Goal: Task Accomplishment & Management: Use online tool/utility

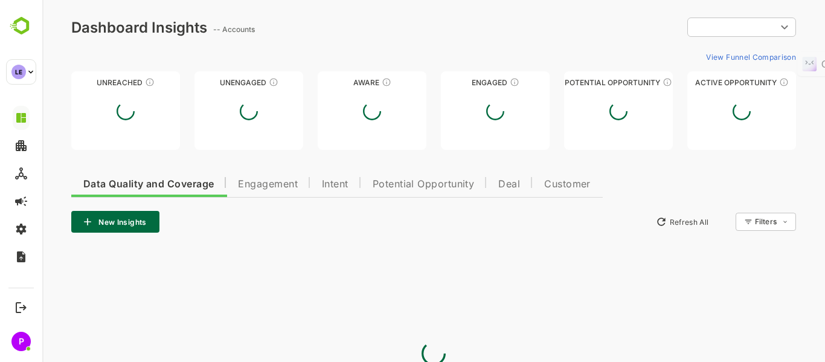
type input "**********"
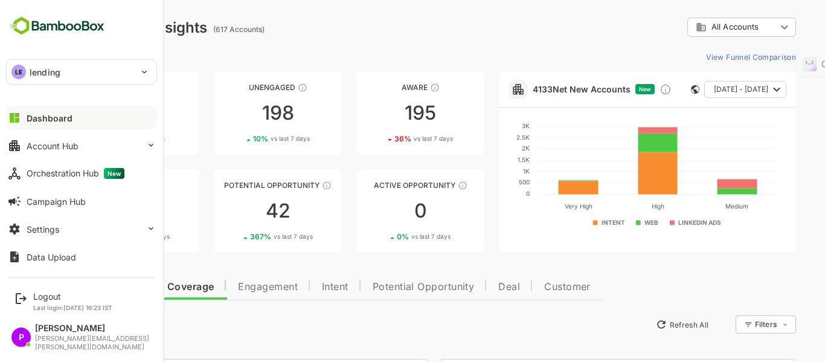
click at [19, 72] on div "LE" at bounding box center [18, 72] width 14 height 14
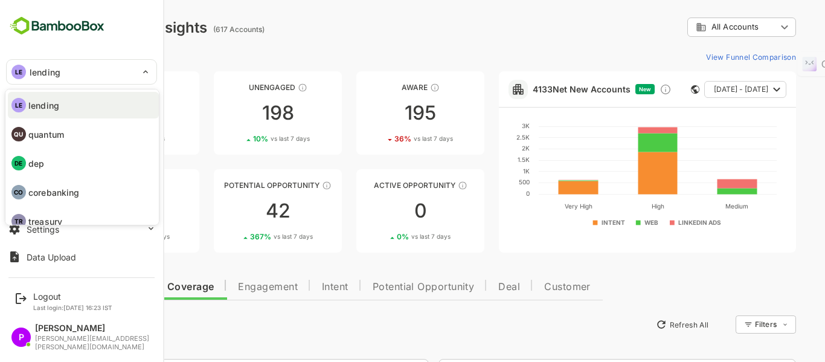
click at [57, 167] on li "DE dep" at bounding box center [83, 163] width 151 height 27
type input "***"
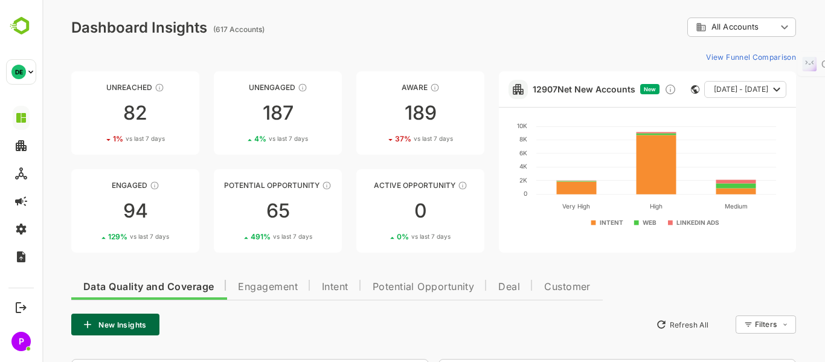
click at [771, 88] on icon "button" at bounding box center [776, 89] width 14 height 14
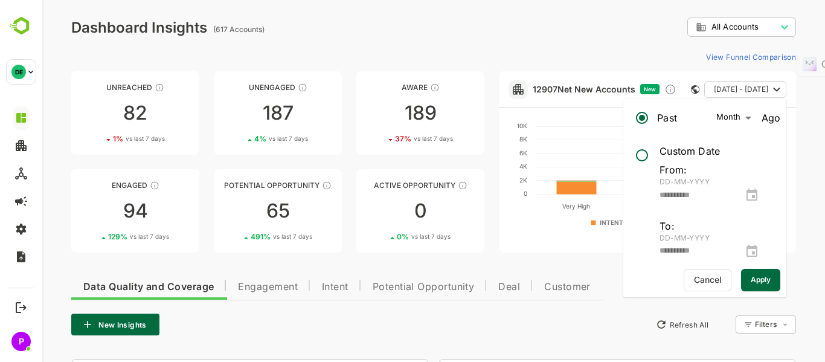
click at [761, 193] on div "**********" at bounding box center [709, 195] width 101 height 17
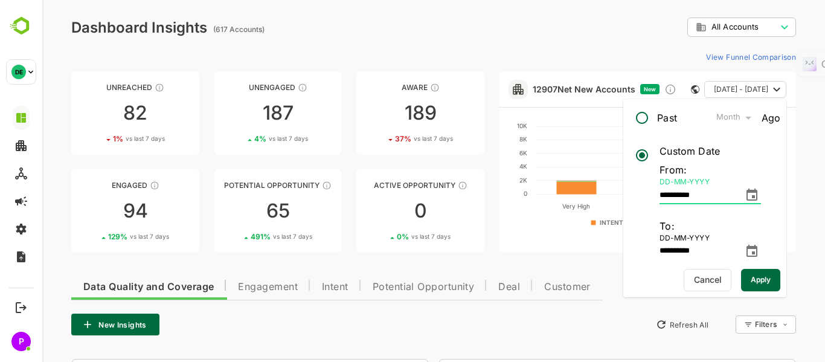
click at [698, 192] on input "**********" at bounding box center [698, 195] width 79 height 17
click at [759, 196] on icon "change date" at bounding box center [752, 195] width 14 height 14
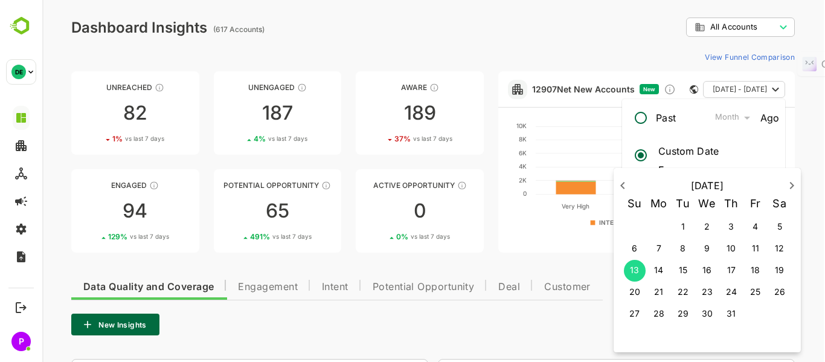
click at [623, 185] on icon "button" at bounding box center [622, 185] width 14 height 14
click at [621, 188] on icon "button" at bounding box center [622, 185] width 14 height 14
click at [688, 226] on span "1" at bounding box center [683, 226] width 22 height 12
type input "**********"
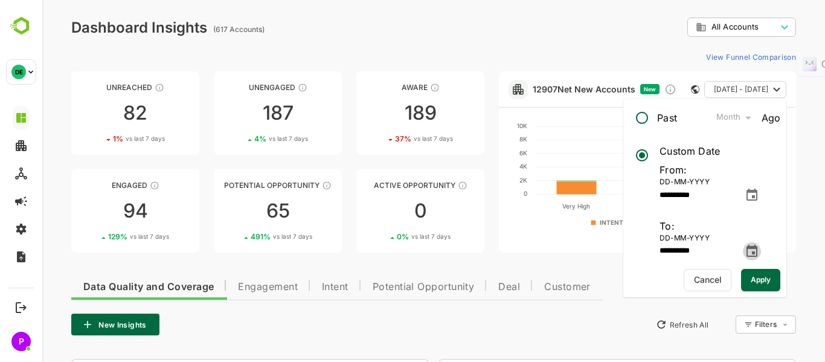
click at [759, 252] on icon "change date" at bounding box center [752, 251] width 14 height 14
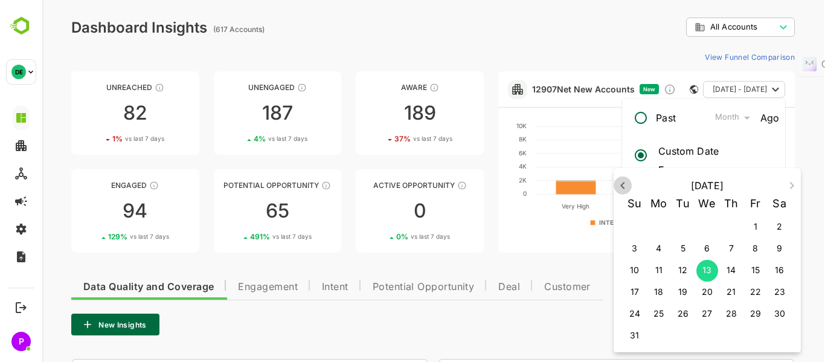
click at [621, 185] on icon "button" at bounding box center [622, 185] width 4 height 7
click at [730, 315] on p "31" at bounding box center [730, 313] width 9 height 12
type input "**********"
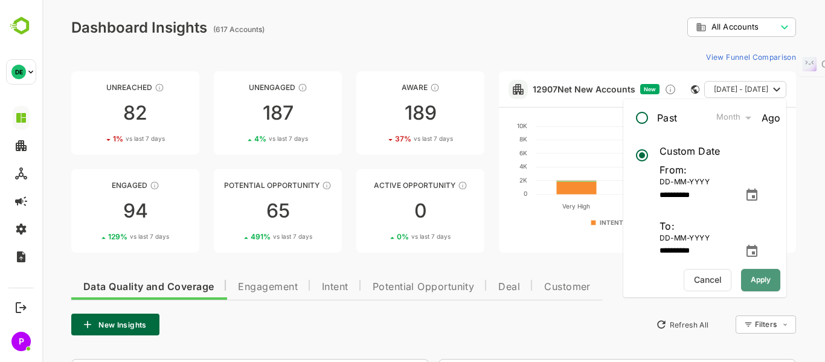
click at [752, 274] on span "Apply" at bounding box center [761, 280] width 20 height 16
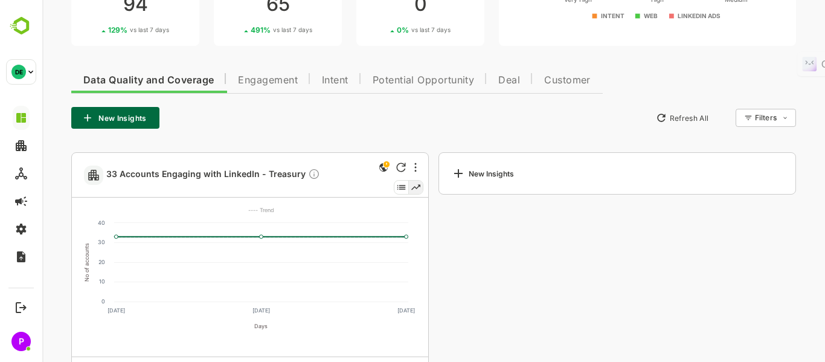
scroll to position [206, 0]
click at [418, 184] on icon at bounding box center [416, 187] width 14 height 13
click at [417, 190] on icon at bounding box center [416, 187] width 14 height 13
click at [400, 190] on icon at bounding box center [401, 187] width 8 height 5
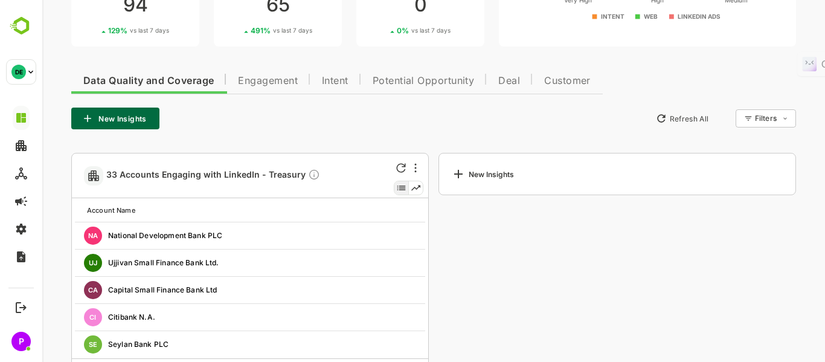
click at [423, 190] on div "33 Accounts Engaging with LinkedIn - Treasury" at bounding box center [250, 175] width 356 height 45
click at [415, 190] on icon at bounding box center [416, 187] width 14 height 13
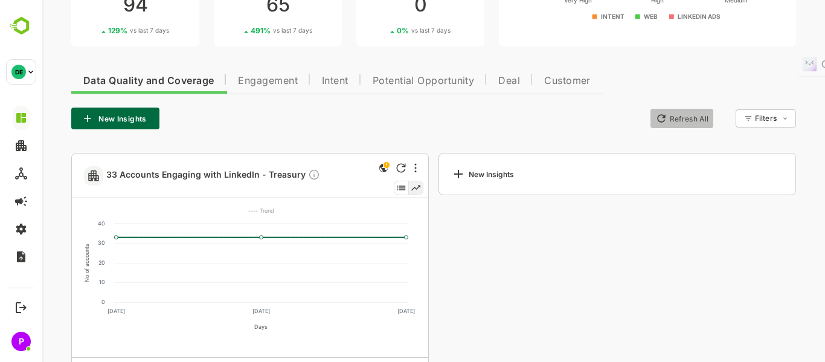
click at [670, 118] on button "Refresh All" at bounding box center [681, 118] width 63 height 19
click at [266, 80] on span "Engagement" at bounding box center [268, 81] width 60 height 10
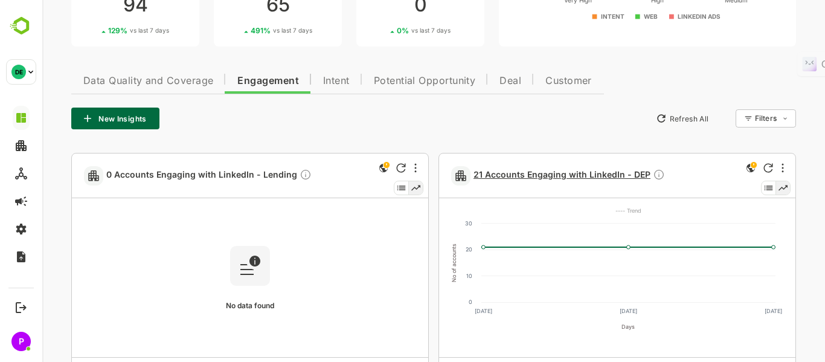
click at [583, 182] on span "21 Accounts Engaging with LinkedIn - DEP" at bounding box center [568, 175] width 191 height 14
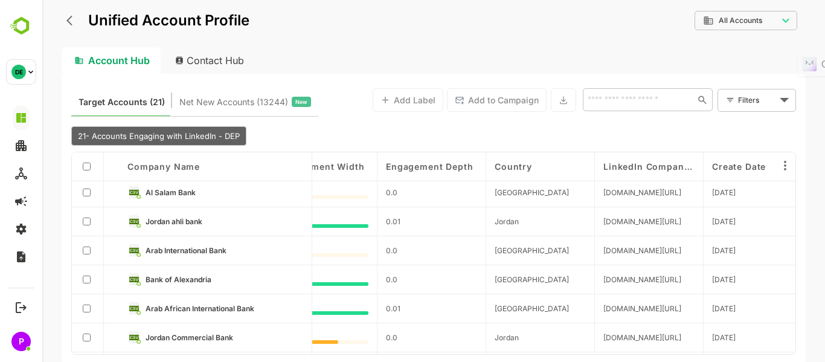
scroll to position [0, 1891]
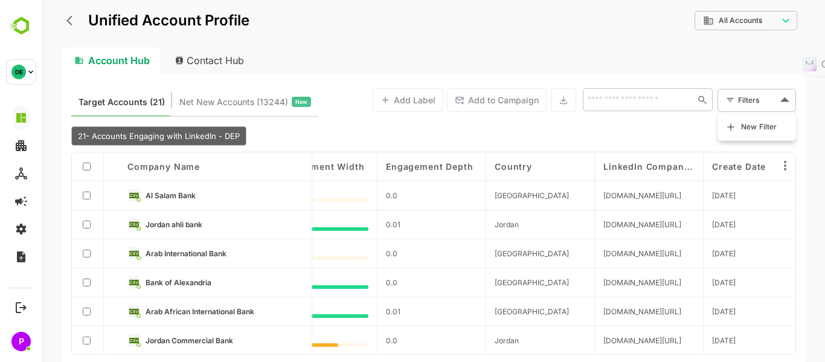
click at [771, 95] on body "**********" at bounding box center [433, 181] width 783 height 362
click at [771, 95] on div at bounding box center [433, 181] width 783 height 362
click at [675, 120] on div "Target Accounts (21) Net New Accounts ( 13244 ) New Add Label Add to Campaign ​…" at bounding box center [434, 219] width 744 height 290
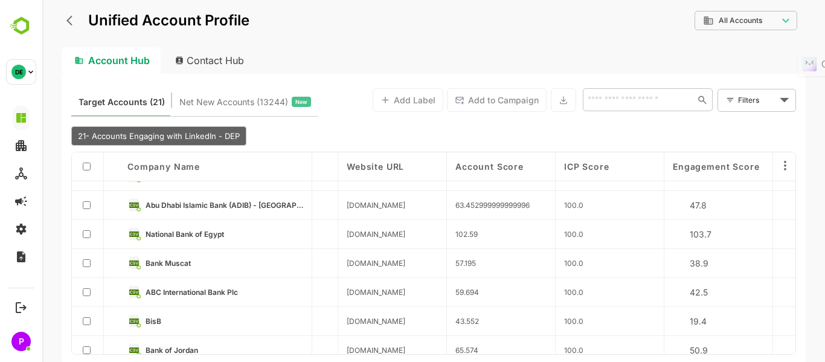
scroll to position [254, 843]
click at [754, 21] on body "**********" at bounding box center [433, 181] width 783 height 362
click at [543, 26] on div at bounding box center [433, 181] width 783 height 362
click at [229, 60] on div "Contact Hub" at bounding box center [209, 60] width 89 height 27
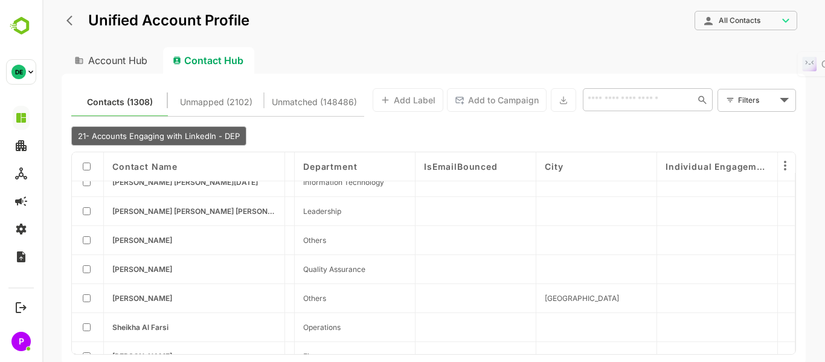
scroll to position [0, 718]
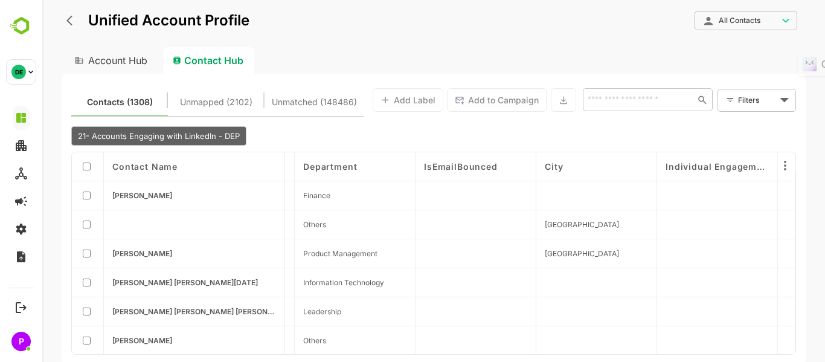
click at [103, 57] on div "Account Hub" at bounding box center [110, 60] width 97 height 27
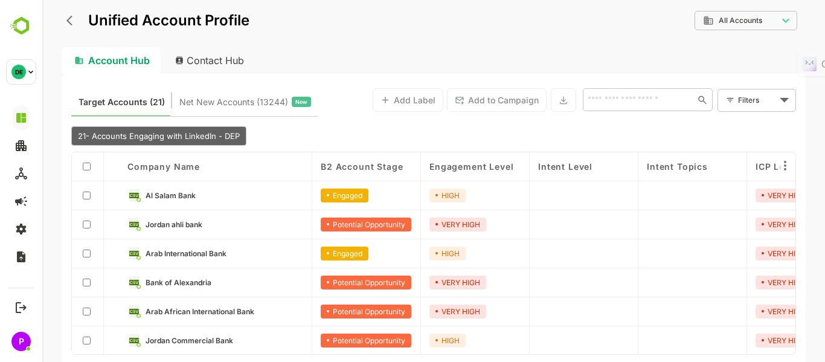
click at [191, 56] on div "Contact Hub" at bounding box center [209, 60] width 89 height 27
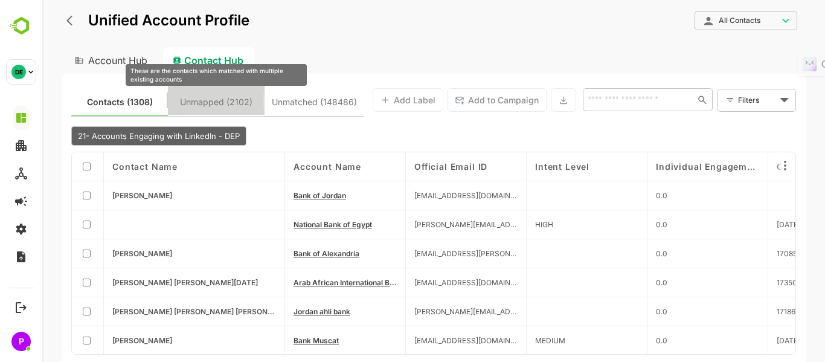
click at [215, 101] on span "Unmapped (2102)" at bounding box center [216, 102] width 72 height 16
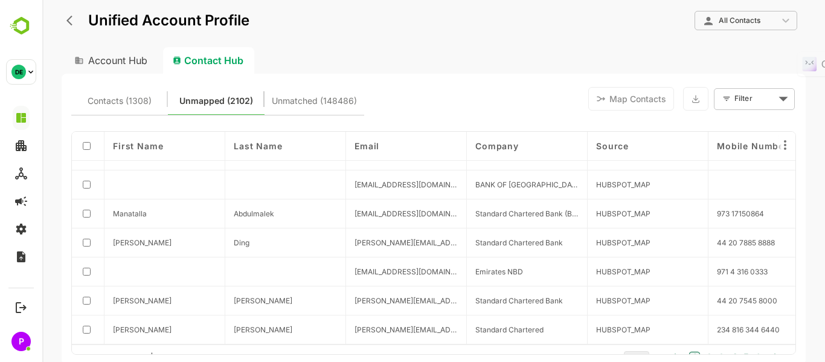
scroll to position [0, 0]
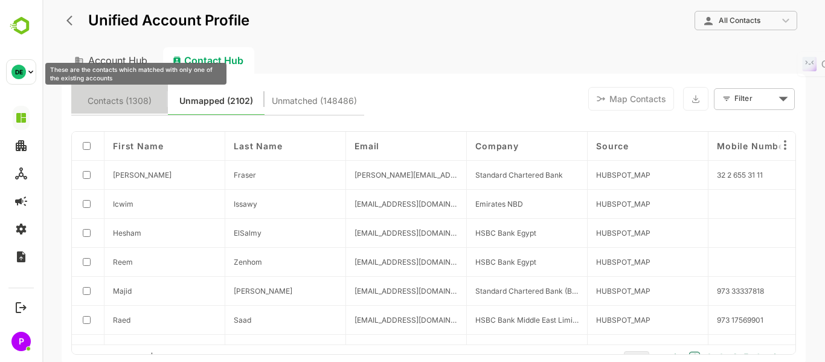
click at [111, 100] on span "Contacts (1308)" at bounding box center [120, 101] width 64 height 16
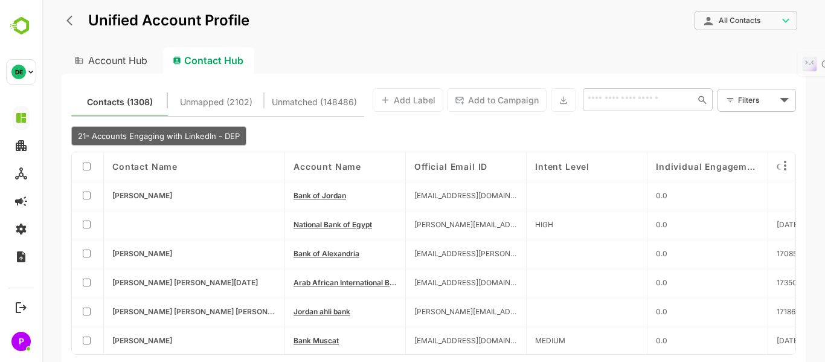
click at [118, 64] on div "Account Hub" at bounding box center [110, 60] width 97 height 27
type input "**********"
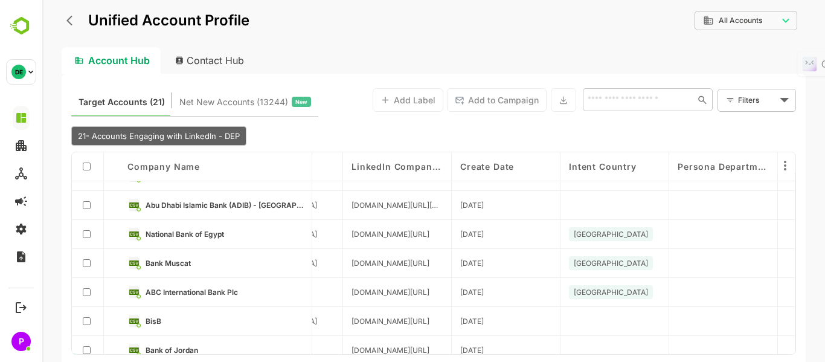
scroll to position [254, 2146]
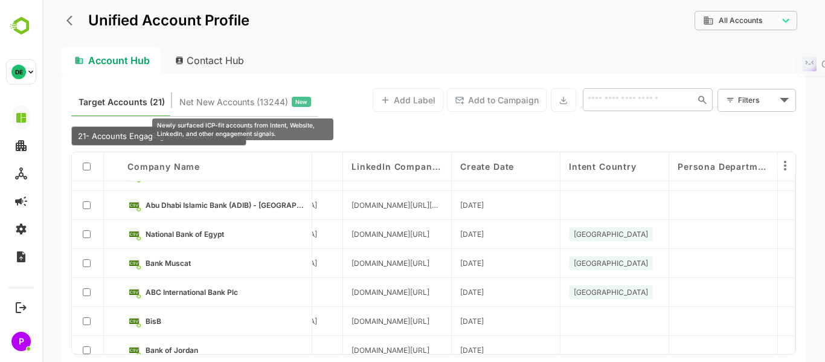
click at [213, 102] on span "Net New Accounts ( 13244 )" at bounding box center [233, 102] width 109 height 16
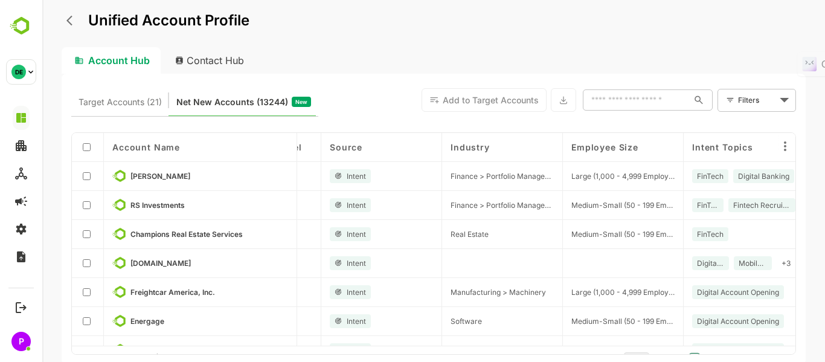
scroll to position [0, 218]
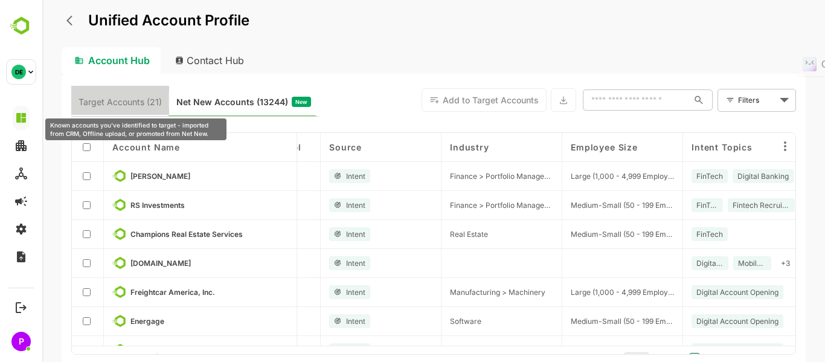
click at [128, 98] on span "Target Accounts (21)" at bounding box center [120, 102] width 83 height 16
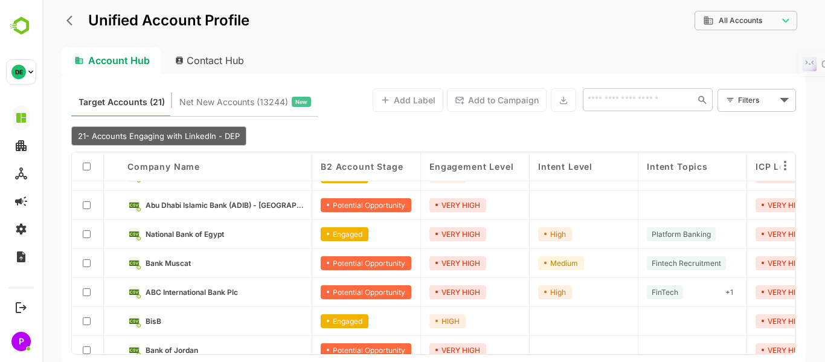
scroll to position [0, 0]
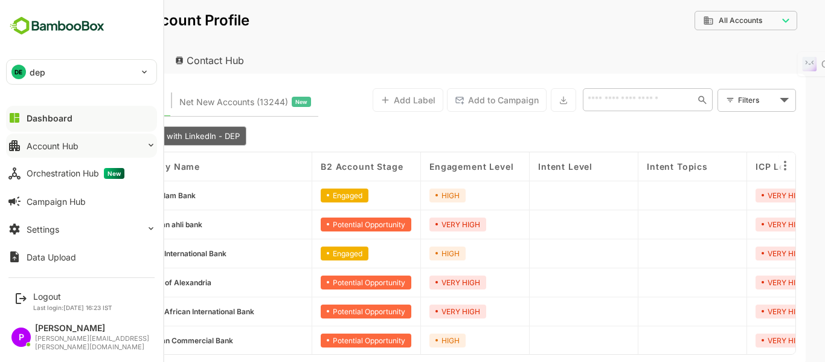
click at [80, 147] on button "Account Hub" at bounding box center [81, 145] width 151 height 24
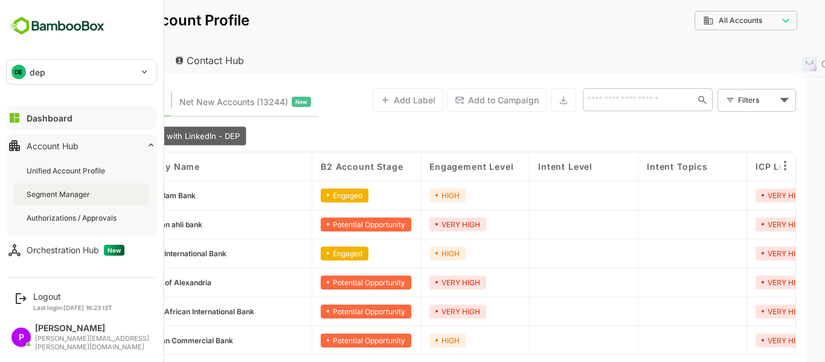
click at [89, 187] on div "Segment Manager" at bounding box center [81, 194] width 136 height 22
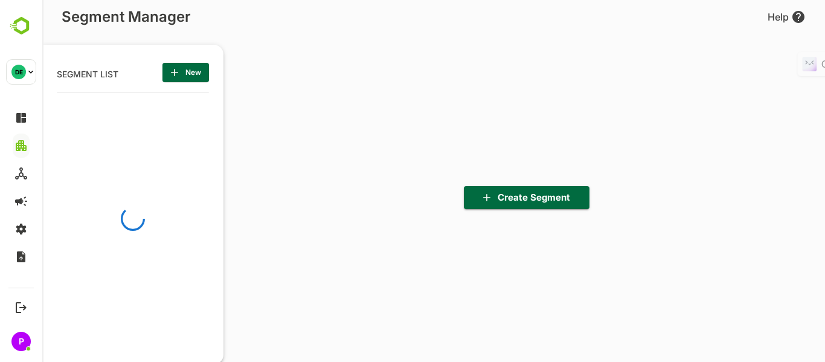
scroll to position [251, 149]
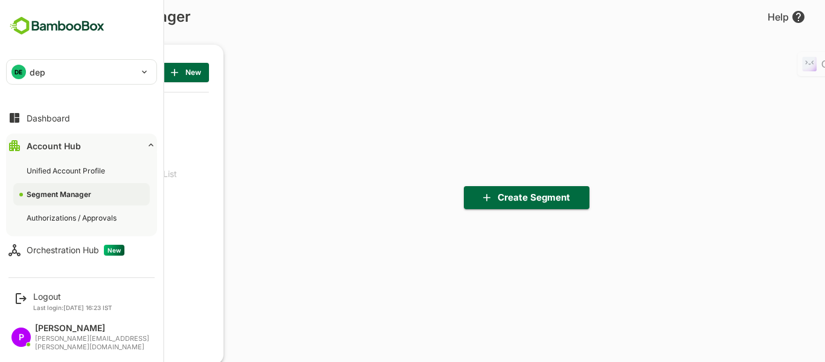
click at [55, 24] on img at bounding box center [57, 25] width 102 height 23
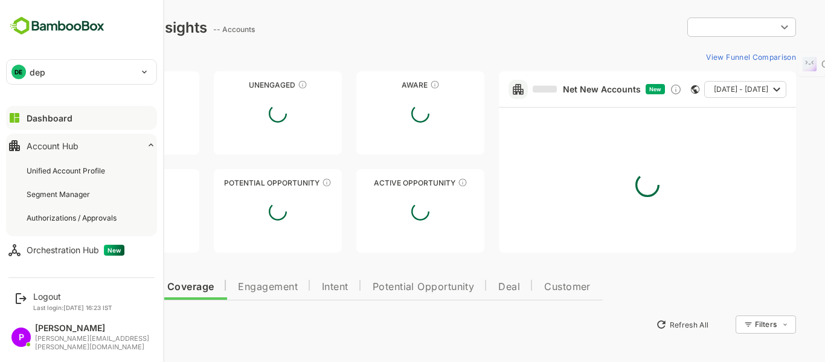
type input "**********"
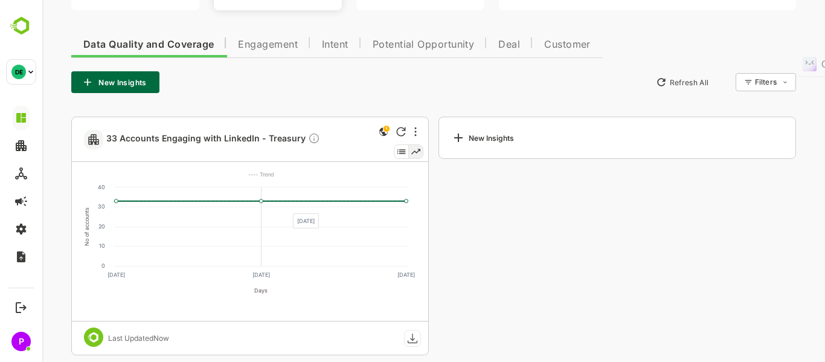
scroll to position [243, 0]
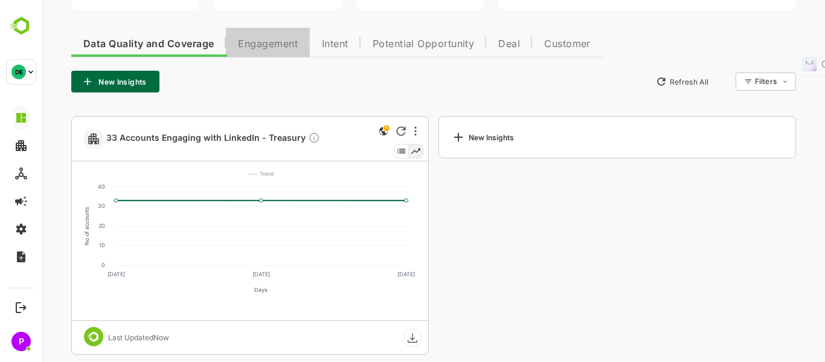
click at [271, 39] on span "Engagement" at bounding box center [268, 44] width 60 height 10
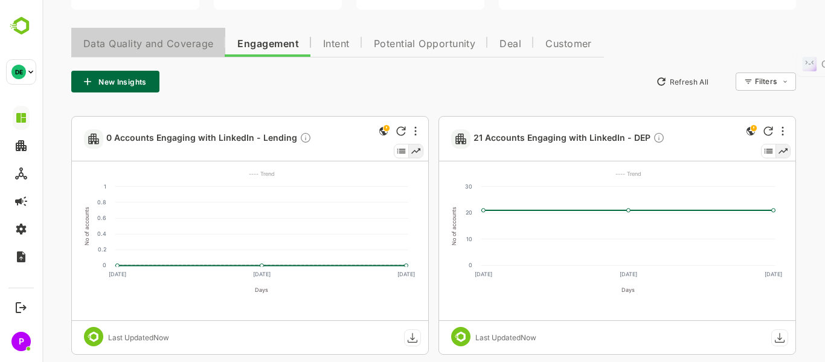
click at [179, 44] on span "Data Quality and Coverage" at bounding box center [148, 44] width 130 height 10
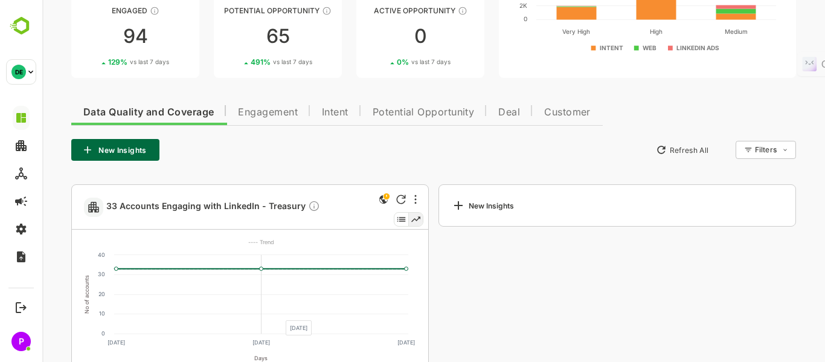
scroll to position [174, 0]
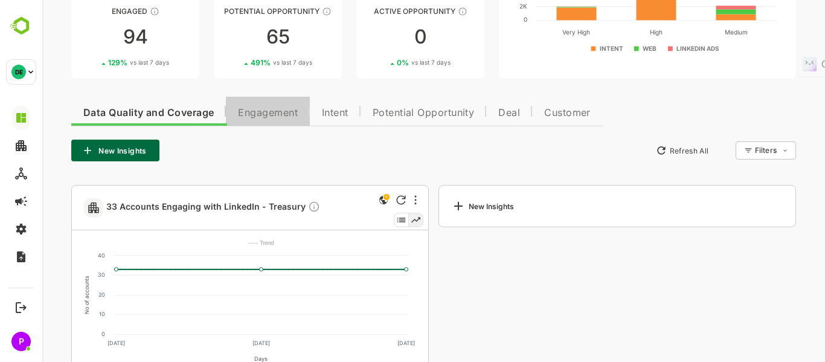
click at [243, 117] on span "Engagement" at bounding box center [268, 113] width 60 height 10
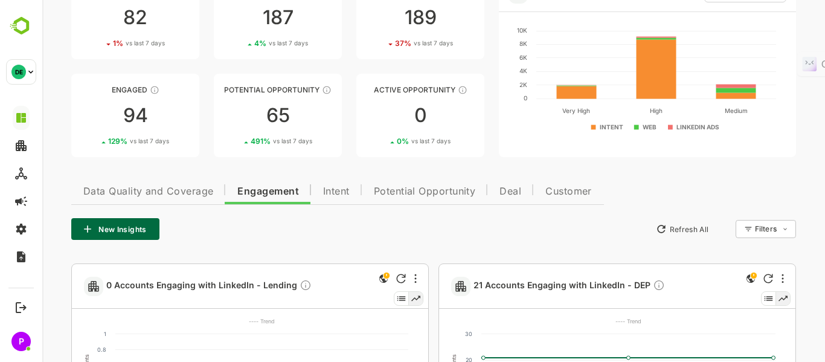
scroll to position [97, 0]
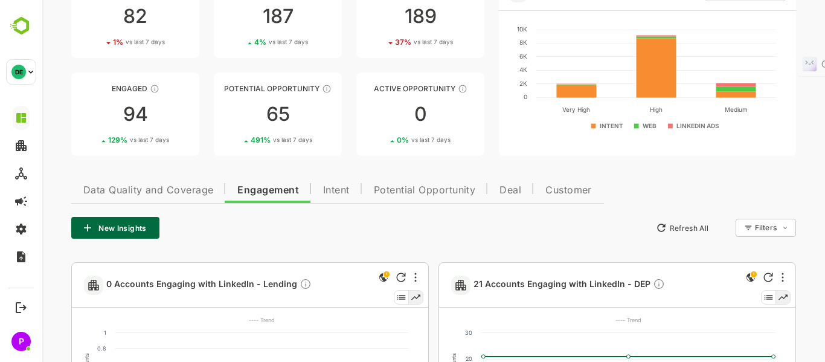
click at [335, 197] on button "Intent" at bounding box center [336, 188] width 51 height 29
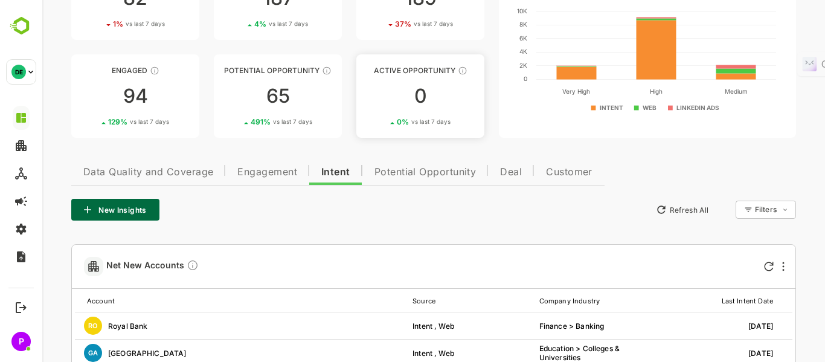
scroll to position [115, 0]
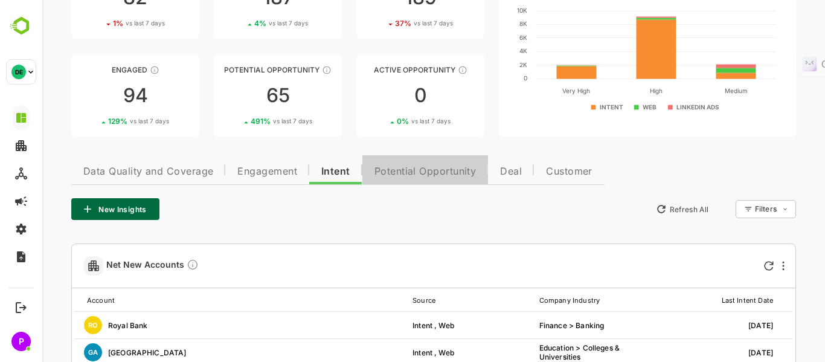
click at [428, 173] on span "Potential Opportunity" at bounding box center [425, 172] width 102 height 10
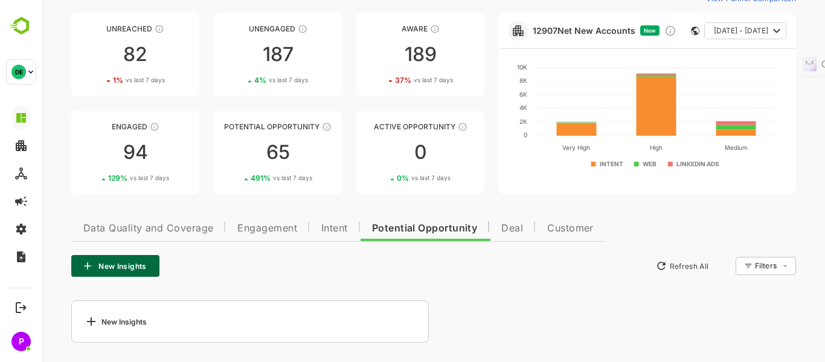
scroll to position [59, 0]
click at [524, 218] on button "Deal" at bounding box center [512, 226] width 46 height 29
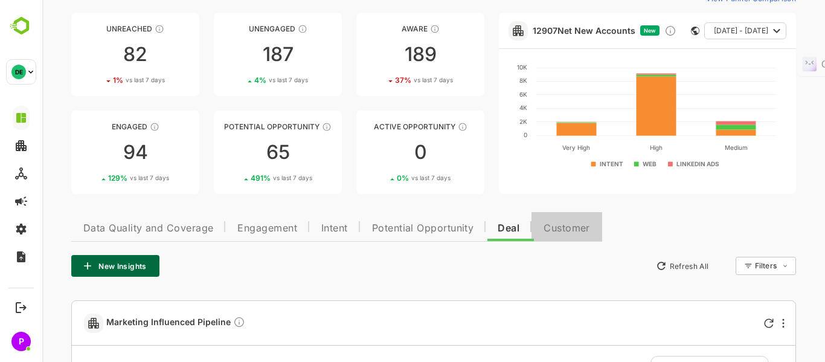
click at [574, 225] on span "Customer" at bounding box center [567, 228] width 47 height 10
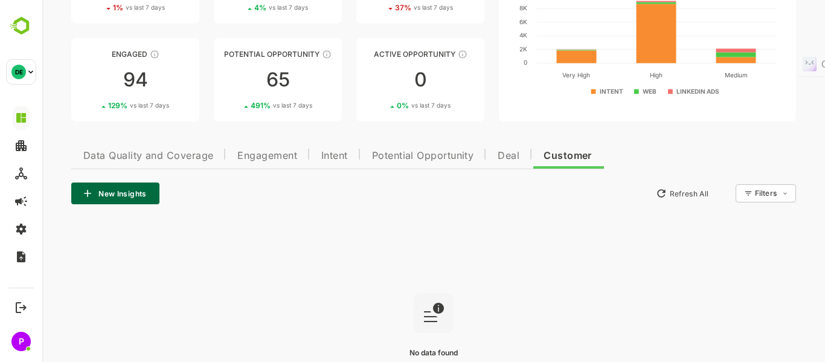
scroll to position [132, 0]
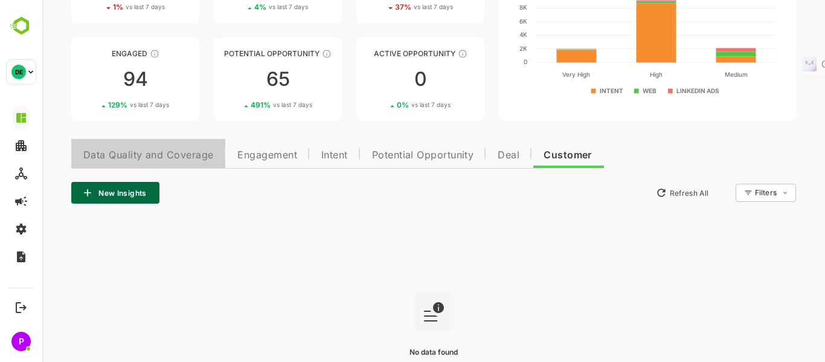
click at [175, 164] on button "Data Quality and Coverage" at bounding box center [148, 153] width 154 height 29
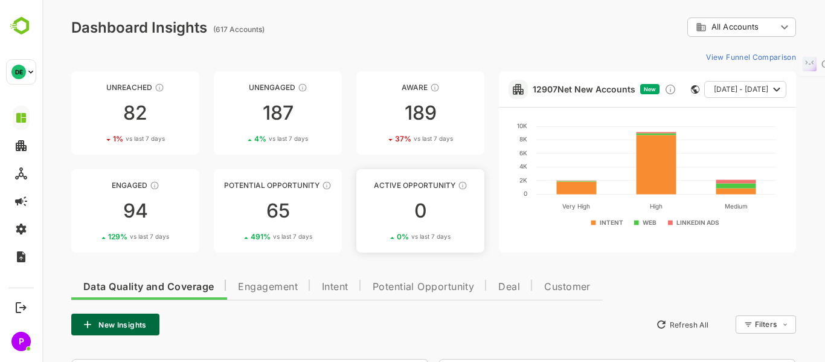
scroll to position [106, 0]
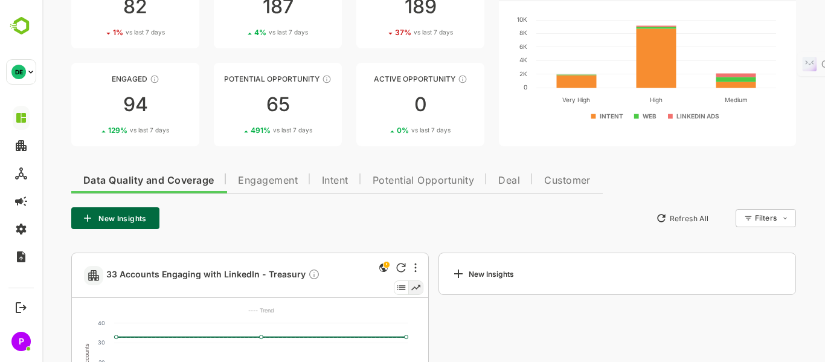
click at [272, 178] on span "Engagement" at bounding box center [268, 181] width 60 height 10
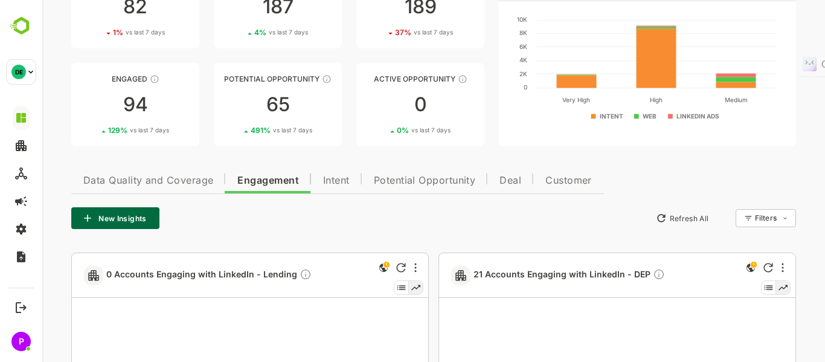
click at [329, 181] on span "Intent" at bounding box center [336, 181] width 27 height 10
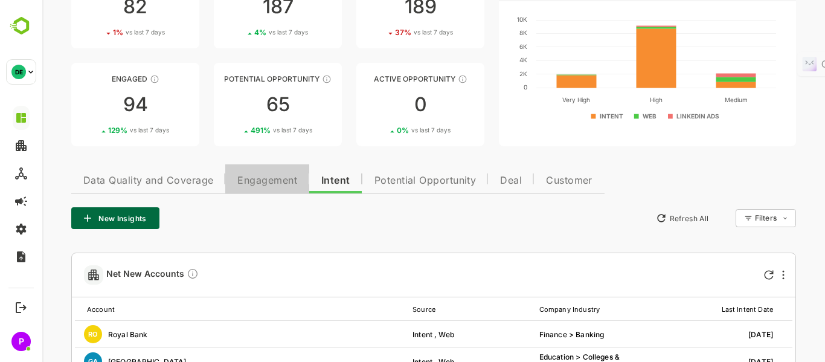
click at [274, 170] on button "Engagement" at bounding box center [267, 178] width 84 height 29
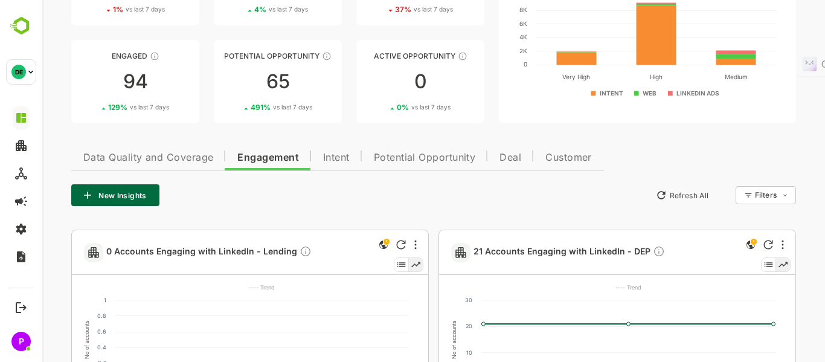
scroll to position [0, 0]
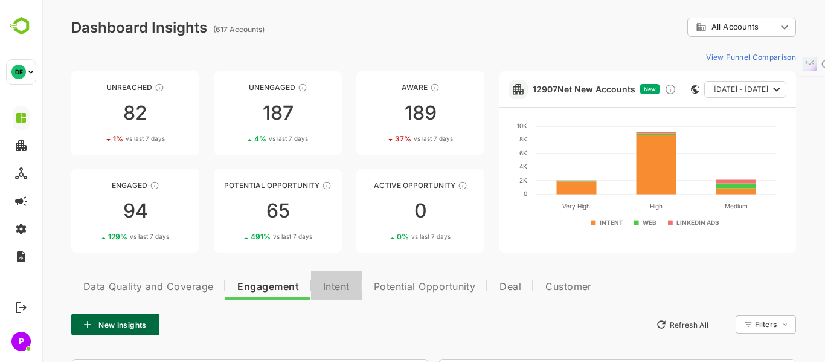
click at [330, 288] on span "Intent" at bounding box center [336, 287] width 27 height 10
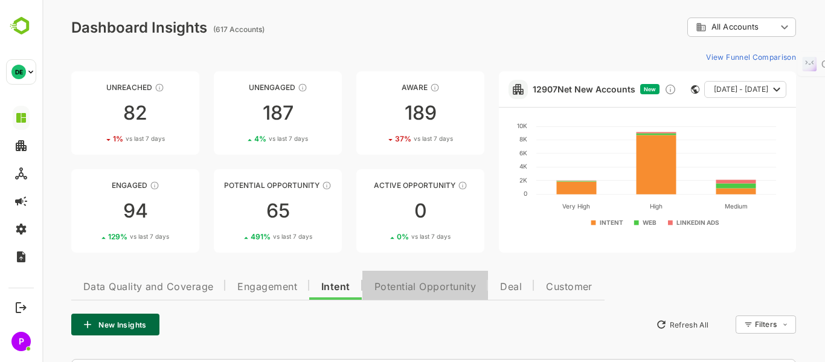
click at [397, 284] on span "Potential Opportunity" at bounding box center [425, 287] width 102 height 10
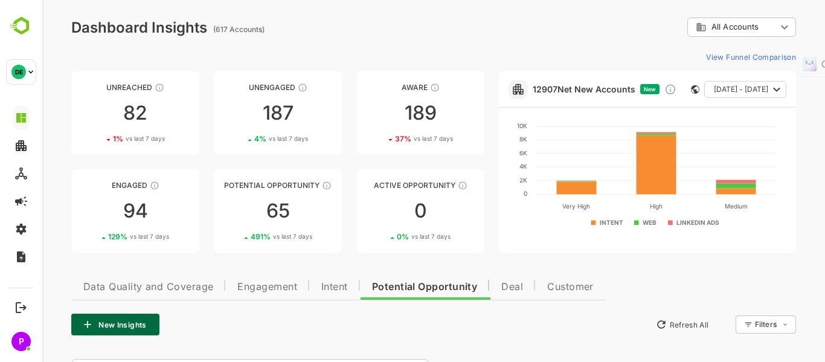
click at [510, 288] on span "Deal" at bounding box center [512, 287] width 22 height 10
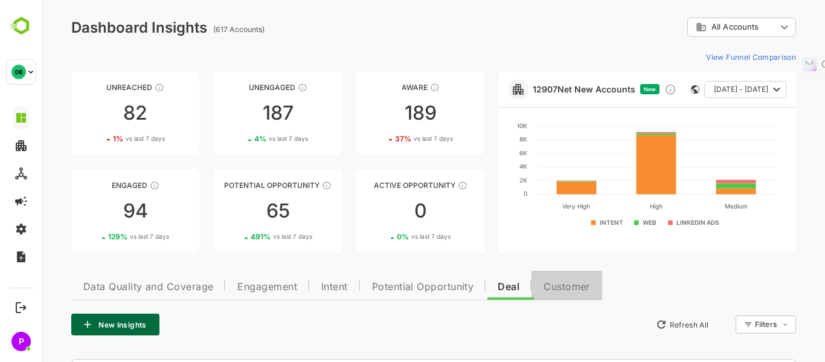
click at [560, 287] on span "Customer" at bounding box center [567, 287] width 47 height 10
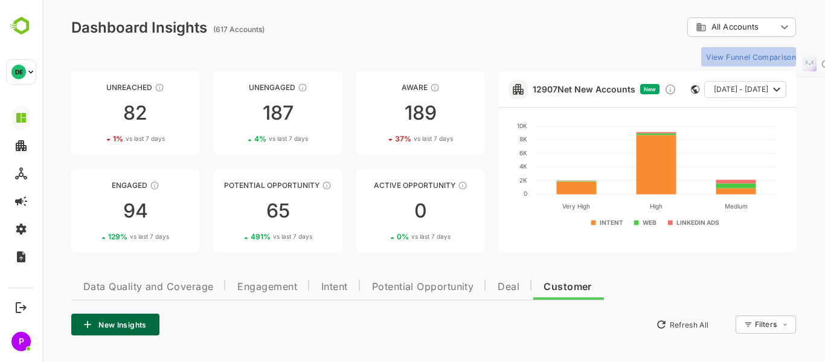
click at [740, 55] on button "View Funnel Comparison" at bounding box center [748, 56] width 95 height 19
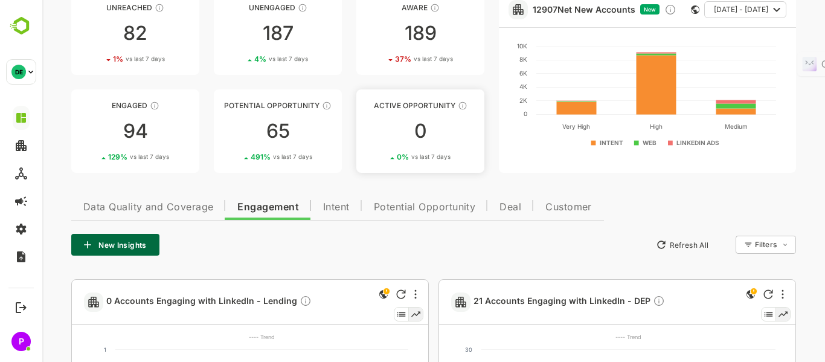
scroll to position [82, 0]
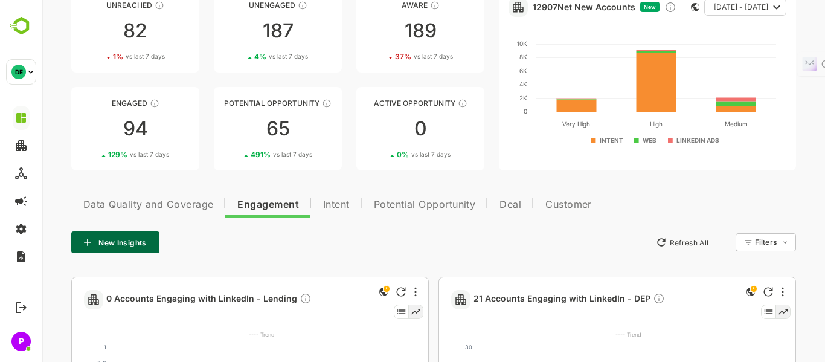
click at [414, 204] on span "Potential Opportunity" at bounding box center [425, 205] width 102 height 10
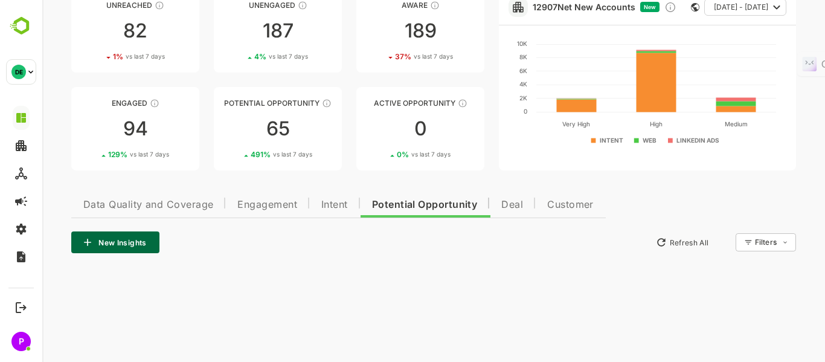
scroll to position [59, 0]
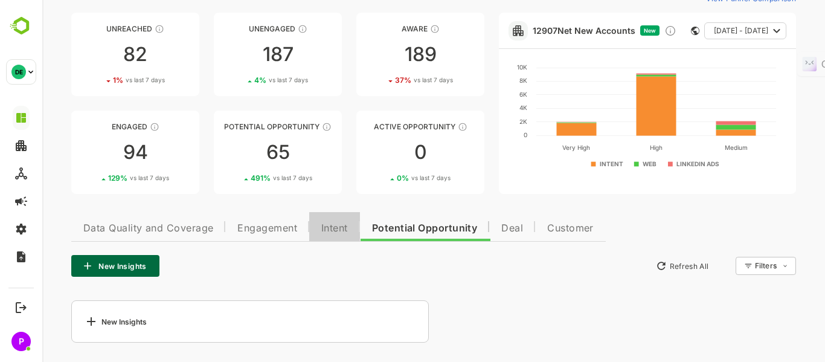
click at [329, 231] on span "Intent" at bounding box center [334, 228] width 27 height 10
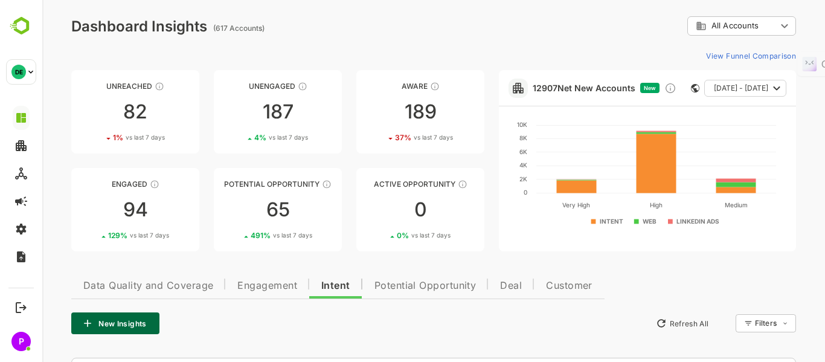
scroll to position [0, 0]
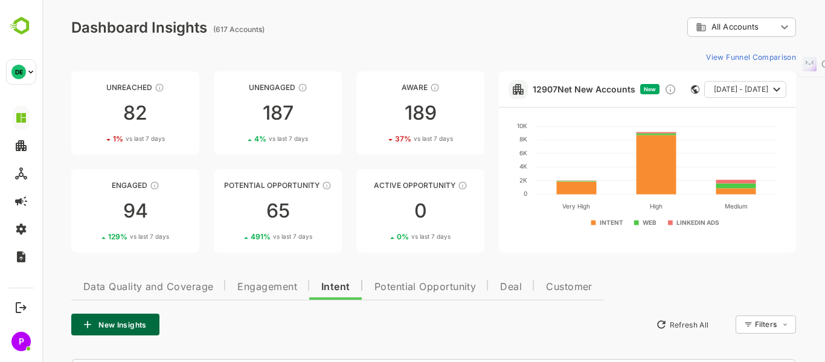
click at [640, 22] on div "**********" at bounding box center [433, 27] width 725 height 19
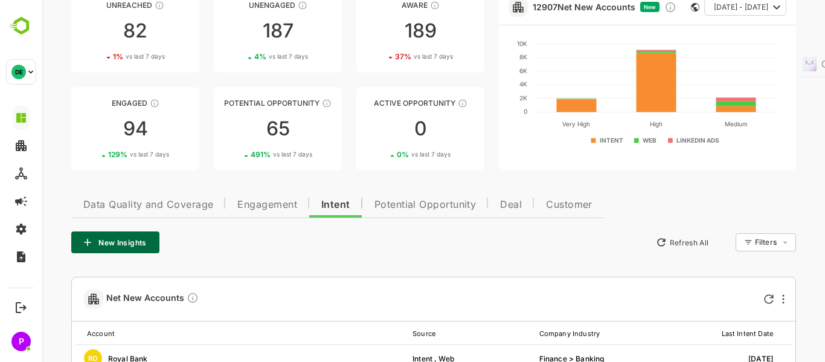
scroll to position [83, 0]
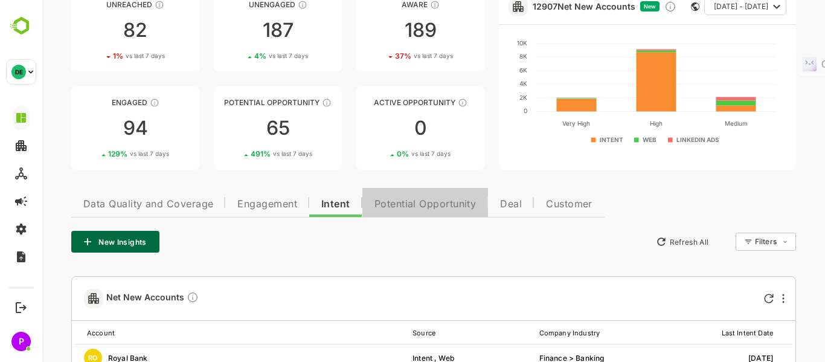
click at [462, 199] on span "Potential Opportunity" at bounding box center [425, 204] width 102 height 10
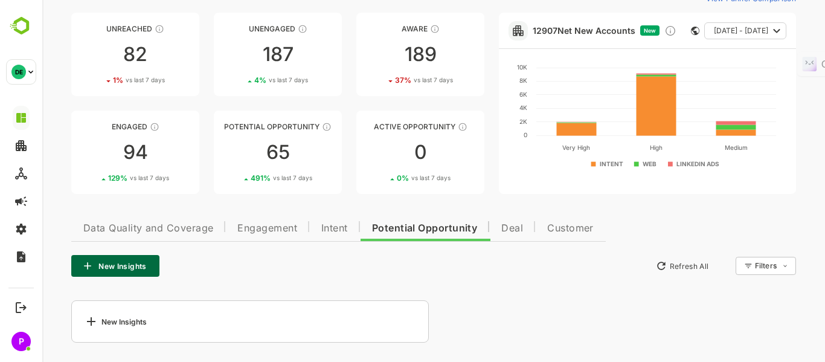
scroll to position [59, 0]
click at [520, 240] on button "Deal" at bounding box center [512, 226] width 46 height 29
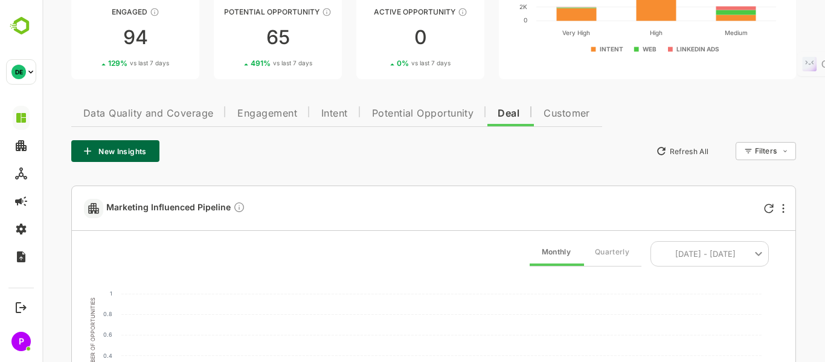
scroll to position [0, 0]
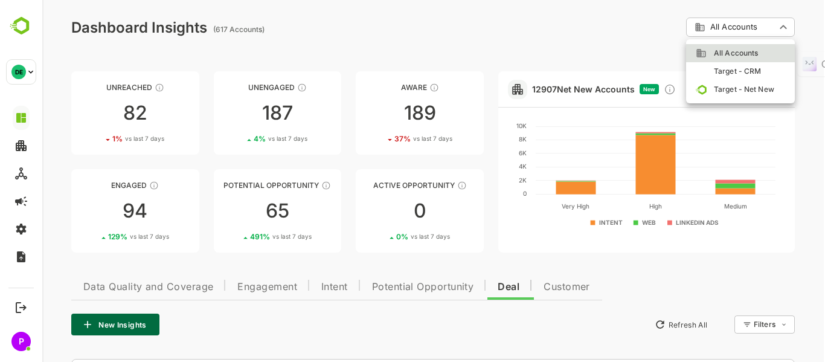
click at [737, 25] on div at bounding box center [433, 181] width 783 height 362
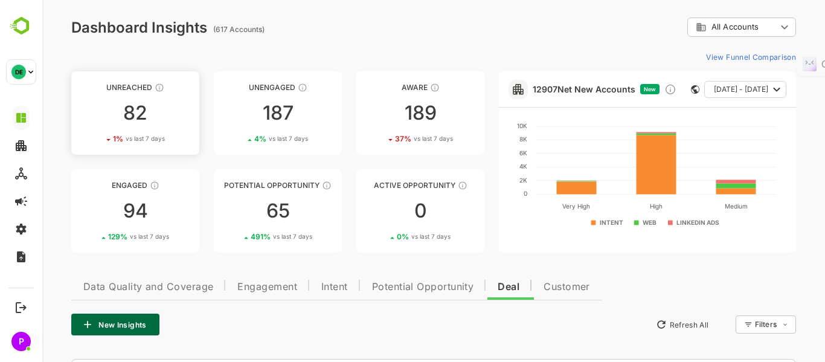
click at [175, 114] on div "82" at bounding box center [135, 112] width 128 height 19
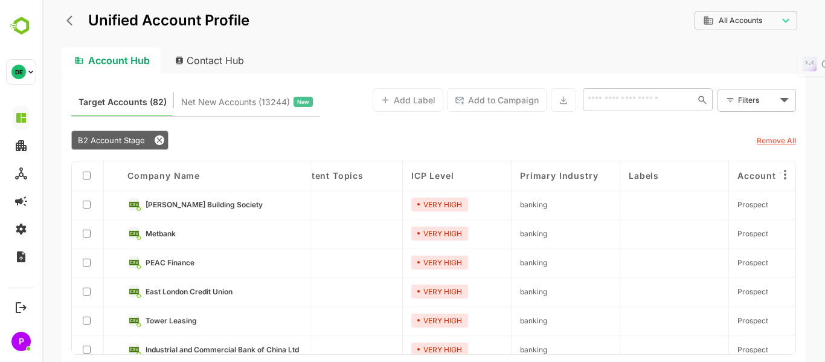
scroll to position [254, 344]
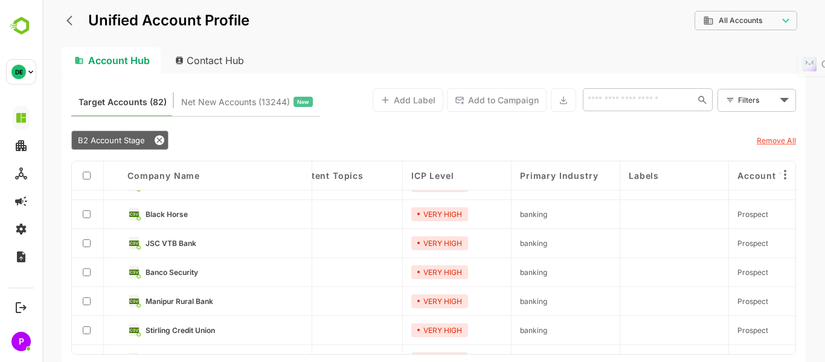
click at [72, 19] on icon "back" at bounding box center [72, 20] width 12 height 12
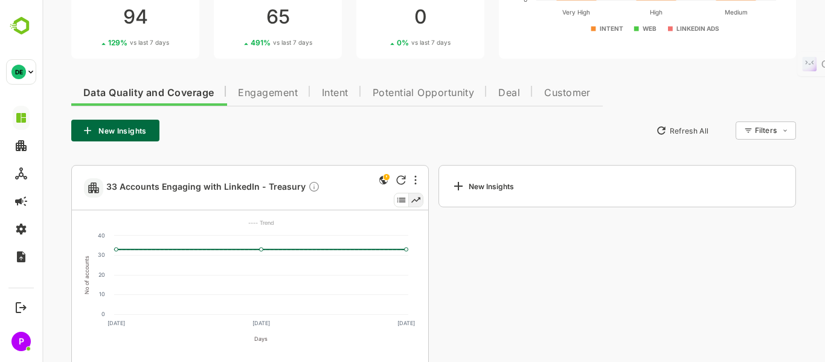
scroll to position [195, 0]
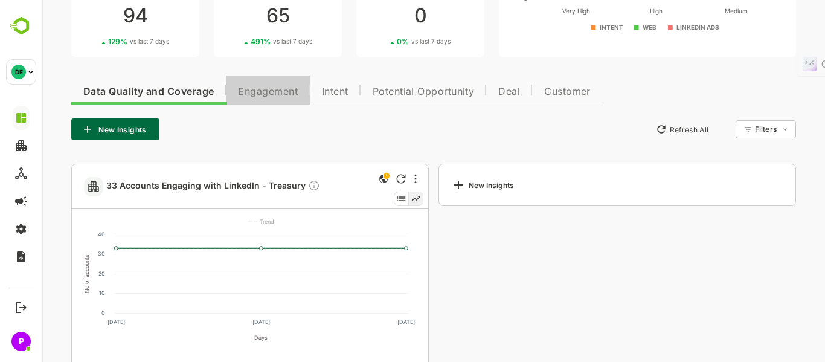
click at [266, 92] on span "Engagement" at bounding box center [268, 92] width 60 height 10
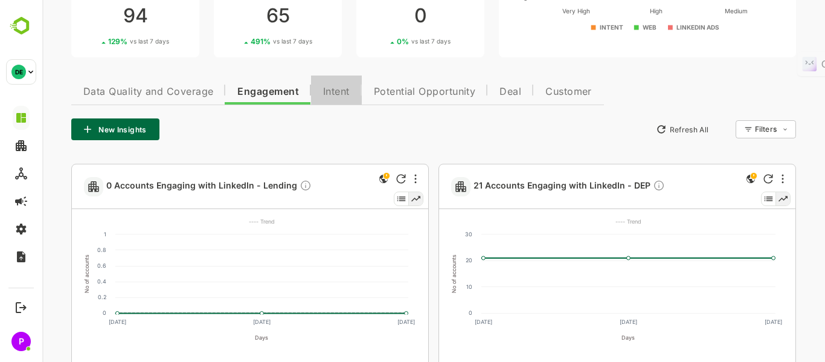
click at [356, 93] on button "Intent" at bounding box center [336, 89] width 51 height 29
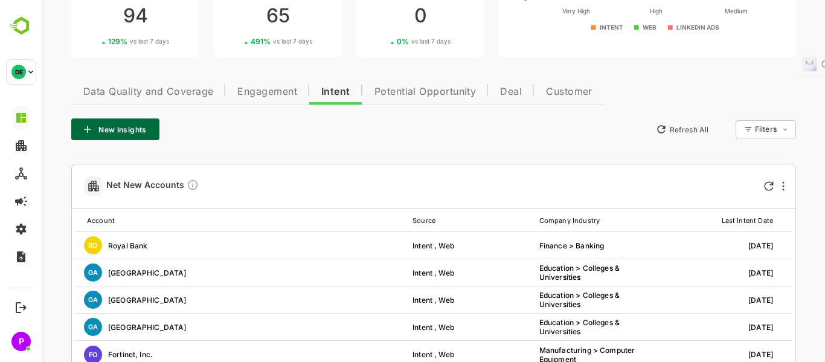
click at [397, 101] on button "Potential Opportunity" at bounding box center [425, 89] width 126 height 29
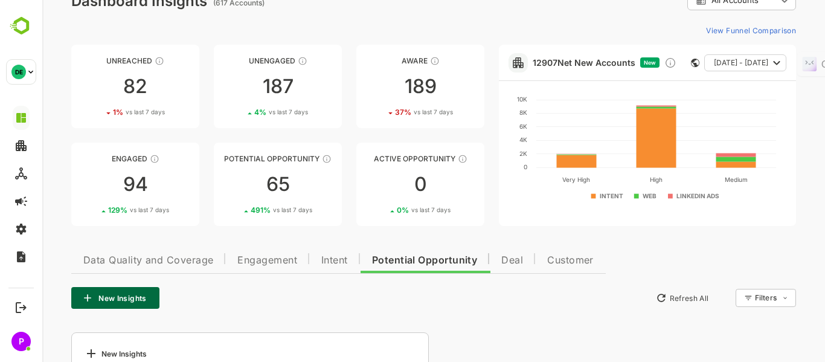
scroll to position [59, 0]
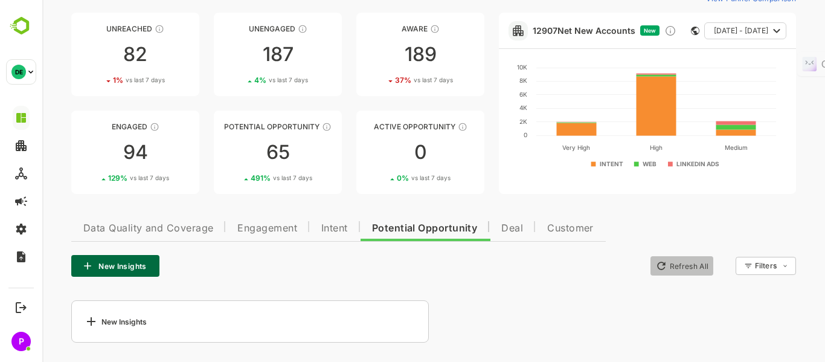
click at [655, 265] on icon "button" at bounding box center [661, 266] width 12 height 12
click at [508, 226] on span "Deal" at bounding box center [512, 228] width 22 height 10
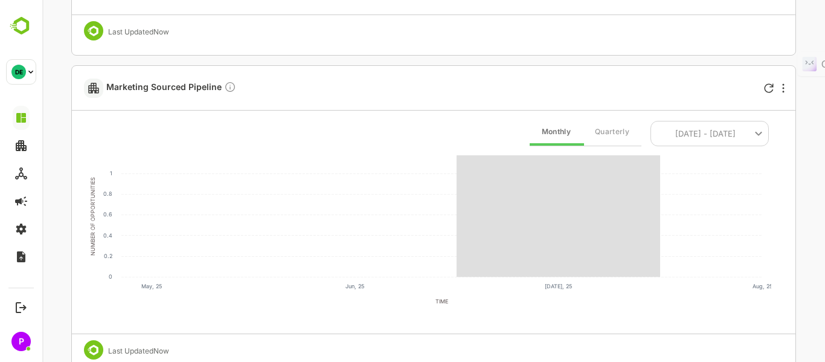
scroll to position [696, 0]
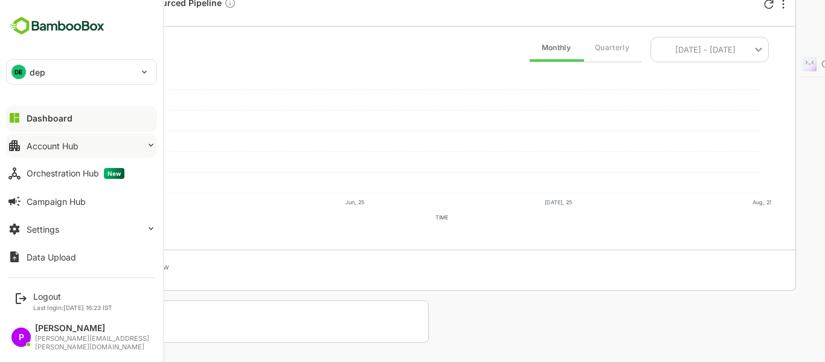
click at [36, 149] on div "Account Hub" at bounding box center [53, 146] width 52 height 10
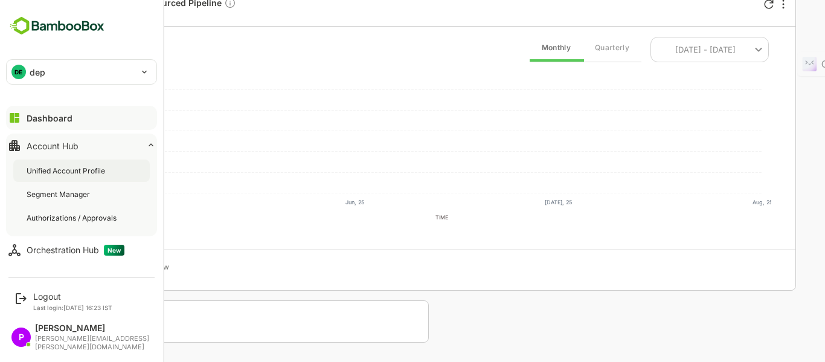
click at [55, 172] on div "Unified Account Profile" at bounding box center [67, 170] width 81 height 10
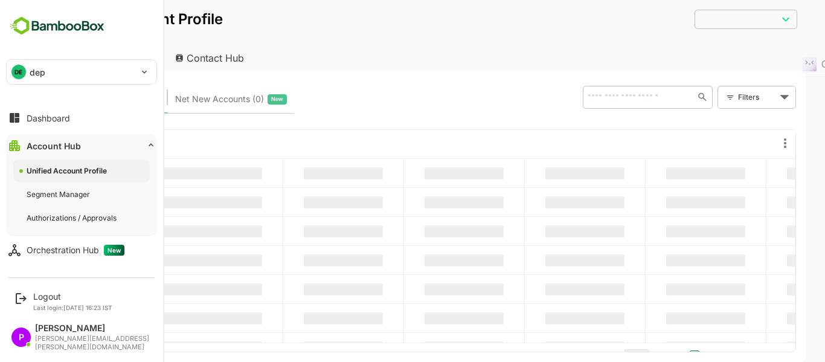
type input "**********"
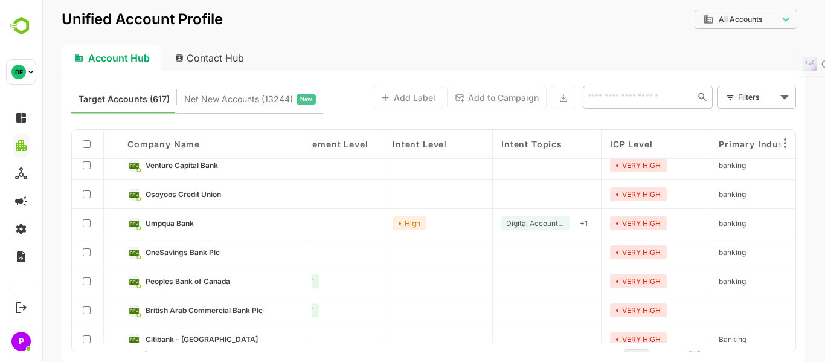
scroll to position [0, 146]
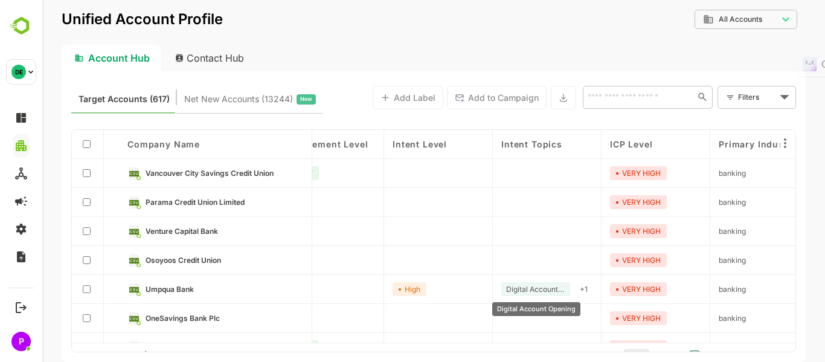
click at [544, 289] on span "Digital Account Opening" at bounding box center [535, 288] width 59 height 9
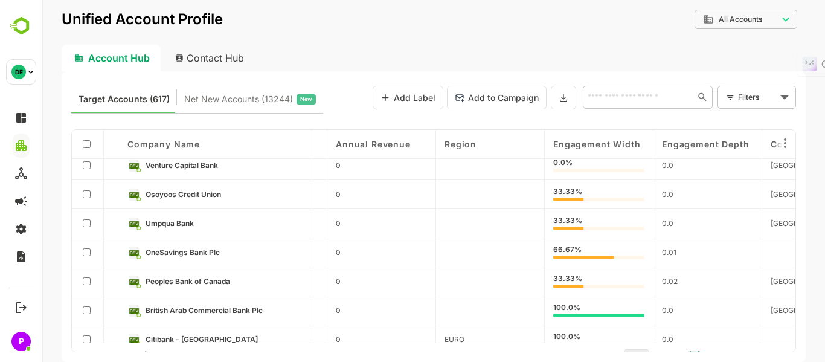
scroll to position [254, 1615]
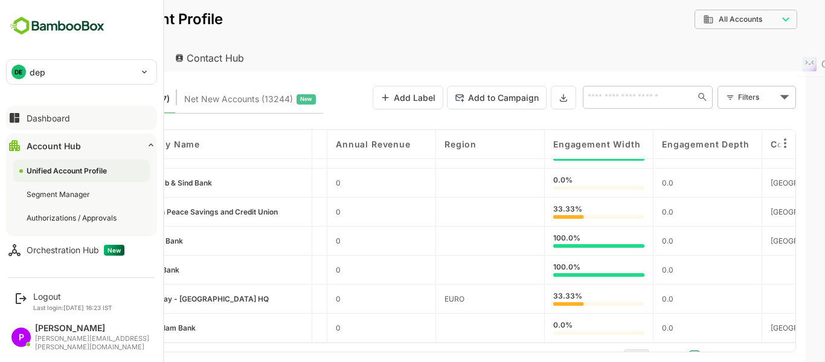
click at [34, 115] on div "Dashboard" at bounding box center [48, 118] width 43 height 10
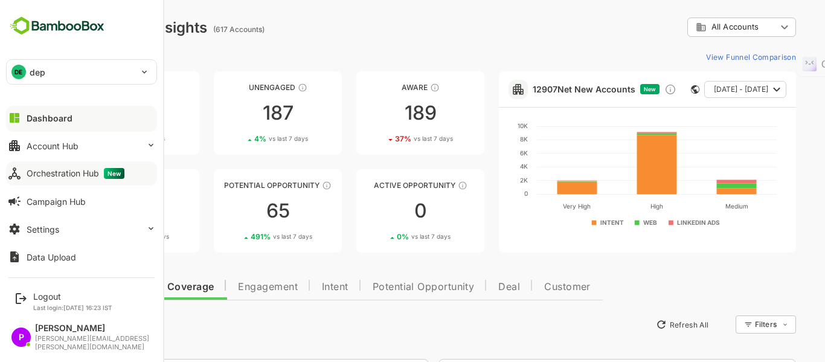
click at [56, 173] on div "Orchestration Hub New" at bounding box center [76, 173] width 98 height 11
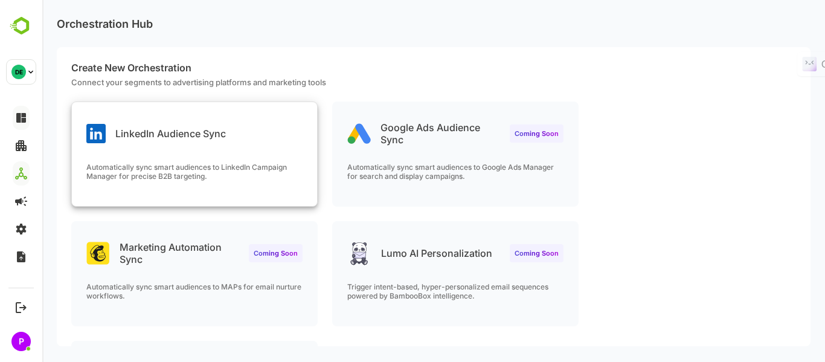
click at [178, 135] on p "LinkedIn Audience Sync" at bounding box center [170, 133] width 111 height 12
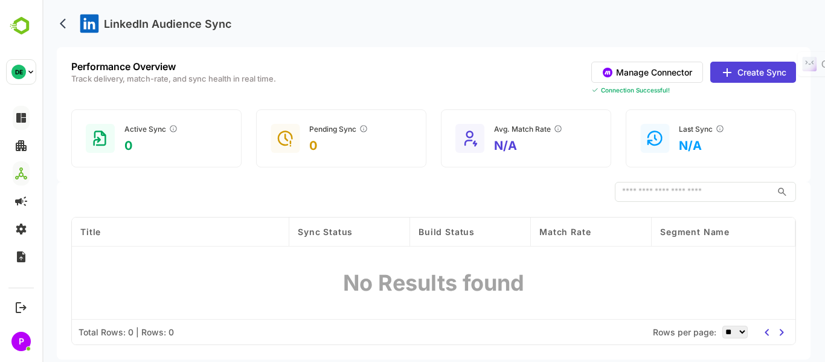
click at [756, 74] on button "Create Sync" at bounding box center [753, 72] width 86 height 21
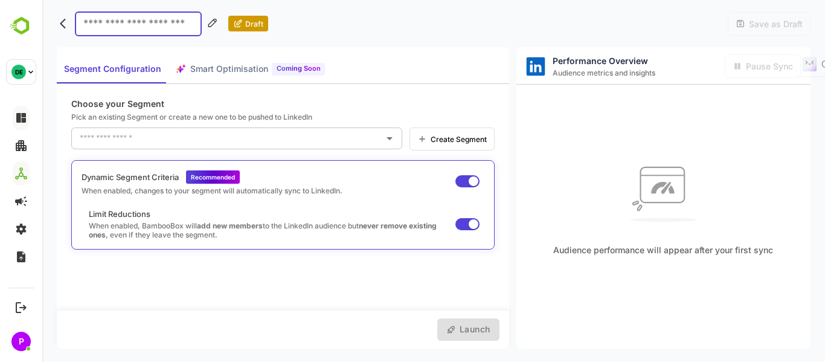
click at [351, 140] on input "text" at bounding box center [228, 138] width 302 height 19
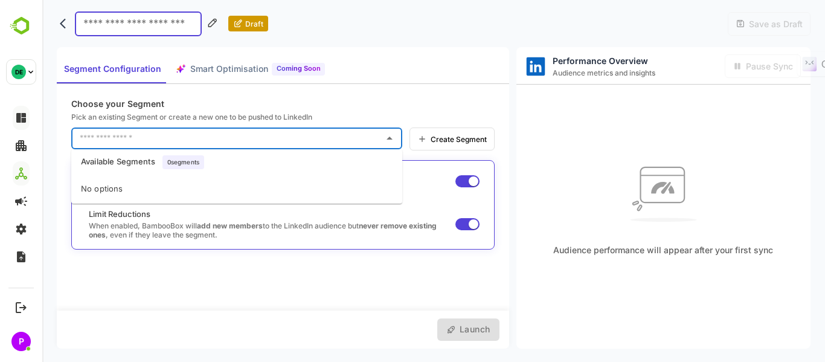
click at [350, 146] on input "text" at bounding box center [228, 138] width 302 height 19
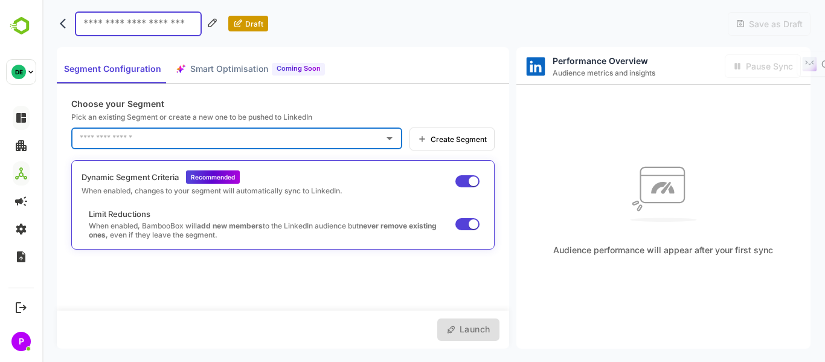
click at [263, 132] on input "text" at bounding box center [228, 138] width 302 height 19
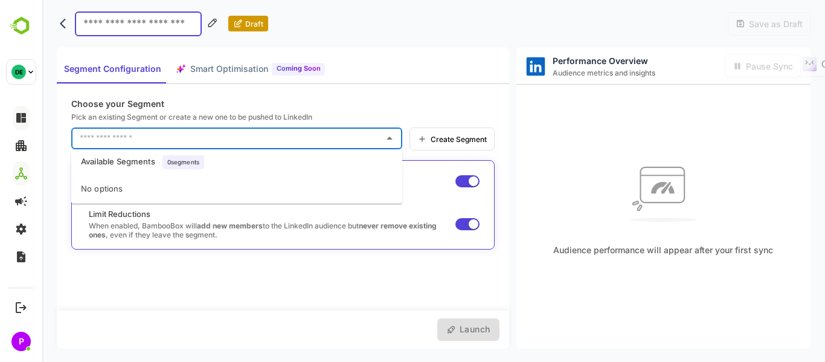
click at [263, 132] on input "text" at bounding box center [228, 138] width 302 height 19
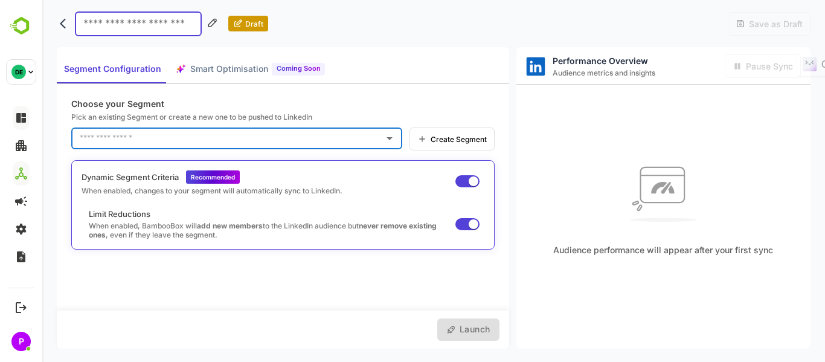
click at [220, 196] on div "Dynamic Segment Criteria Recommended When enabled, changes to your segment will…" at bounding box center [282, 204] width 423 height 89
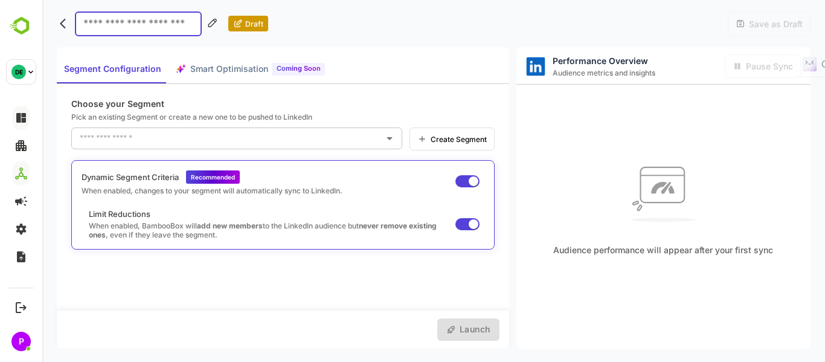
click at [217, 178] on span "Recommended" at bounding box center [213, 176] width 44 height 7
click at [399, 184] on div "Dynamic Segment Criteria Recommended When enabled, changes to your segment will…" at bounding box center [283, 182] width 403 height 25
click at [216, 175] on span "Recommended" at bounding box center [213, 176] width 44 height 7
click at [138, 197] on div "Dynamic Segment Criteria Recommended When enabled, changes to your segment will…" at bounding box center [282, 204] width 423 height 89
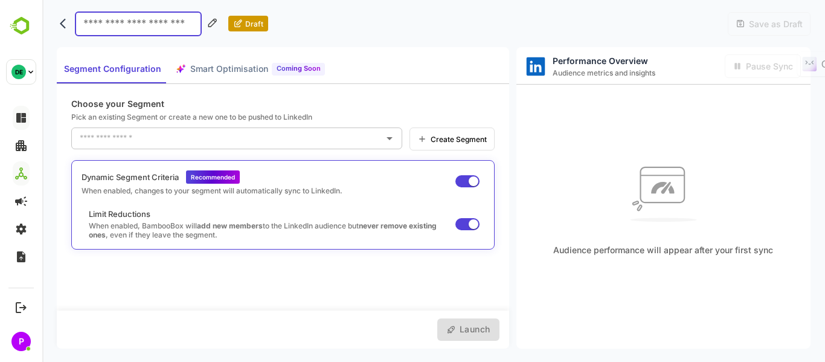
click at [133, 193] on p "When enabled, changes to your segment will automatically sync to LinkedIn." at bounding box center [212, 190] width 261 height 9
click at [161, 231] on p "When enabled, BambooBox will add new members to the LinkedIn audience but never…" at bounding box center [266, 230] width 354 height 18
click at [204, 103] on p "Choose your Segment" at bounding box center [282, 103] width 423 height 10
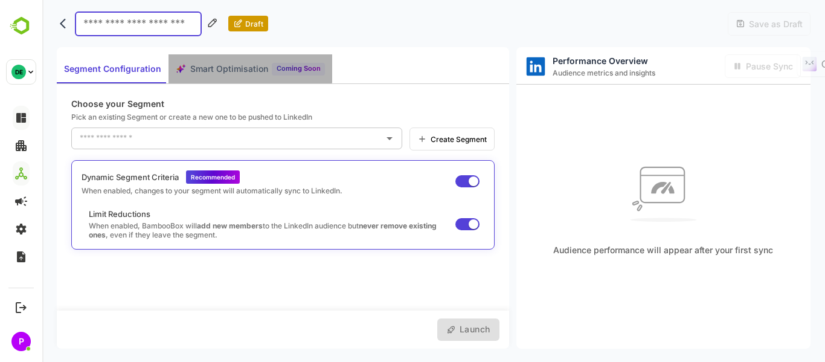
click at [221, 66] on span "Smart Optimisation" at bounding box center [229, 69] width 78 height 15
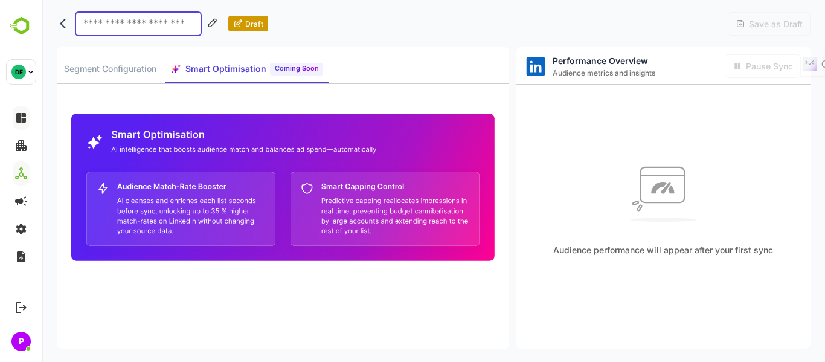
click at [123, 68] on span "Segment Configuration" at bounding box center [110, 69] width 92 height 15
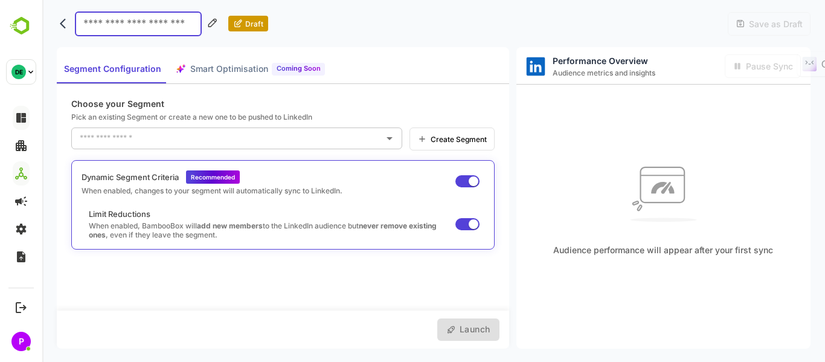
click at [186, 180] on div "Dynamic Segment Criteria Recommended" at bounding box center [212, 176] width 261 height 13
click at [390, 143] on icon "Open" at bounding box center [389, 138] width 14 height 14
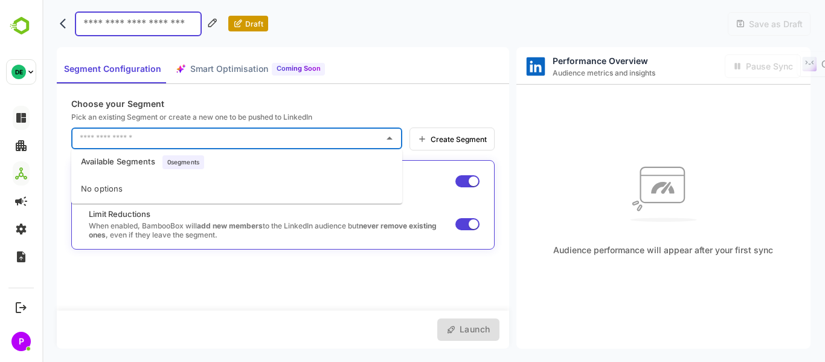
click at [301, 139] on input "text" at bounding box center [228, 138] width 302 height 19
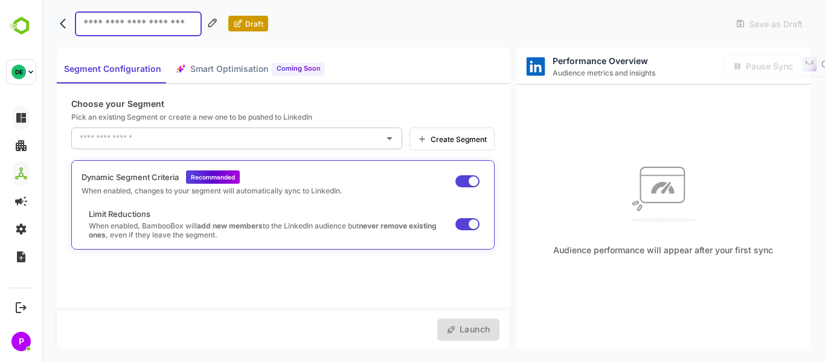
click at [451, 135] on span "Create Segment" at bounding box center [457, 139] width 60 height 9
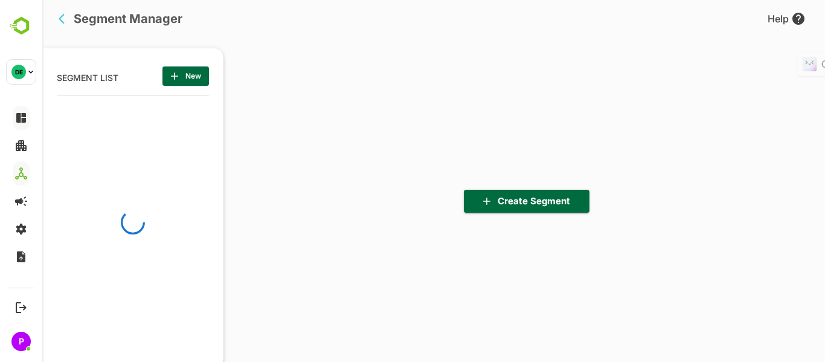
scroll to position [251, 149]
click at [185, 80] on span "New" at bounding box center [185, 76] width 27 height 16
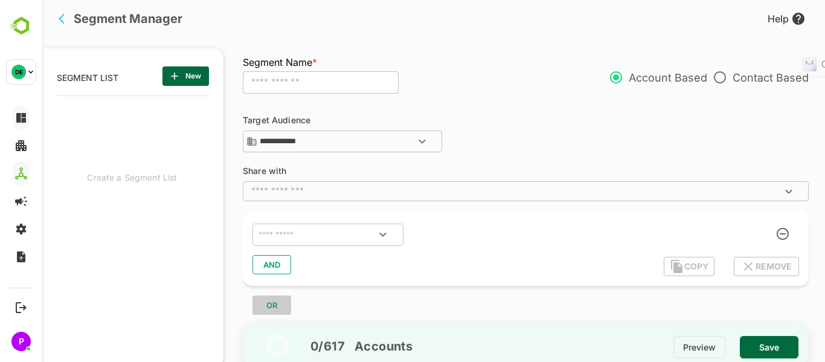
click at [328, 85] on input "text" at bounding box center [321, 82] width 156 height 23
click at [396, 145] on input "**********" at bounding box center [347, 141] width 181 height 14
click at [529, 109] on div "**********" at bounding box center [532, 213] width 578 height 224
click at [390, 195] on input "text" at bounding box center [515, 191] width 539 height 12
click div "**********"
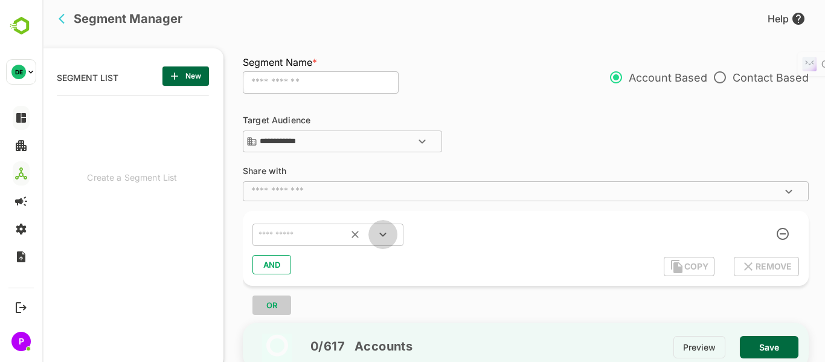
click at [382, 235] on icon "Open" at bounding box center [382, 235] width 7 height 4
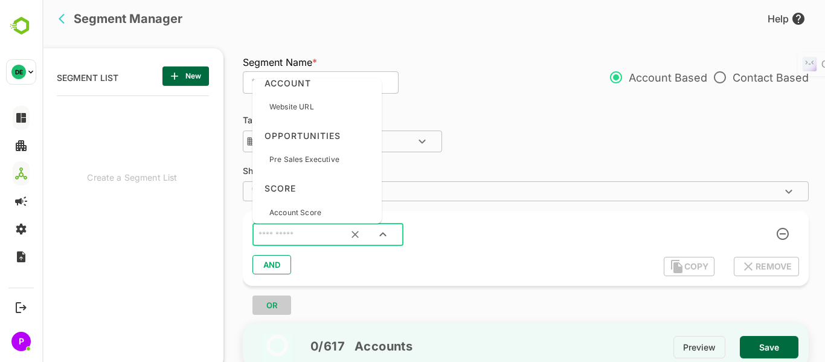
scroll to position [582, 0]
click at [351, 237] on icon "Clear" at bounding box center [355, 234] width 12 height 12
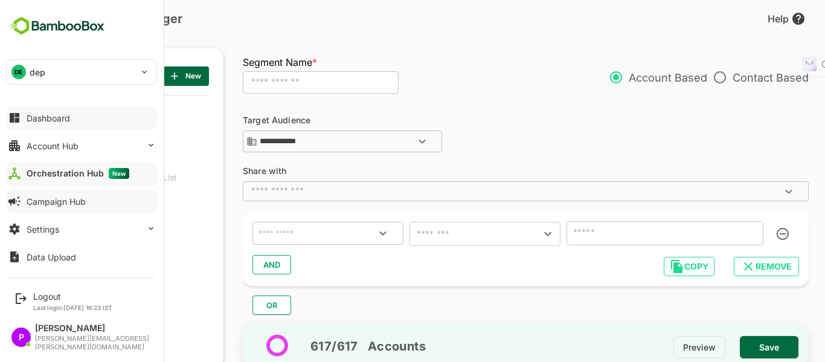
click at [48, 197] on div "Campaign Hub" at bounding box center [56, 201] width 59 height 10
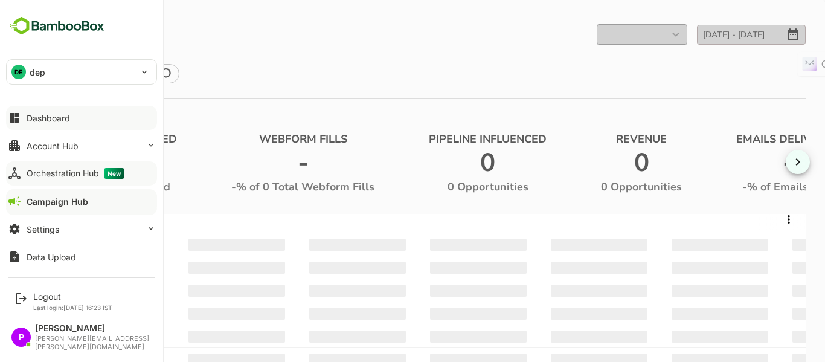
click at [21, 117] on icon at bounding box center [14, 118] width 14 height 14
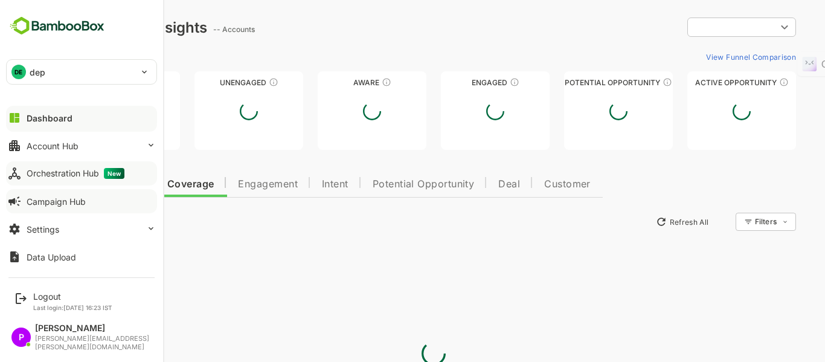
type input "**********"
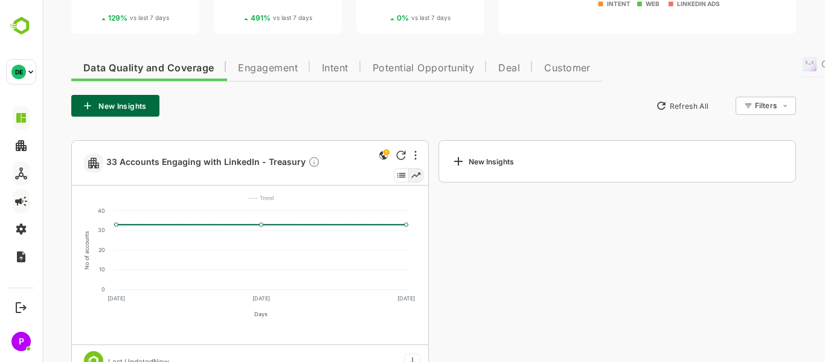
scroll to position [217, 0]
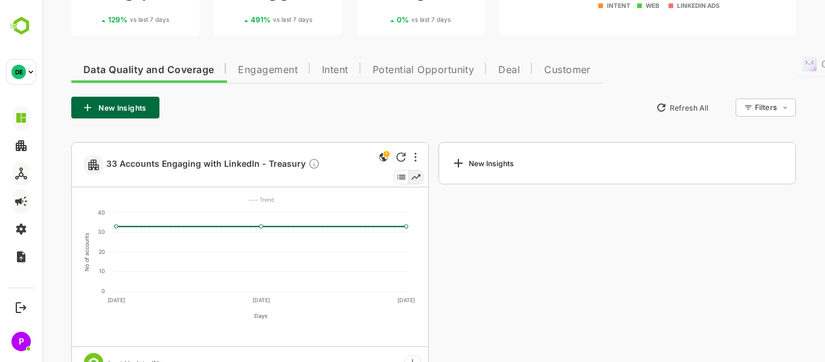
click at [274, 76] on button "Engagement" at bounding box center [268, 68] width 84 height 29
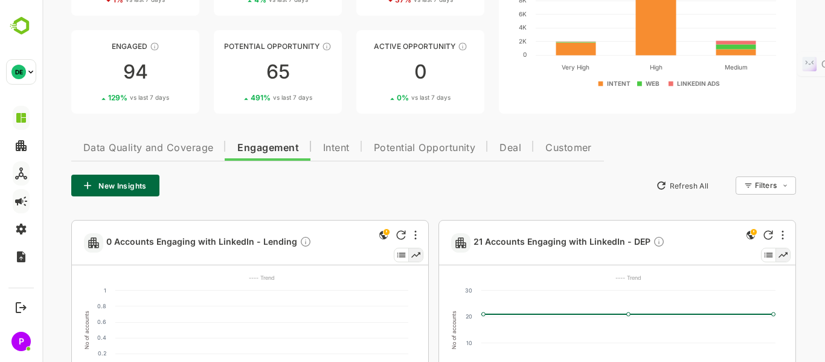
scroll to position [0, 0]
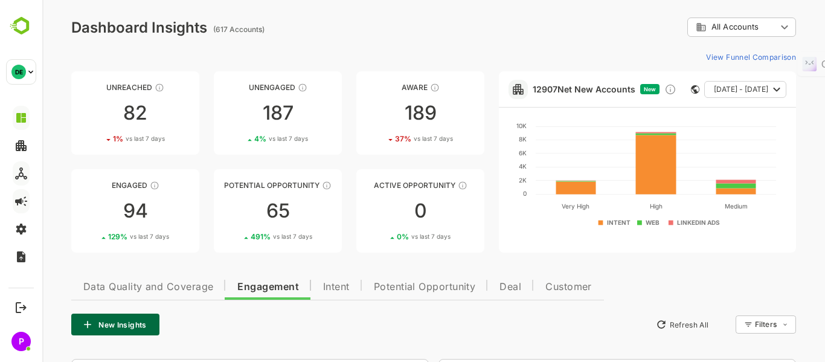
click at [432, 287] on span "Potential Opportunity" at bounding box center [425, 287] width 102 height 10
click at [341, 286] on span "Intent" at bounding box center [334, 287] width 27 height 10
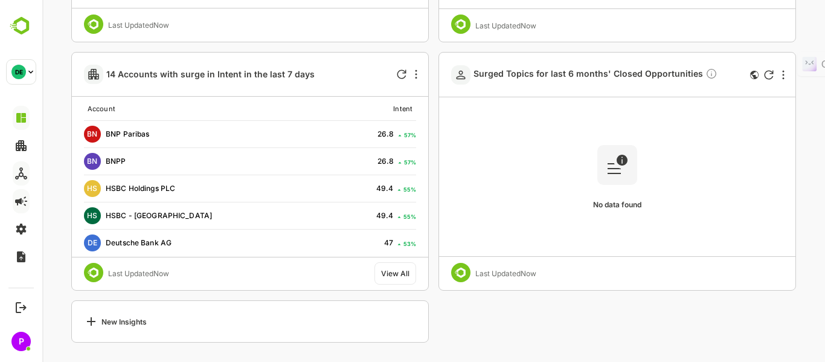
scroll to position [1050, 0]
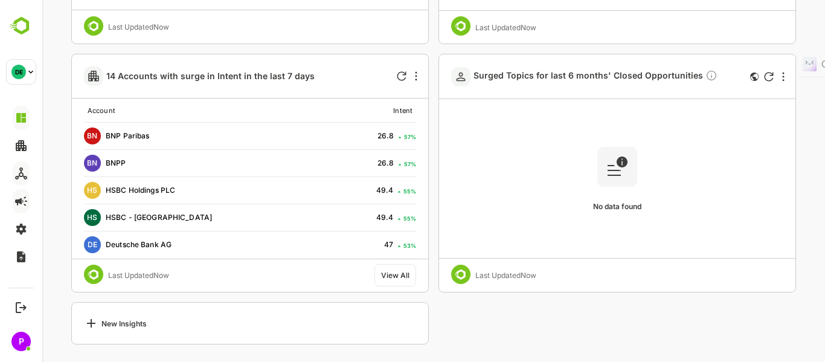
click at [376, 281] on div "View All" at bounding box center [395, 275] width 42 height 22
click at [403, 275] on div "View All" at bounding box center [395, 275] width 28 height 9
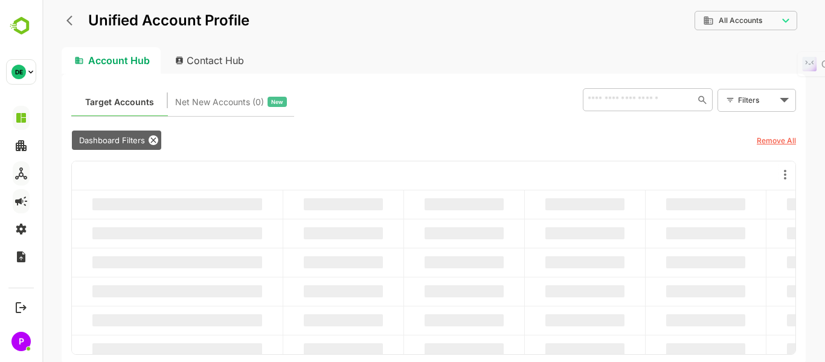
scroll to position [0, 0]
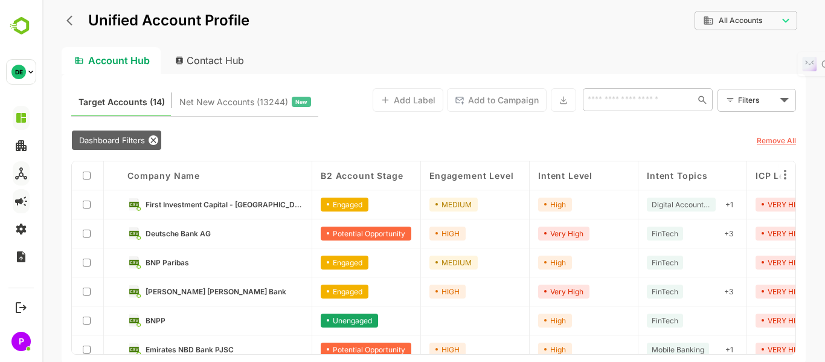
click at [239, 113] on button "Net New Accounts ( 13244 ) New" at bounding box center [245, 100] width 146 height 29
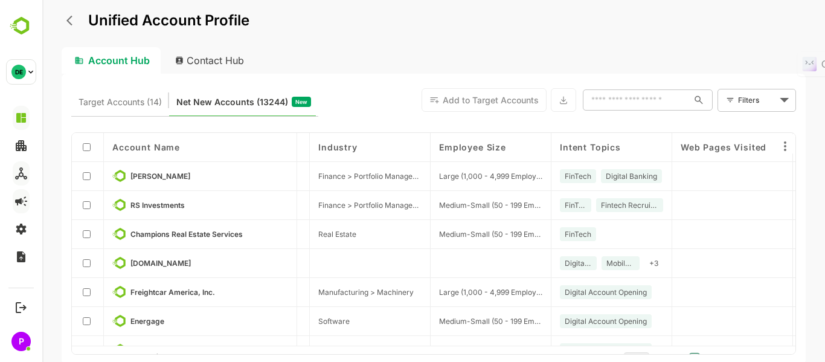
scroll to position [0, 349]
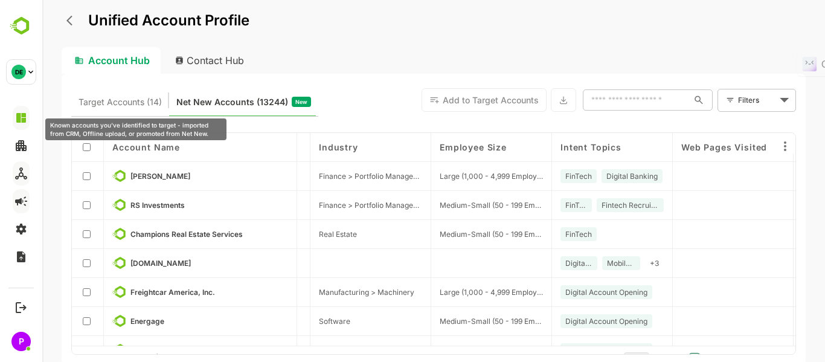
click at [107, 100] on span "Target Accounts (14)" at bounding box center [120, 102] width 83 height 16
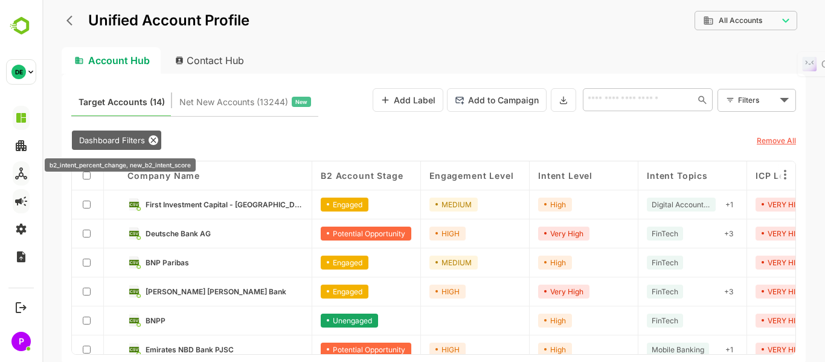
click at [157, 140] on icon at bounding box center [154, 140] width 10 height 10
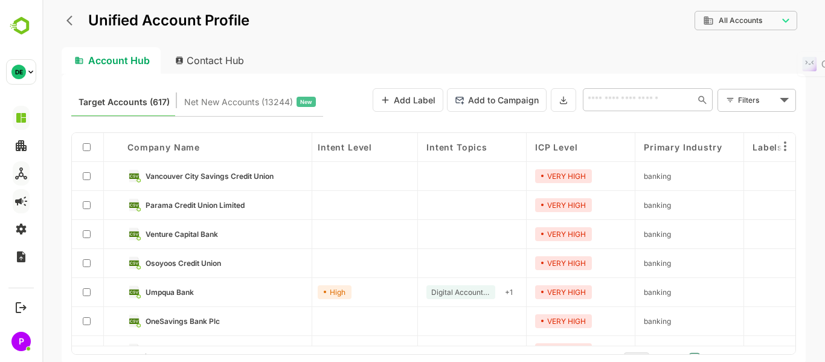
scroll to position [0, 220]
click at [577, 177] on div "VERY HIGH" at bounding box center [564, 176] width 57 height 14
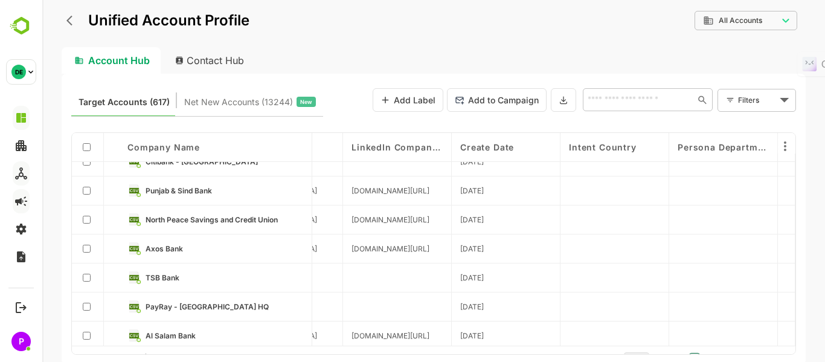
scroll to position [254, 2146]
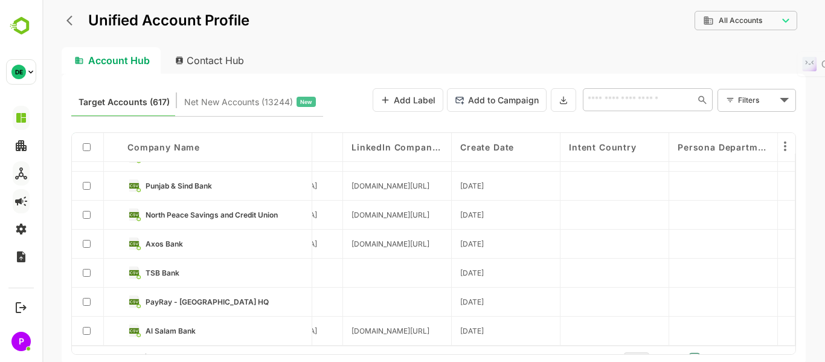
click at [743, 144] on span "Persona Department Level" at bounding box center [723, 147] width 91 height 10
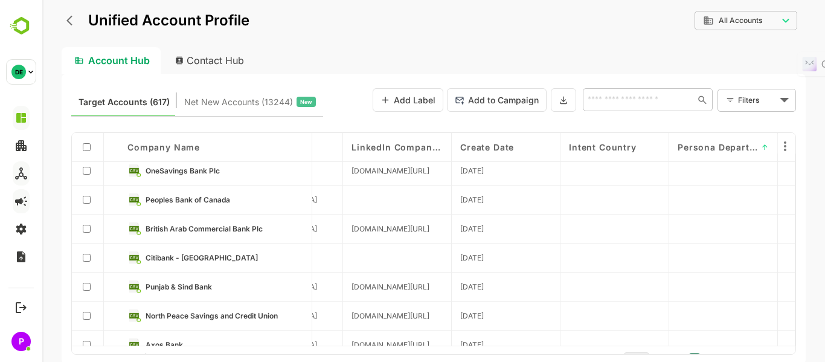
click at [765, 144] on span "↑" at bounding box center [765, 147] width 7 height 9
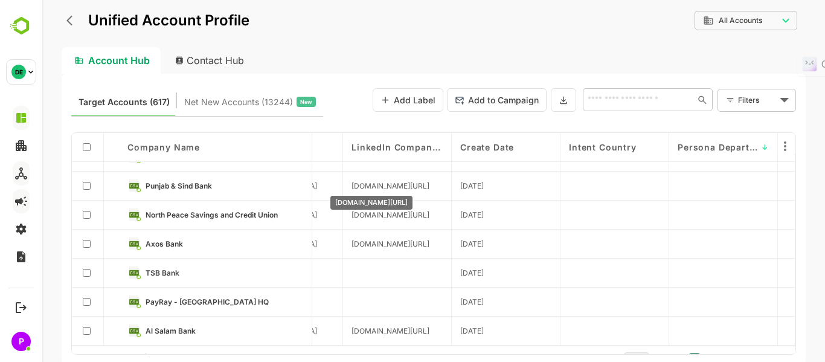
scroll to position [0, 2146]
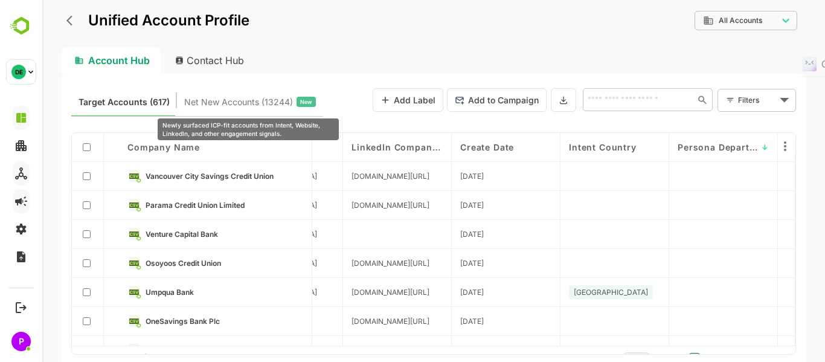
click at [219, 104] on span "Net New Accounts ( 13244 )" at bounding box center [238, 102] width 109 height 16
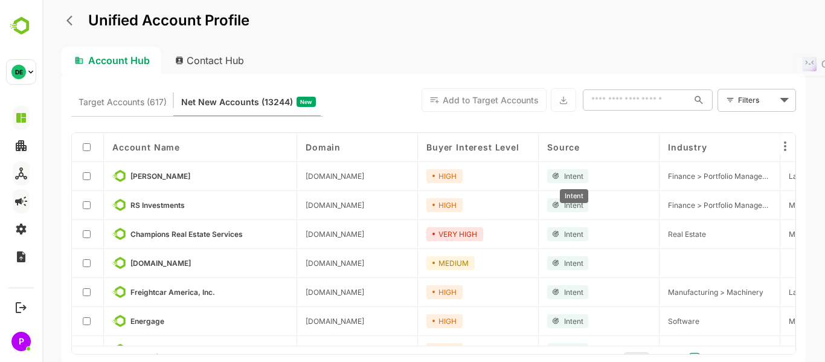
click at [564, 173] on span "Intent" at bounding box center [573, 176] width 19 height 9
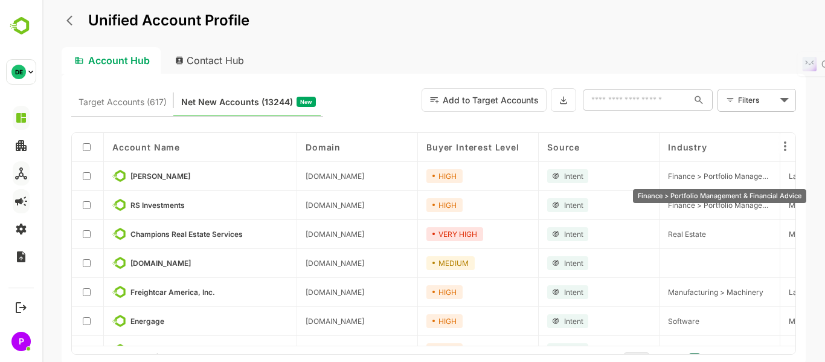
click at [693, 176] on span "Finance > Portfolio Management & Financial Advice" at bounding box center [719, 176] width 103 height 9
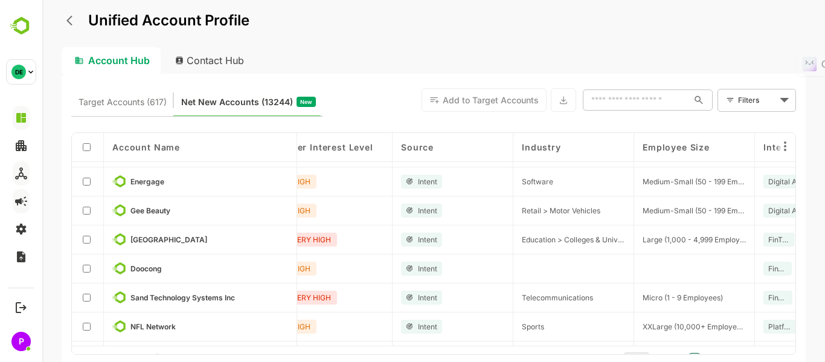
scroll to position [140, 146]
click at [89, 215] on div at bounding box center [88, 210] width 32 height 29
click at [788, 146] on icon at bounding box center [785, 146] width 14 height 14
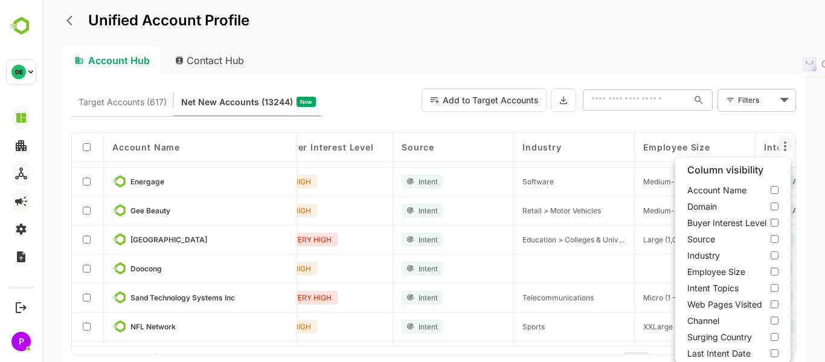
click at [788, 146] on div at bounding box center [433, 181] width 783 height 362
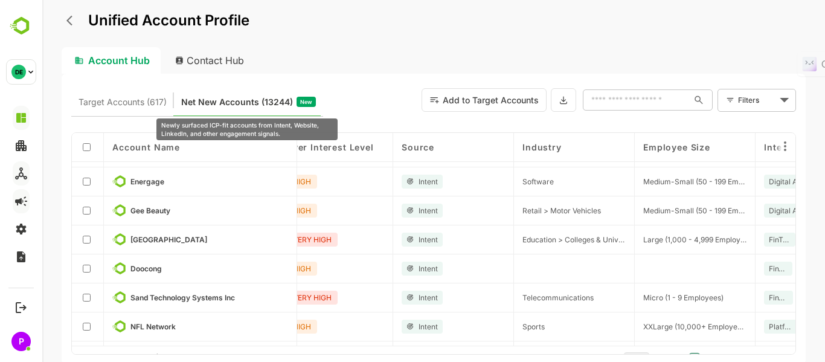
click at [227, 101] on span "Net New Accounts ( 13244 )" at bounding box center [237, 102] width 112 height 16
click at [264, 103] on span "Net New Accounts ( 13244 )" at bounding box center [237, 102] width 112 height 16
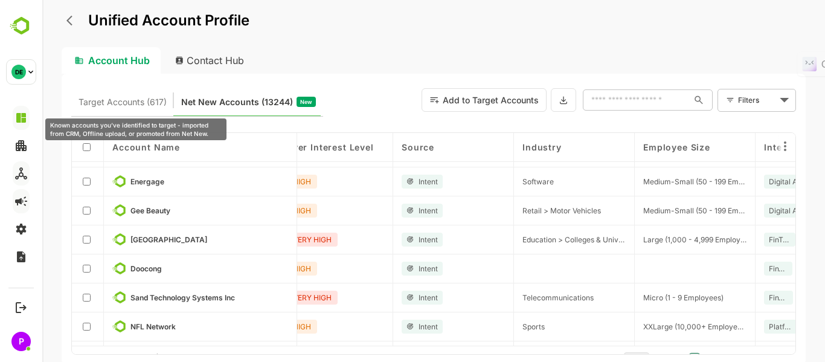
click at [133, 104] on span "Target Accounts (617)" at bounding box center [123, 102] width 88 height 16
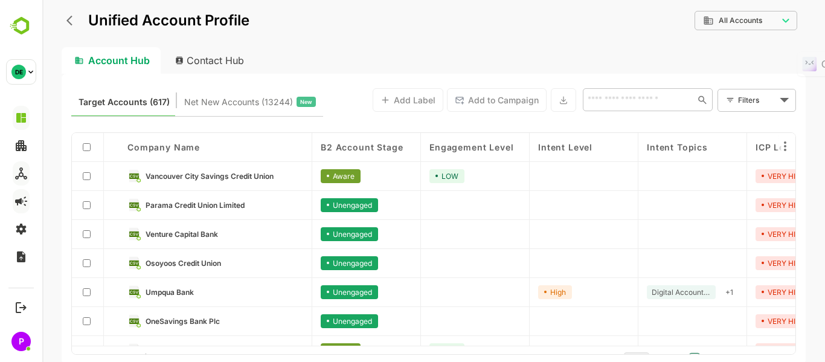
click at [217, 62] on div "Contact Hub" at bounding box center [209, 60] width 89 height 27
type input "**********"
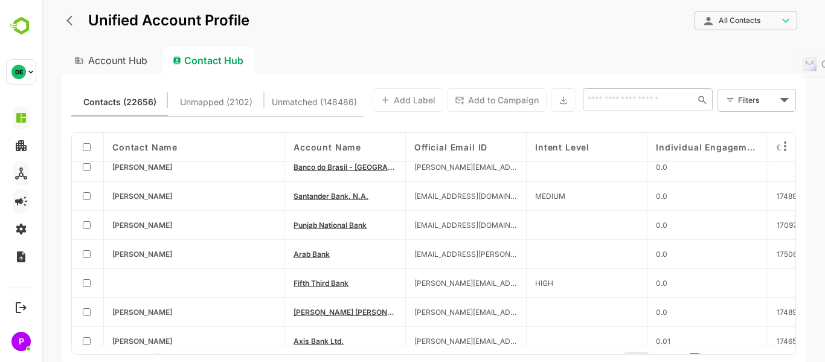
scroll to position [254, 0]
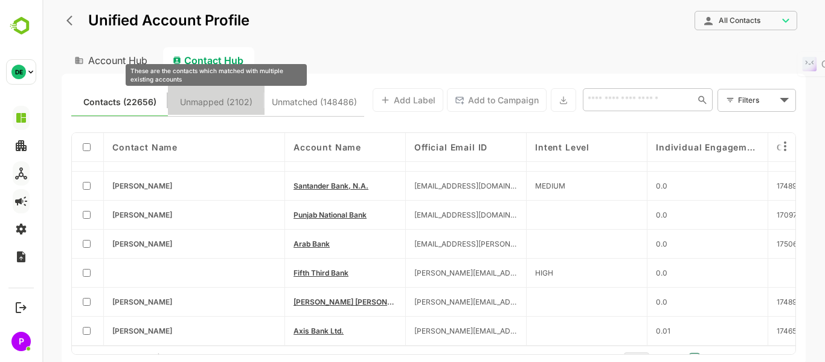
click at [203, 107] on span "Unmapped (2102)" at bounding box center [216, 102] width 72 height 16
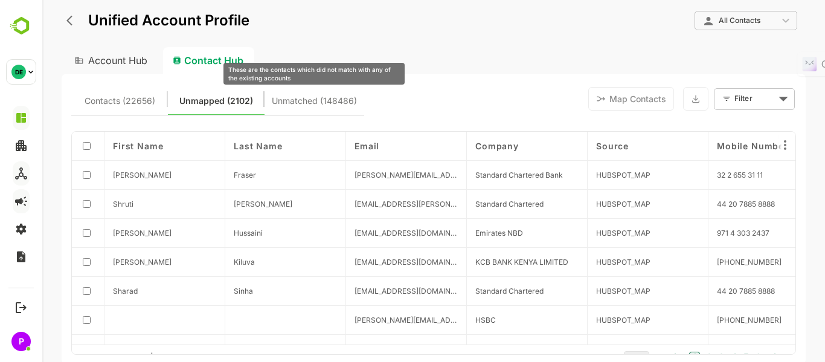
click at [286, 98] on span "Unmatched (148486)" at bounding box center [314, 101] width 85 height 16
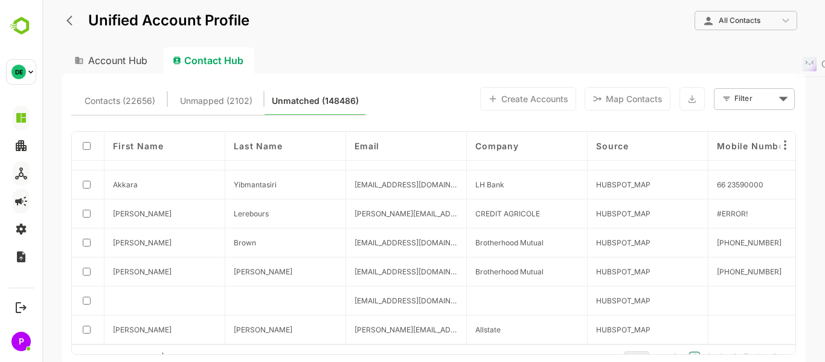
click at [69, 24] on icon "back" at bounding box center [72, 20] width 12 height 12
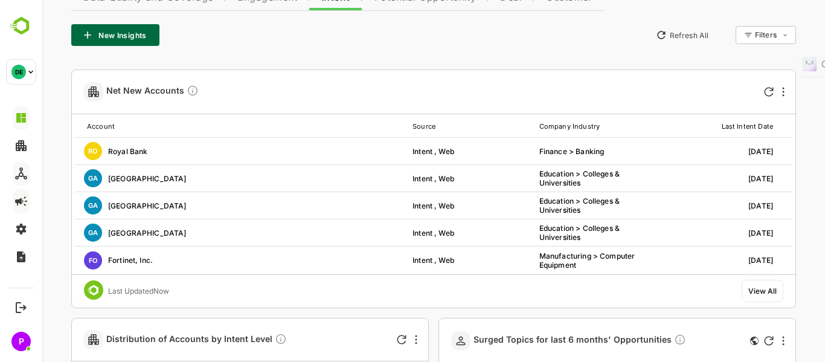
scroll to position [290, 0]
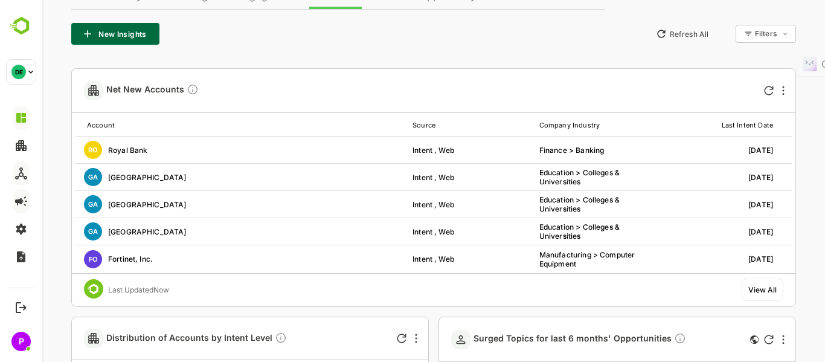
click at [779, 284] on div "View All" at bounding box center [763, 289] width 42 height 22
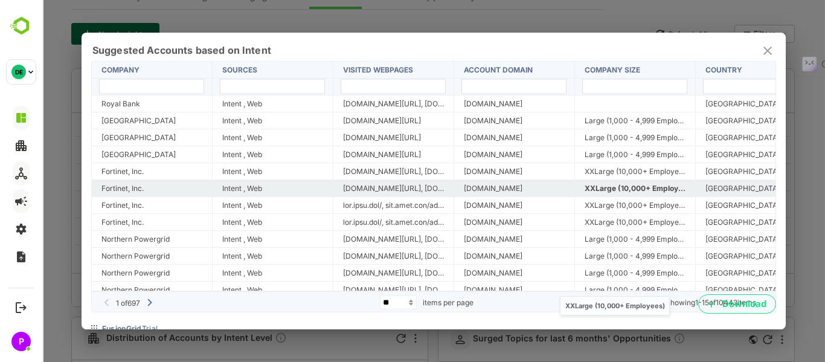
scroll to position [58, 0]
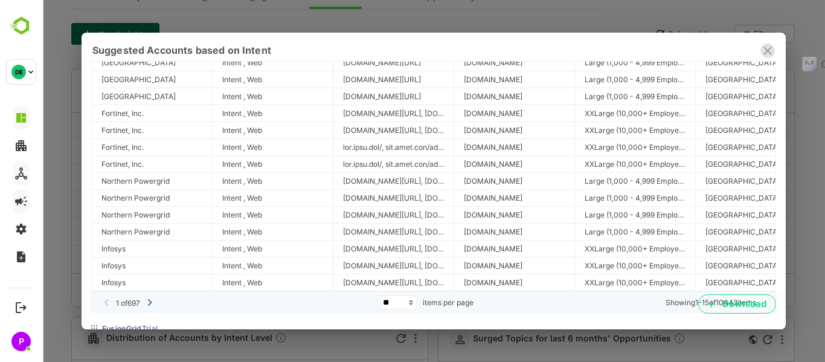
click at [762, 50] on icon "close" at bounding box center [767, 50] width 14 height 14
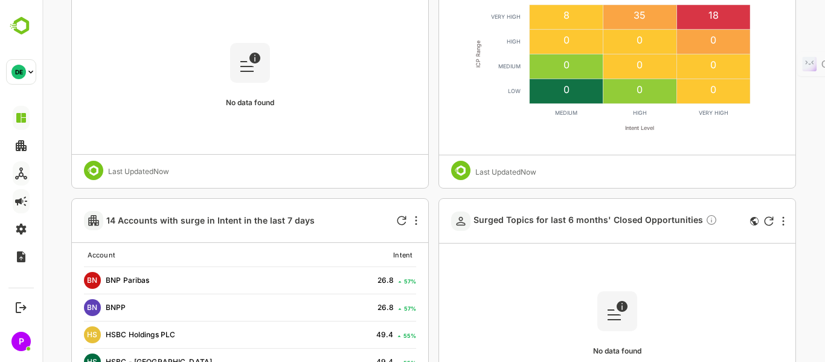
scroll to position [1051, 0]
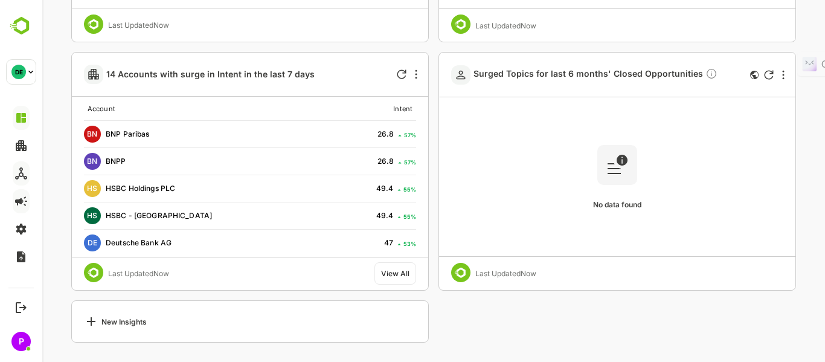
click at [615, 172] on rect at bounding box center [617, 165] width 40 height 40
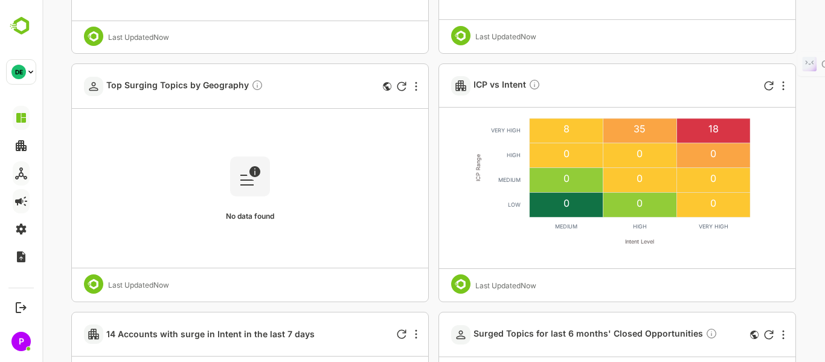
scroll to position [791, 0]
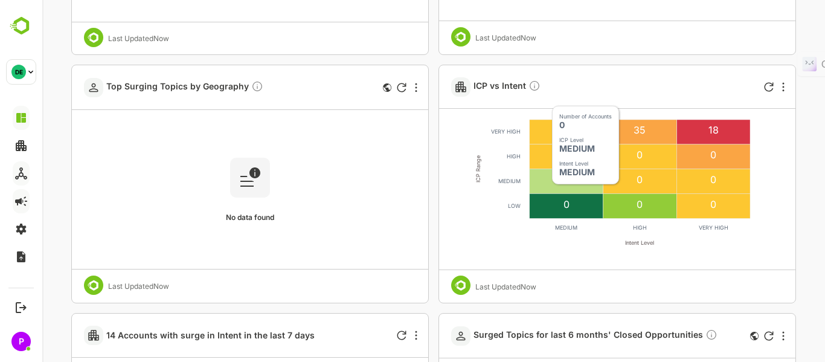
click at [545, 178] on rect at bounding box center [567, 181] width 74 height 25
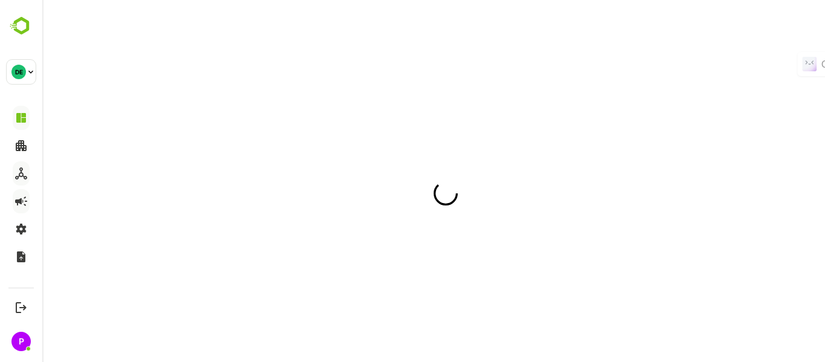
scroll to position [0, 0]
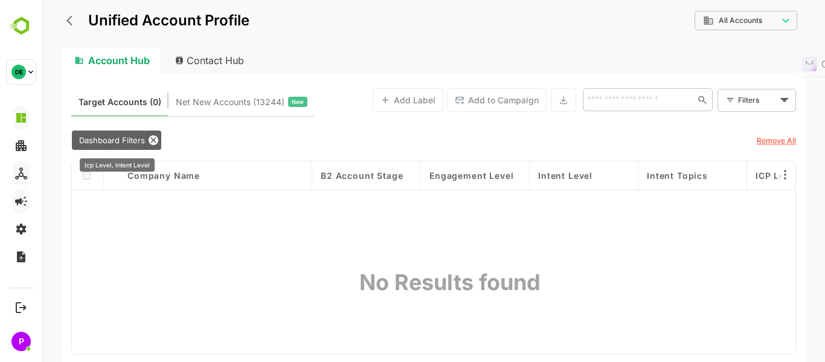
click at [152, 136] on icon at bounding box center [154, 140] width 10 height 10
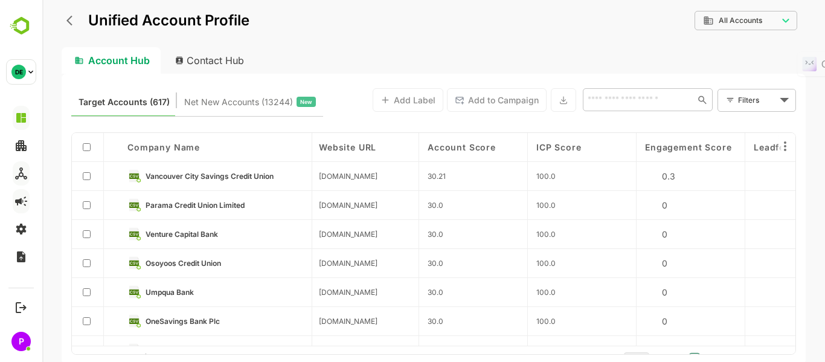
scroll to position [254, 871]
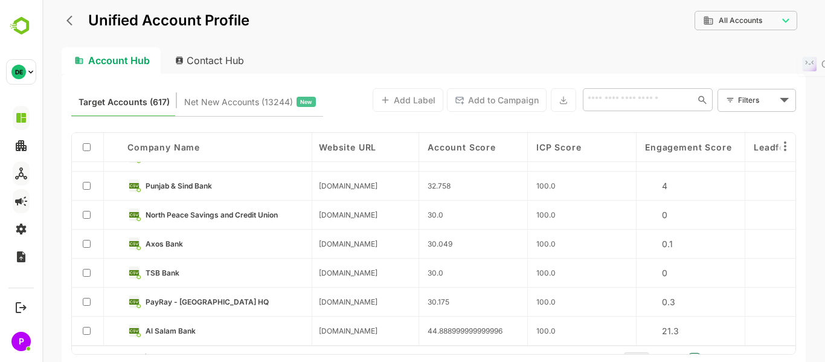
click at [569, 252] on div "100.0" at bounding box center [582, 243] width 109 height 29
click at [786, 142] on icon at bounding box center [785, 146] width 2 height 10
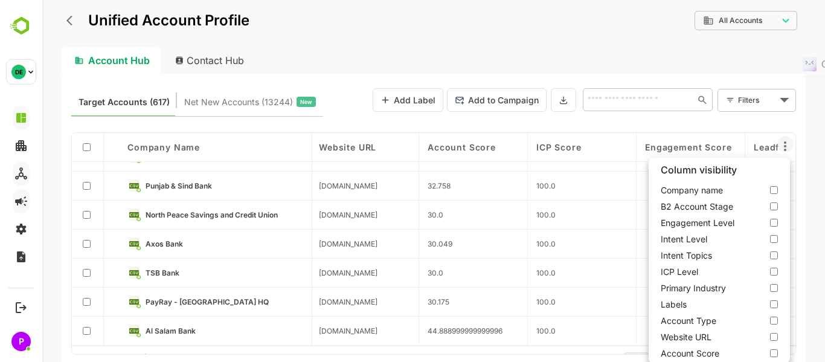
click at [786, 142] on div at bounding box center [433, 181] width 783 height 362
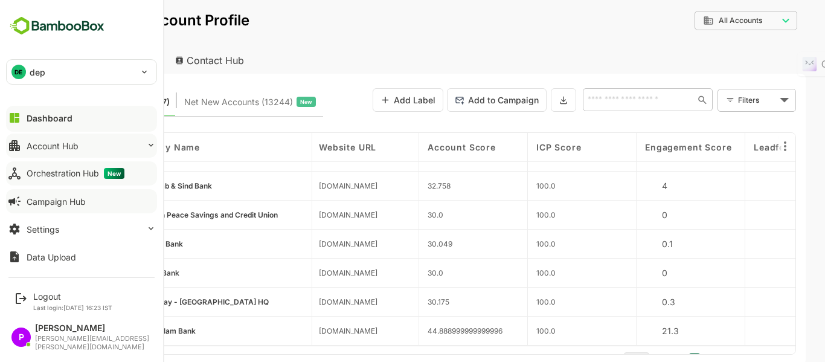
click at [25, 150] on button "Account Hub" at bounding box center [81, 145] width 151 height 24
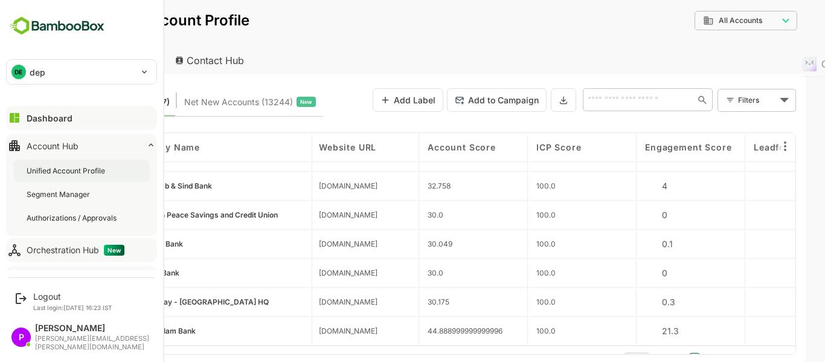
click at [40, 165] on div "Unified Account Profile" at bounding box center [67, 170] width 81 height 10
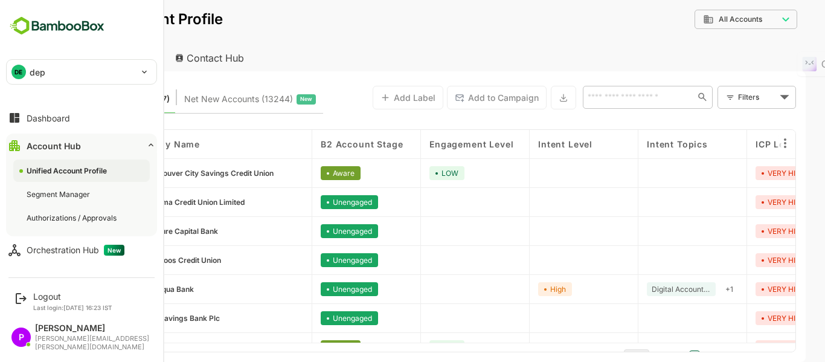
click at [36, 27] on img at bounding box center [57, 25] width 102 height 23
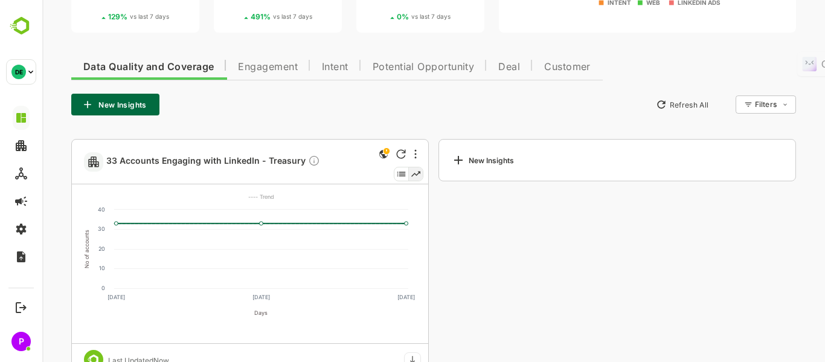
scroll to position [210, 0]
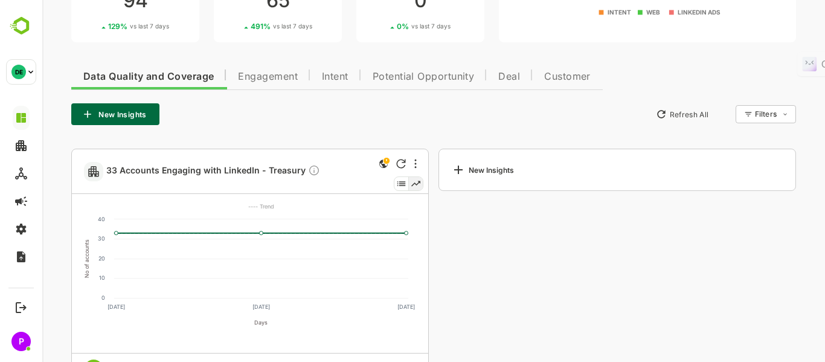
click at [260, 80] on span "Engagement" at bounding box center [268, 77] width 60 height 10
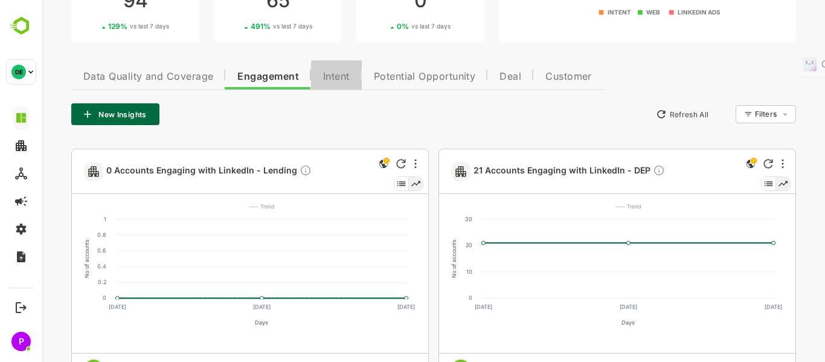
click at [353, 78] on button "Intent" at bounding box center [336, 74] width 51 height 29
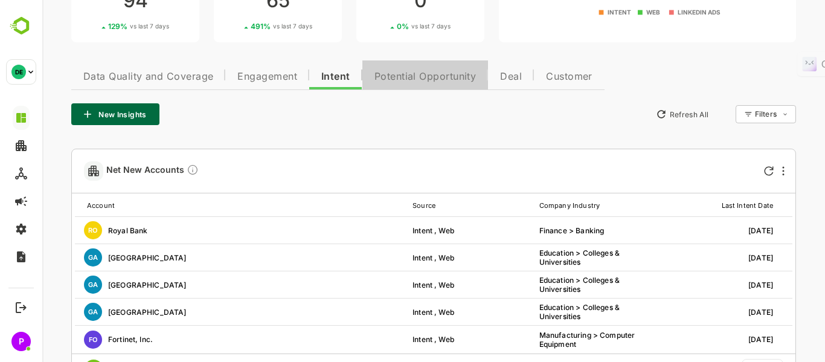
click at [427, 86] on button "Potential Opportunity" at bounding box center [425, 74] width 126 height 29
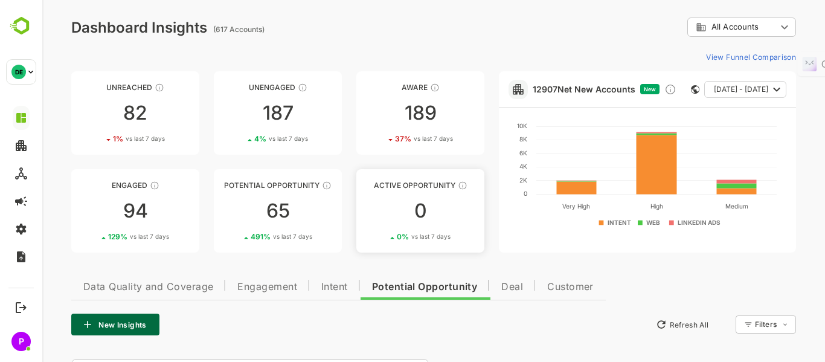
scroll to position [59, 0]
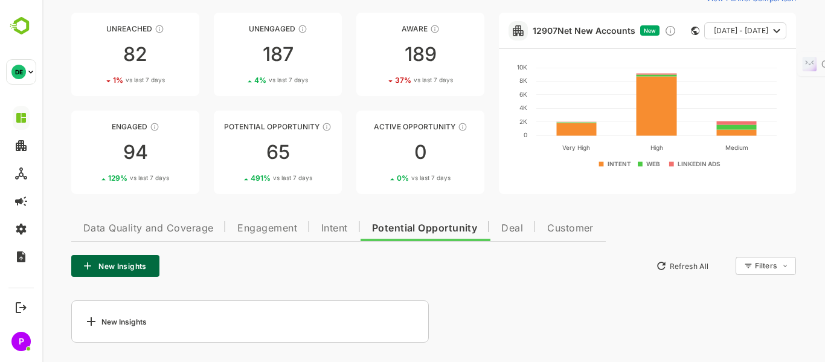
click at [504, 227] on span "Deal" at bounding box center [512, 228] width 22 height 10
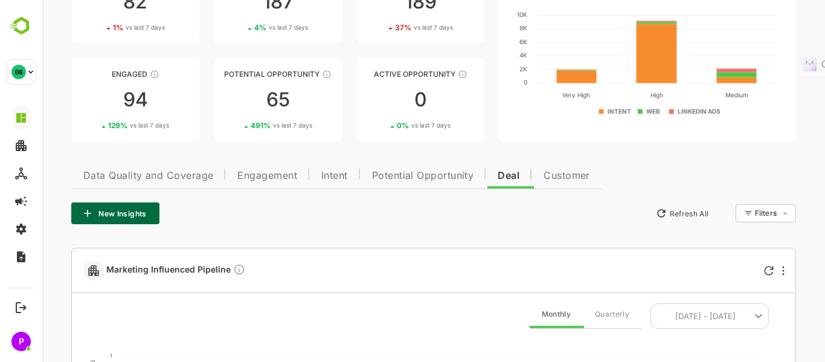
scroll to position [0, 0]
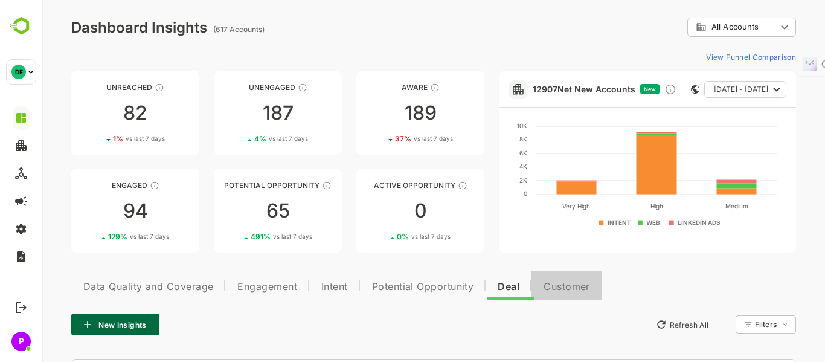
click at [566, 288] on span "Customer" at bounding box center [567, 287] width 47 height 10
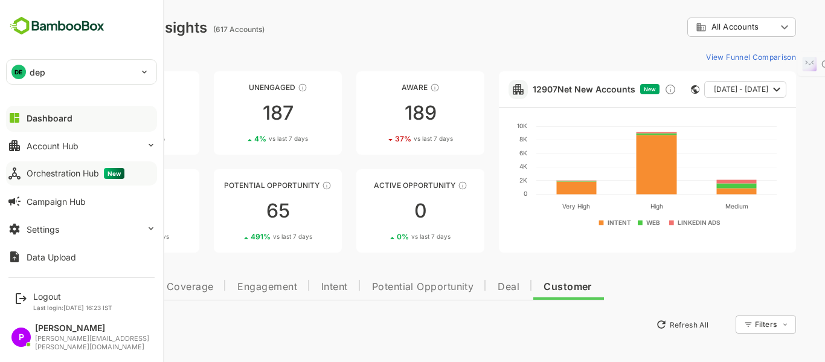
click at [58, 168] on div "Orchestration Hub New" at bounding box center [76, 173] width 98 height 11
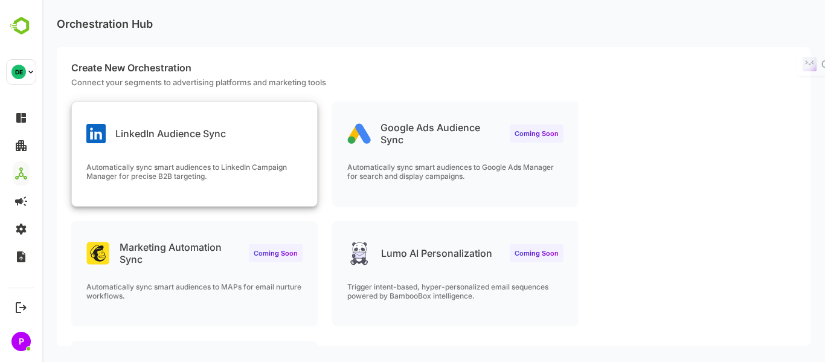
click at [216, 182] on div "Automatically sync smart audiences to LinkedIn Campaign Manager for precise B2B…" at bounding box center [194, 183] width 245 height 43
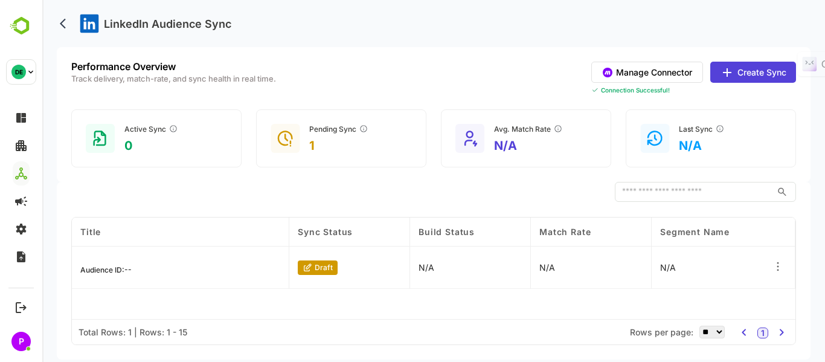
click at [390, 118] on div "Pending Sync 1" at bounding box center [341, 138] width 170 height 58
click at [324, 140] on p "1" at bounding box center [338, 145] width 59 height 14
click at [319, 276] on div "draft" at bounding box center [349, 267] width 121 height 42
click at [317, 268] on p "draft" at bounding box center [324, 267] width 18 height 9
click at [319, 274] on div "draft" at bounding box center [318, 267] width 40 height 14
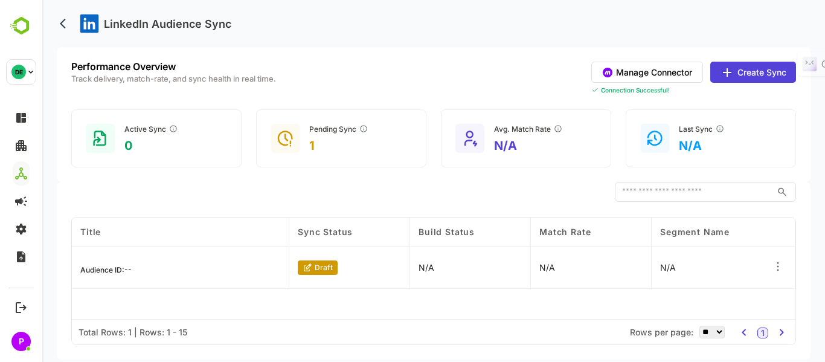
click at [777, 263] on icon at bounding box center [778, 266] width 12 height 12
click at [673, 258] on div "Edit" at bounding box center [703, 263] width 105 height 21
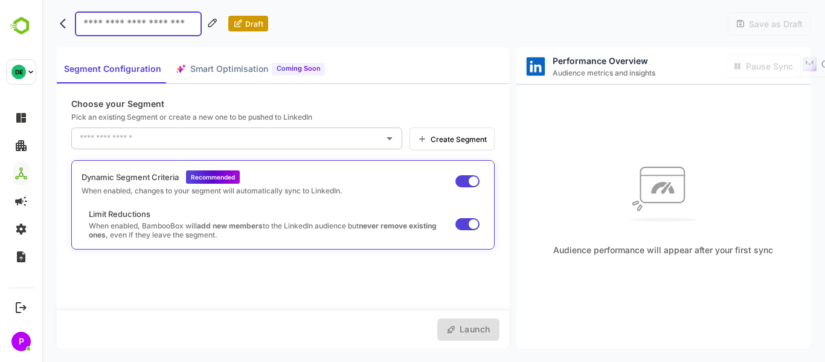
click at [227, 74] on span "Smart Optimisation" at bounding box center [229, 69] width 78 height 15
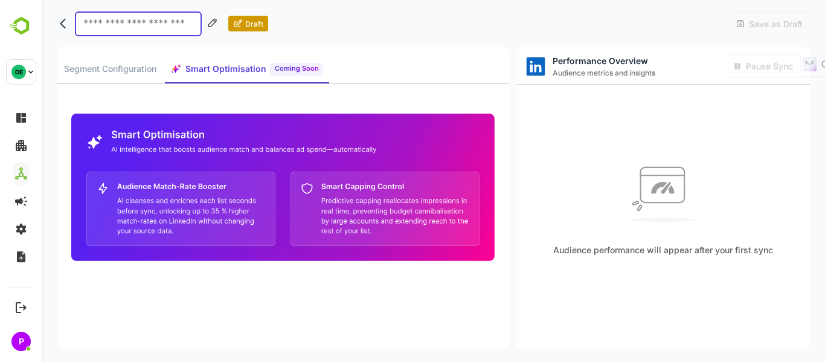
click at [115, 73] on span "Segment Configuration" at bounding box center [110, 69] width 92 height 15
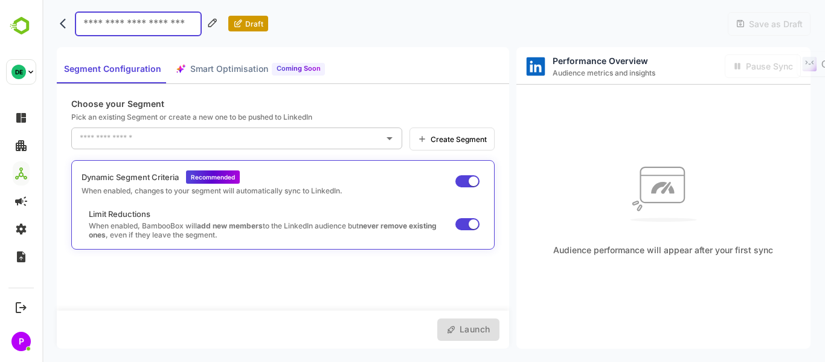
click at [665, 74] on div "Performance Overview Audience metrics and insights Pause Sync" at bounding box center [663, 65] width 294 height 37
click at [389, 135] on icon "Open" at bounding box center [389, 138] width 14 height 14
click at [466, 141] on span "Create Segment" at bounding box center [457, 139] width 60 height 9
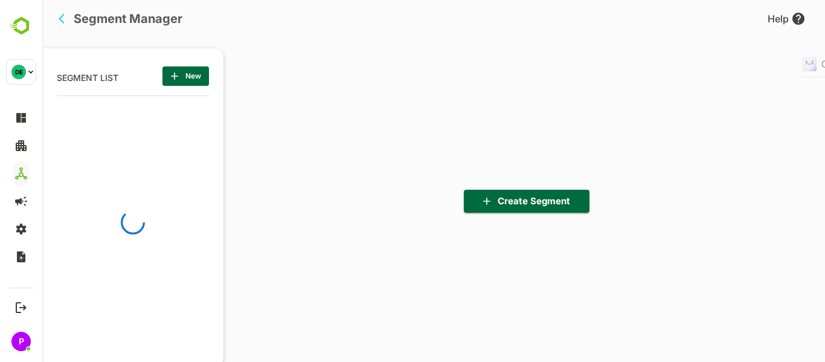
scroll to position [251, 149]
click at [519, 198] on span "Create Segment" at bounding box center [526, 201] width 106 height 16
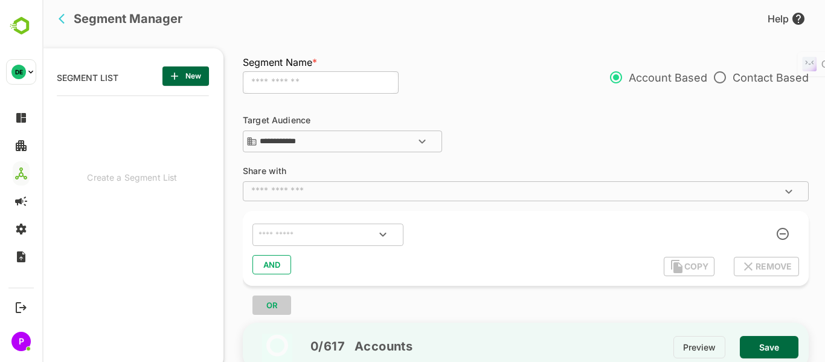
click at [422, 138] on icon "Open" at bounding box center [422, 141] width 14 height 14
click at [422, 138] on icon "Close" at bounding box center [422, 141] width 14 height 14
click at [429, 187] on input "text" at bounding box center [515, 191] width 539 height 12
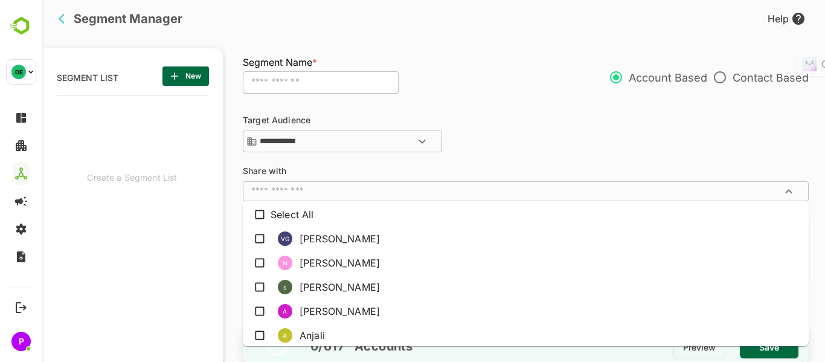
click div "**********"
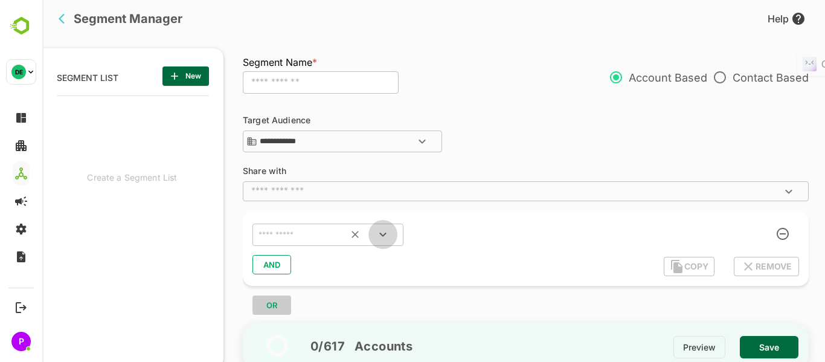
click at [382, 236] on icon "Open" at bounding box center [383, 234] width 14 height 14
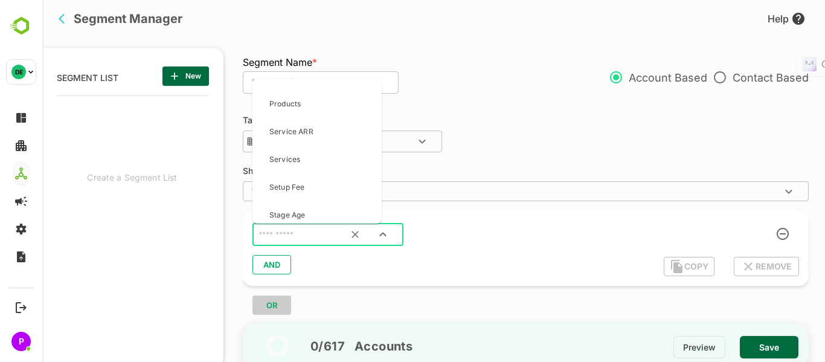
scroll to position [2728, 0]
click at [352, 240] on icon "Clear" at bounding box center [355, 234] width 12 height 12
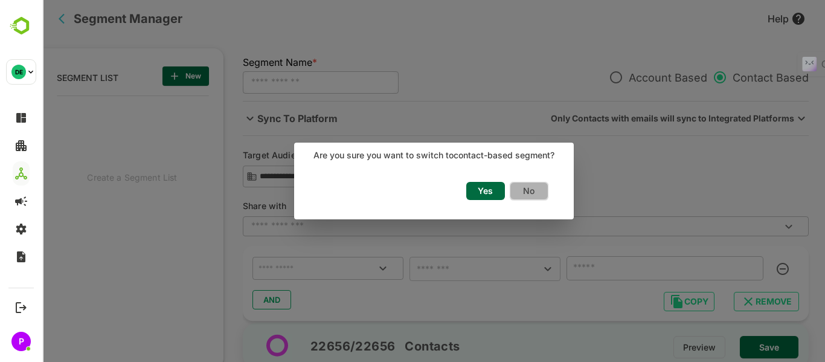
click at [527, 189] on span "No" at bounding box center [528, 191] width 25 height 16
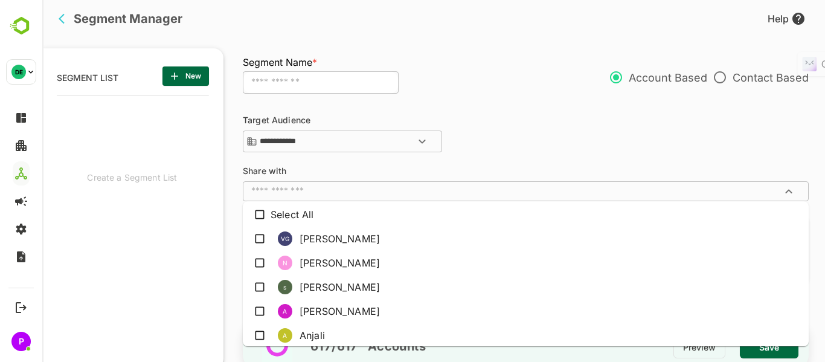
click at [429, 193] on input "text" at bounding box center [515, 191] width 539 height 12
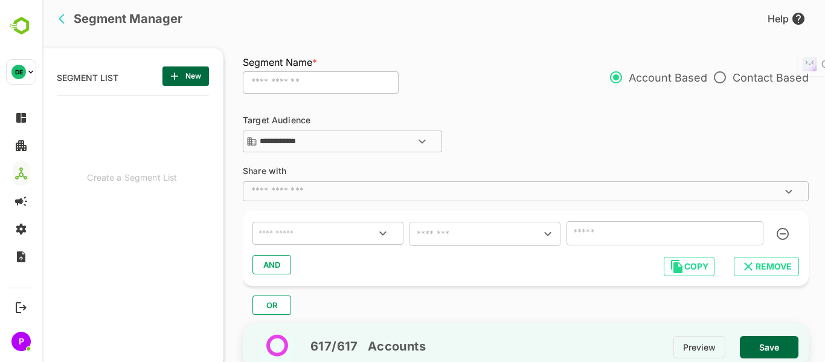
click at [503, 165] on div "**********" at bounding box center [532, 213] width 578 height 224
click at [379, 232] on icon "Open" at bounding box center [383, 233] width 14 height 14
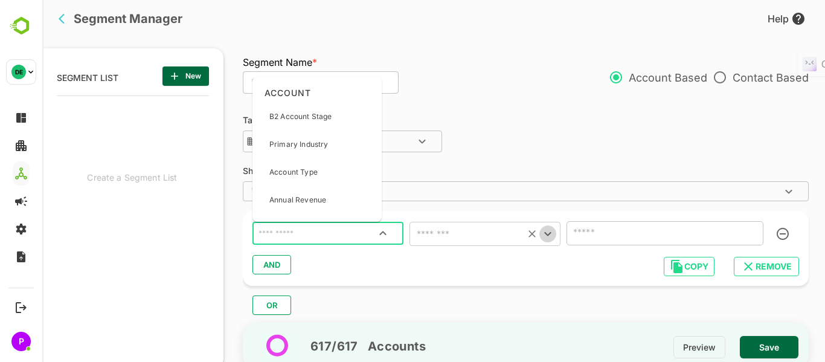
click at [551, 230] on icon "Open" at bounding box center [547, 233] width 14 height 14
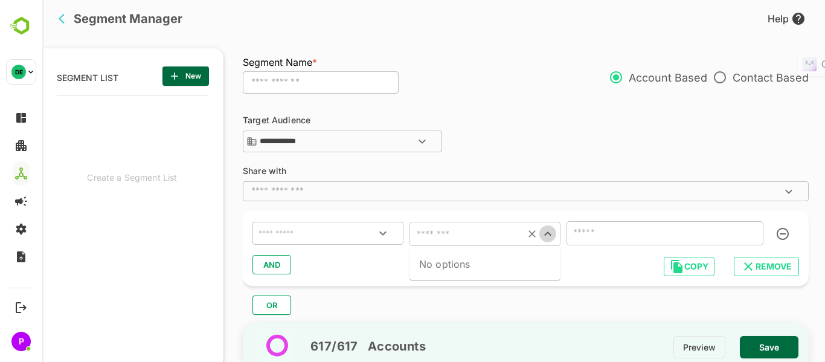
click at [551, 230] on icon "Close" at bounding box center [547, 233] width 14 height 14
click at [382, 233] on icon "Open" at bounding box center [383, 233] width 14 height 14
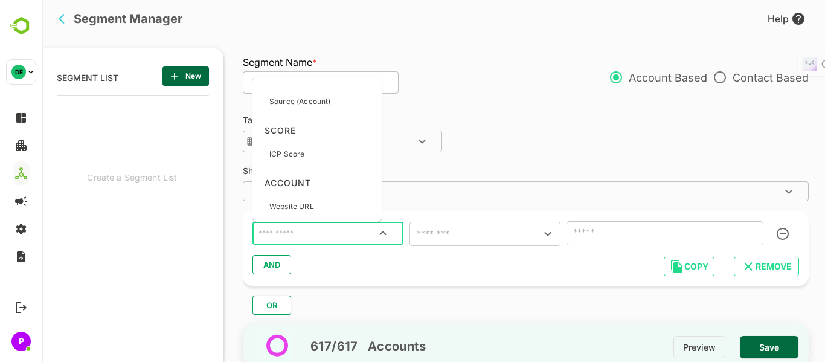
scroll to position [484, 0]
click at [328, 149] on div "ICP Score" at bounding box center [317, 151] width 120 height 25
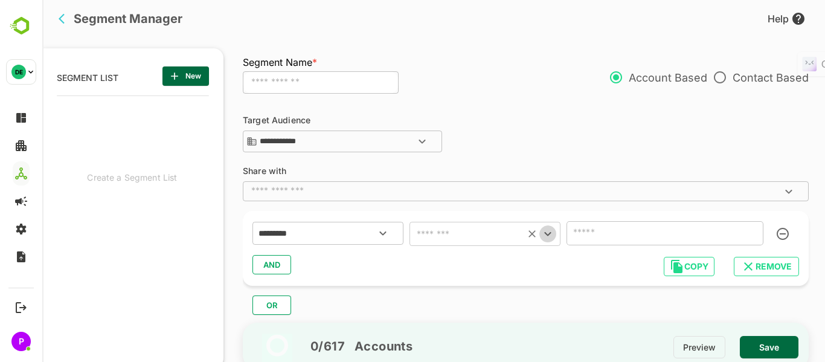
click at [543, 236] on icon "Open" at bounding box center [547, 233] width 14 height 14
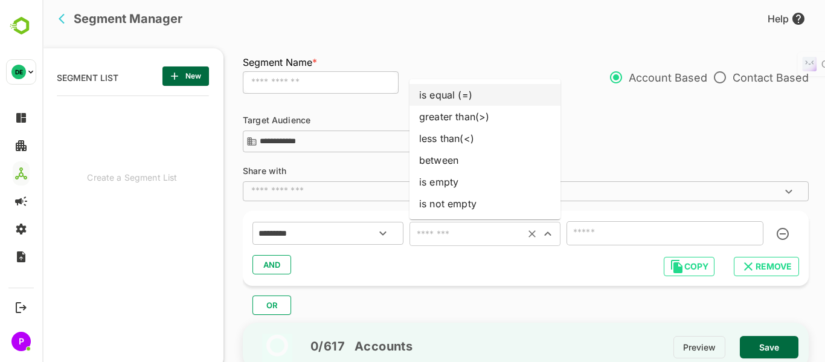
click at [510, 94] on li "is equal (=)" at bounding box center [484, 95] width 151 height 22
type input "**********"
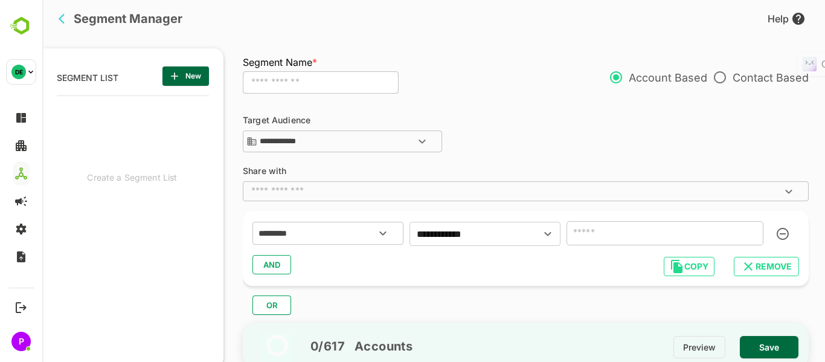
click at [668, 240] on input "number" at bounding box center [664, 233] width 197 height 24
click at [280, 268] on div "AND" at bounding box center [525, 264] width 547 height 23
click at [274, 264] on div "AND" at bounding box center [525, 264] width 547 height 23
click at [273, 299] on span "OR" at bounding box center [272, 305] width 18 height 16
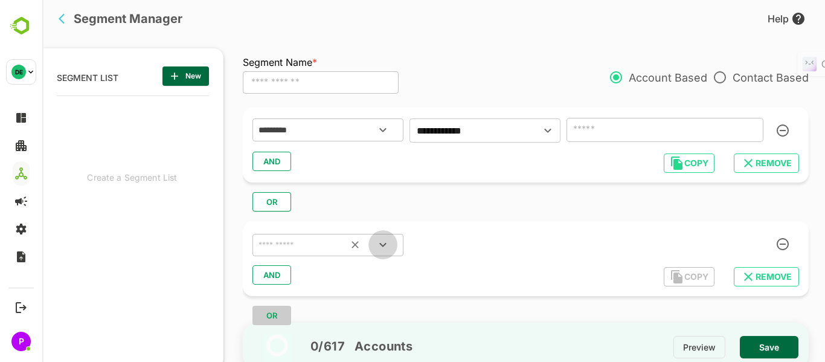
click at [378, 243] on icon "Open" at bounding box center [383, 244] width 14 height 14
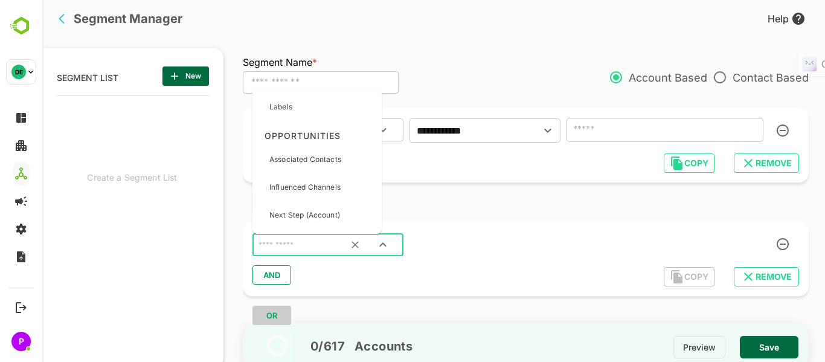
scroll to position [1104, 0]
click at [343, 241] on button "Clear" at bounding box center [355, 244] width 27 height 27
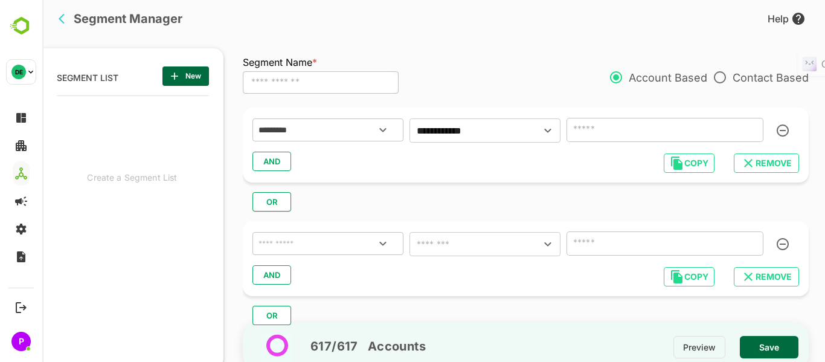
scroll to position [0, 0]
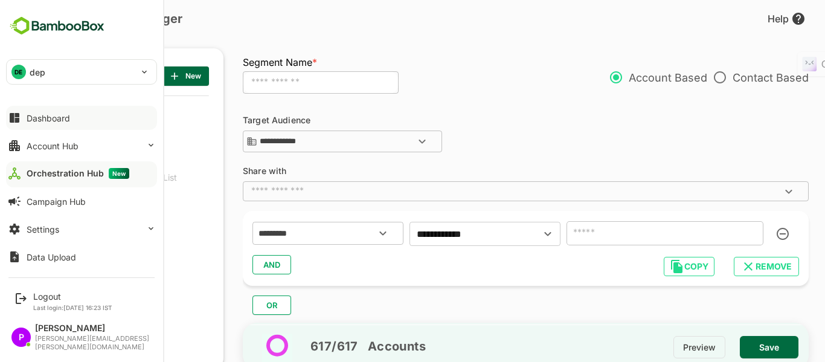
click at [59, 124] on button "Dashboard" at bounding box center [81, 118] width 151 height 24
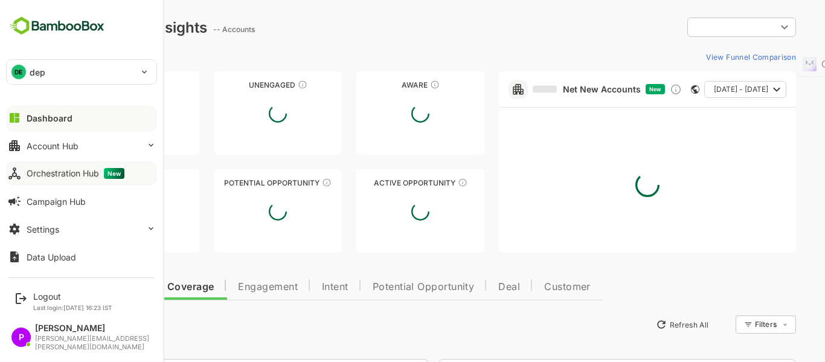
type input "**********"
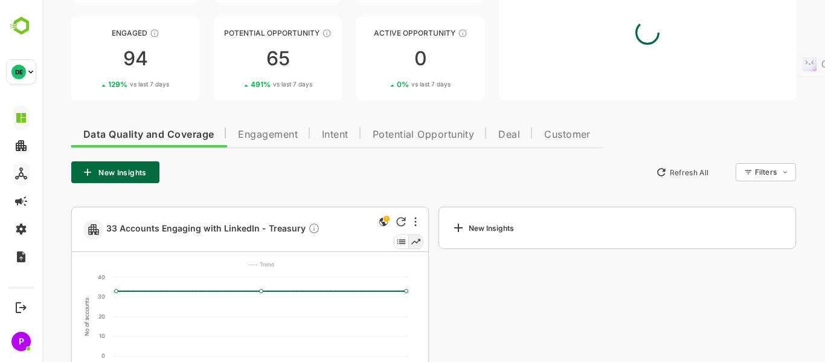
scroll to position [153, 0]
click at [255, 146] on button "Engagement" at bounding box center [268, 132] width 84 height 29
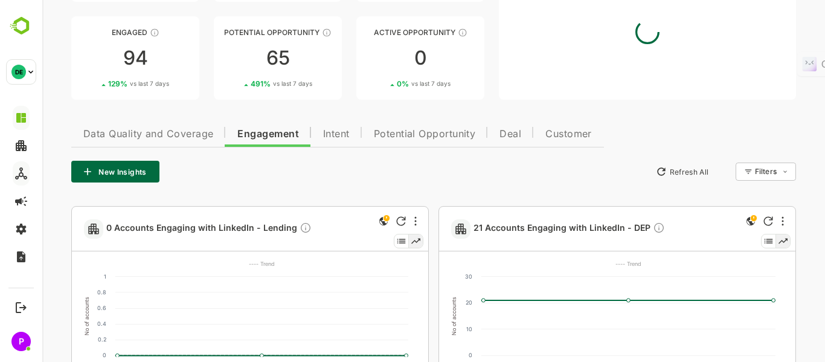
scroll to position [0, 0]
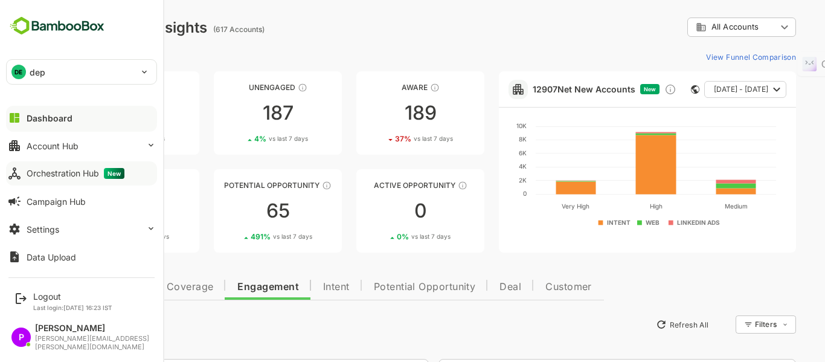
drag, startPoint x: 43, startPoint y: 140, endPoint x: 22, endPoint y: 122, distance: 27.9
click at [22, 122] on button "Dashboard" at bounding box center [81, 118] width 151 height 24
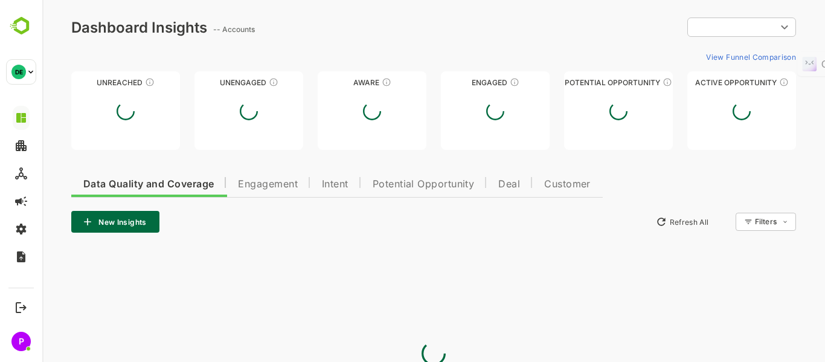
type input "**********"
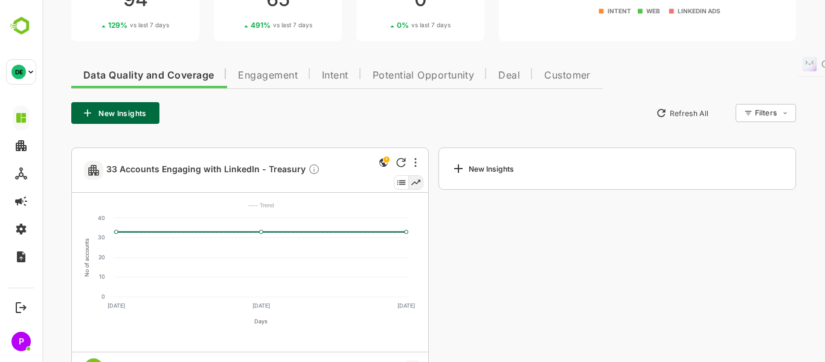
scroll to position [255, 0]
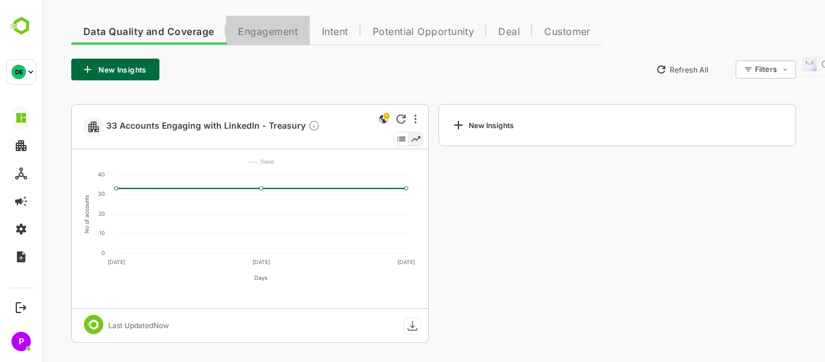
click at [270, 21] on button "Engagement" at bounding box center [268, 30] width 84 height 29
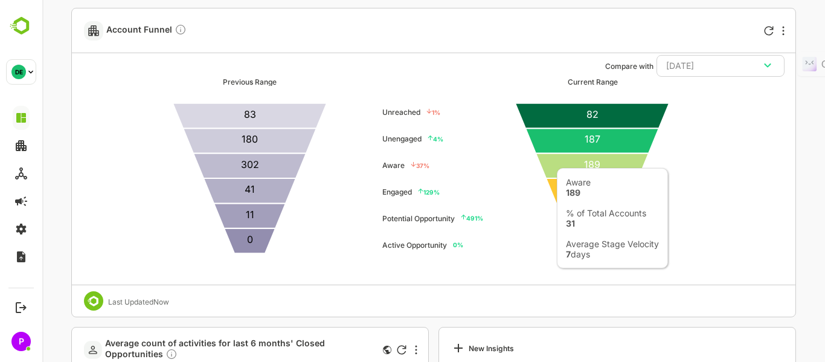
scroll to position [1343, 0]
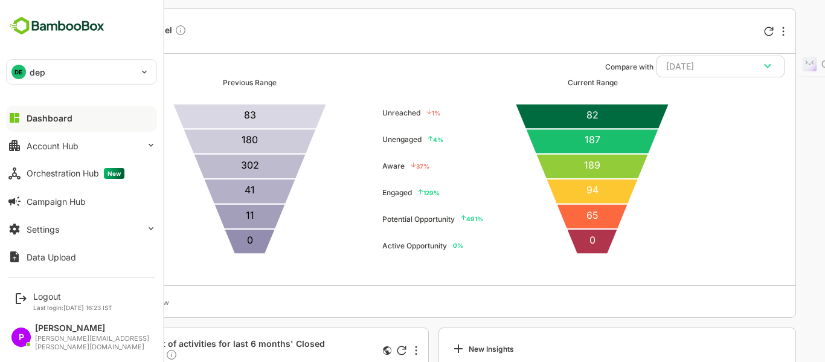
click at [19, 63] on div "DE dep" at bounding box center [74, 72] width 135 height 24
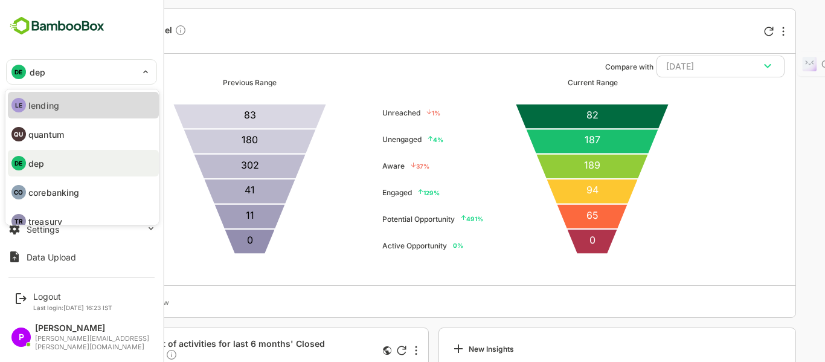
click at [69, 104] on li "LE lending" at bounding box center [83, 105] width 151 height 27
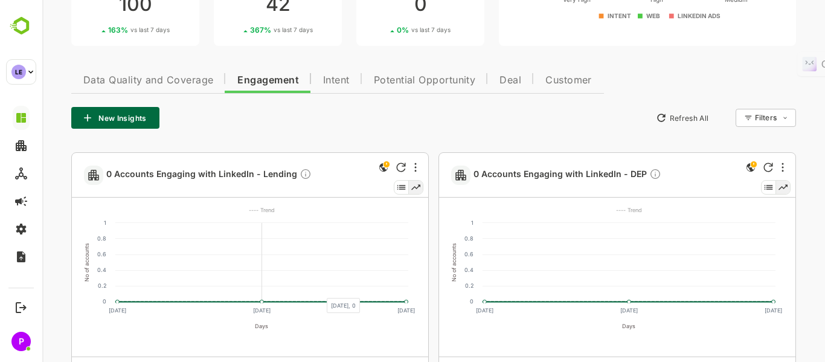
scroll to position [220, 0]
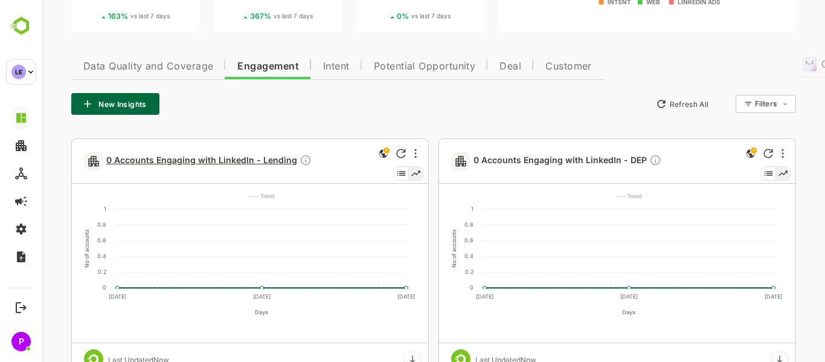
click at [274, 159] on span "0 Accounts Engaging with LinkedIn - Lending" at bounding box center [208, 161] width 205 height 14
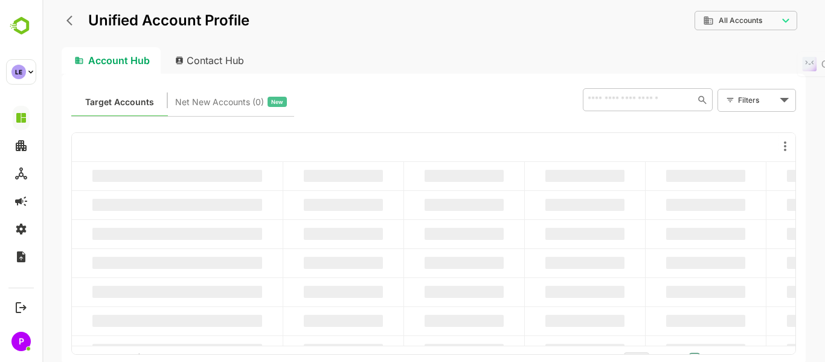
scroll to position [0, 0]
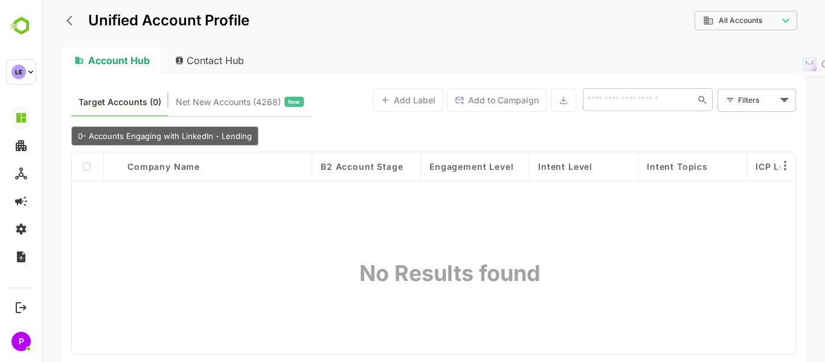
click at [73, 25] on icon "back" at bounding box center [72, 20] width 12 height 12
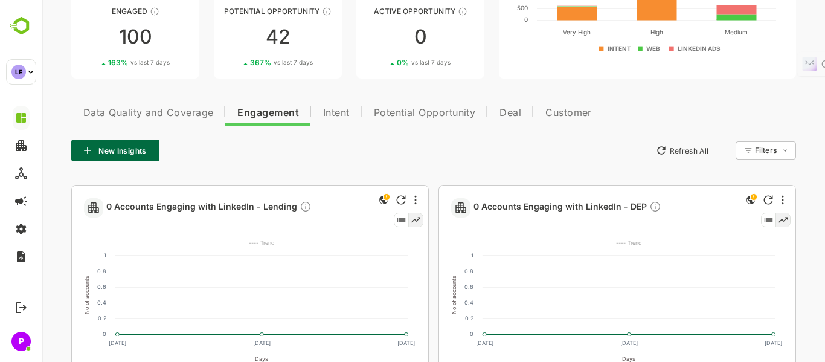
scroll to position [164, 0]
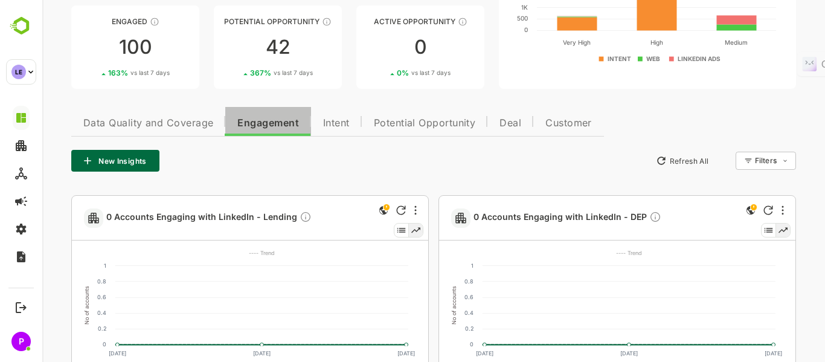
click at [275, 115] on button "Engagement" at bounding box center [268, 121] width 86 height 29
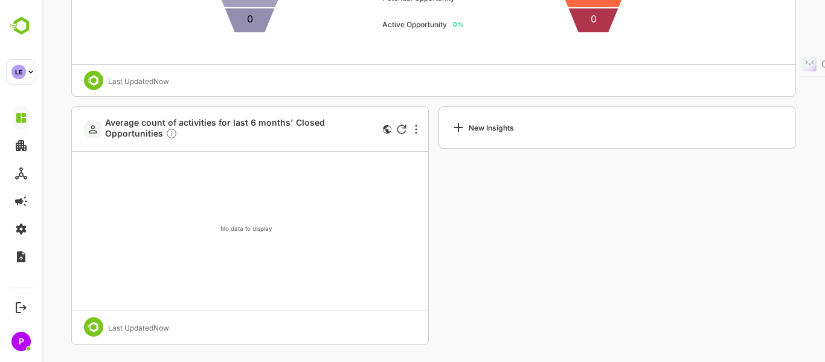
scroll to position [1567, 0]
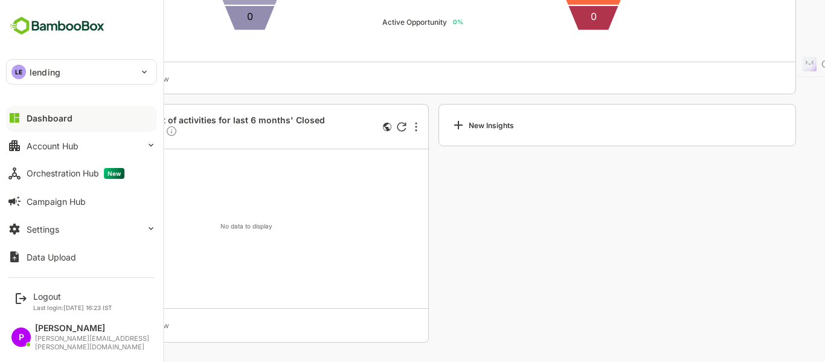
click at [22, 71] on div "LE" at bounding box center [18, 72] width 14 height 14
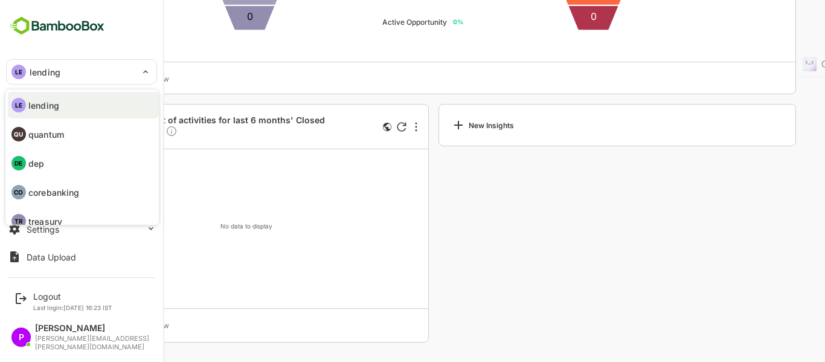
click at [57, 168] on li "DE dep" at bounding box center [83, 163] width 151 height 27
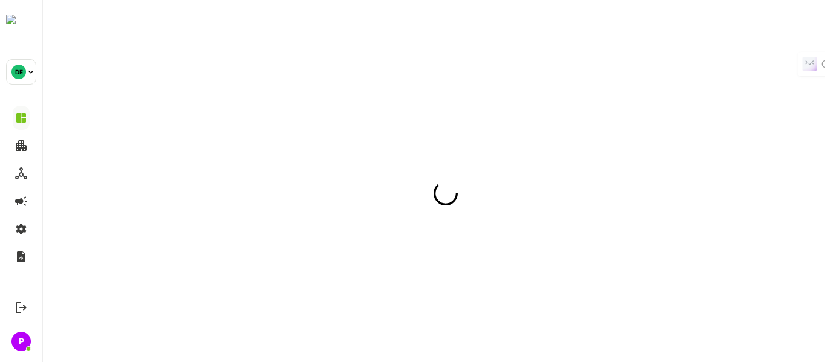
scroll to position [0, 0]
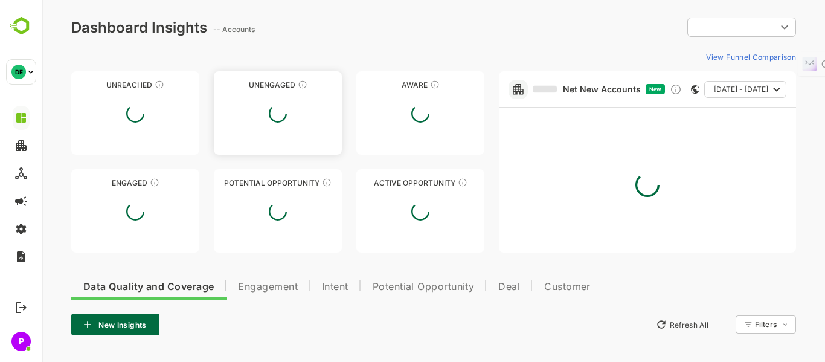
type input "**********"
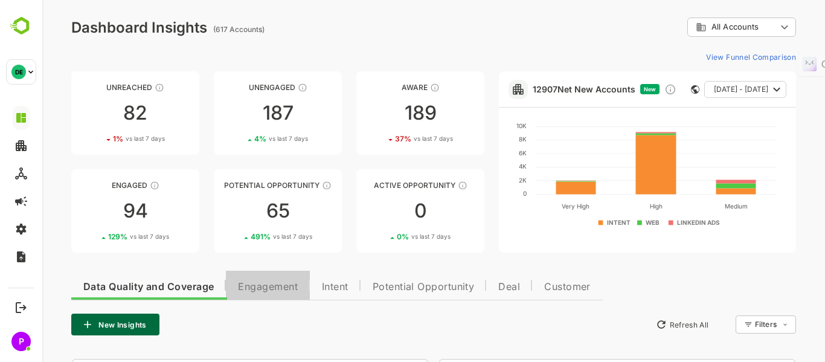
click at [272, 289] on span "Engagement" at bounding box center [268, 287] width 60 height 10
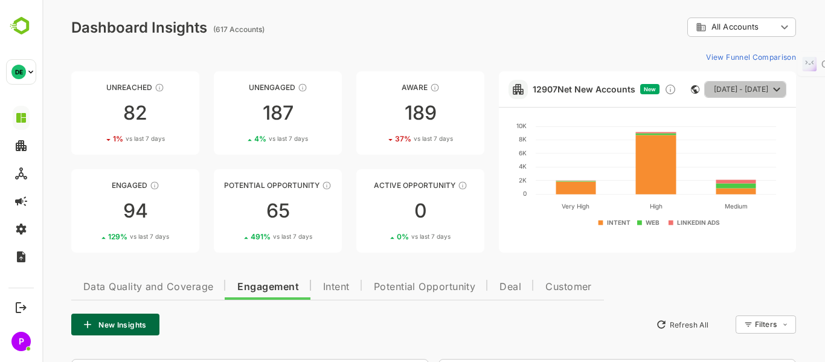
click at [758, 92] on span "[DATE] - [DATE]" at bounding box center [741, 90] width 54 height 16
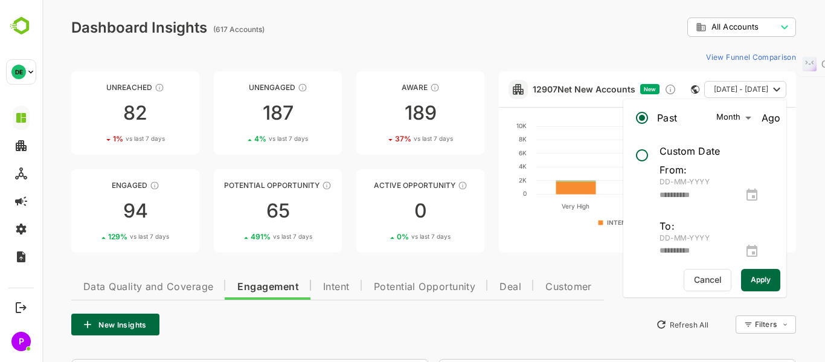
click at [755, 278] on span "Apply" at bounding box center [761, 280] width 20 height 16
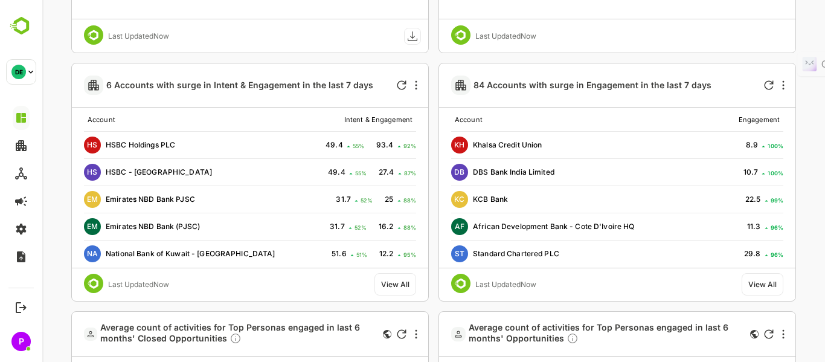
scroll to position [793, 0]
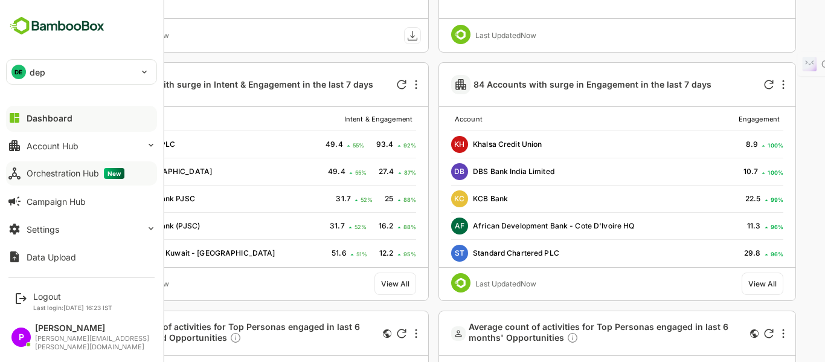
click at [74, 173] on div "Orchestration Hub New" at bounding box center [76, 173] width 98 height 11
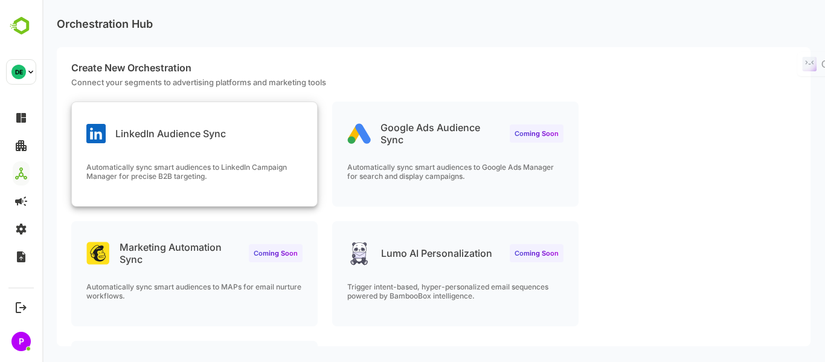
click at [202, 149] on div "LinkedIn Audience Sync Automatically sync smart audiences to LinkedIn Campaign …" at bounding box center [194, 154] width 245 height 104
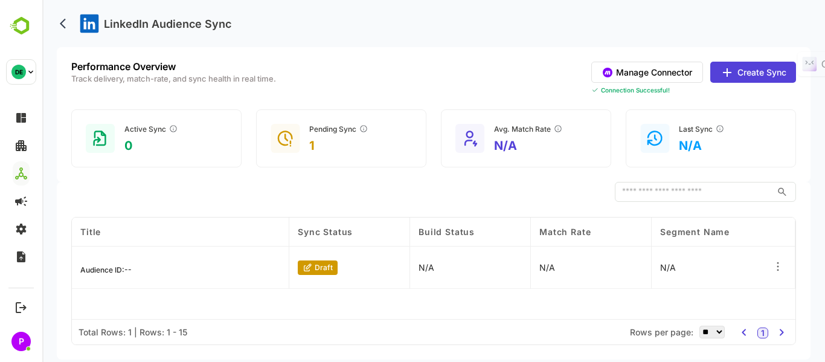
click at [778, 262] on icon at bounding box center [777, 262] width 1 height 1
click at [694, 269] on div "Edit" at bounding box center [703, 263] width 105 height 21
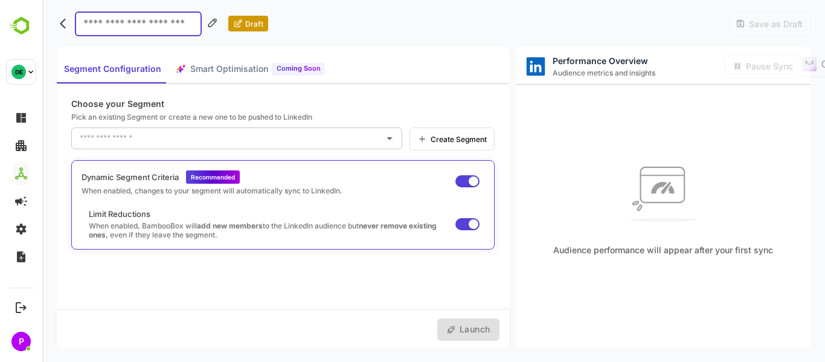
click at [392, 140] on icon "Open" at bounding box center [389, 138] width 14 height 14
click at [397, 116] on p "Pick an existing Segment or create a new one to be pushed to LinkedIn" at bounding box center [282, 116] width 423 height 9
click at [450, 139] on span "Create Segment" at bounding box center [457, 139] width 60 height 9
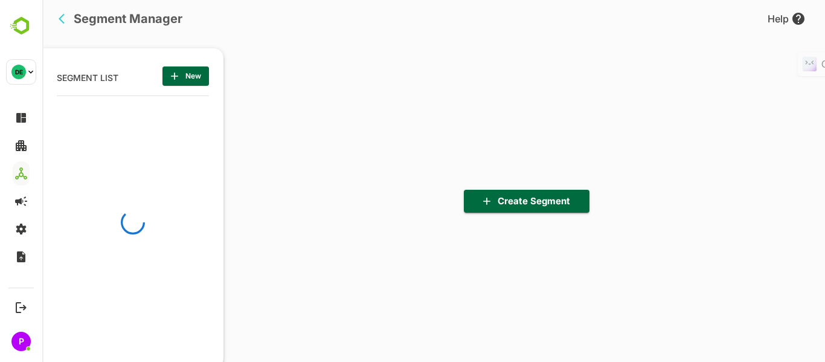
scroll to position [251, 149]
click at [535, 199] on span "Create Segment" at bounding box center [526, 201] width 106 height 16
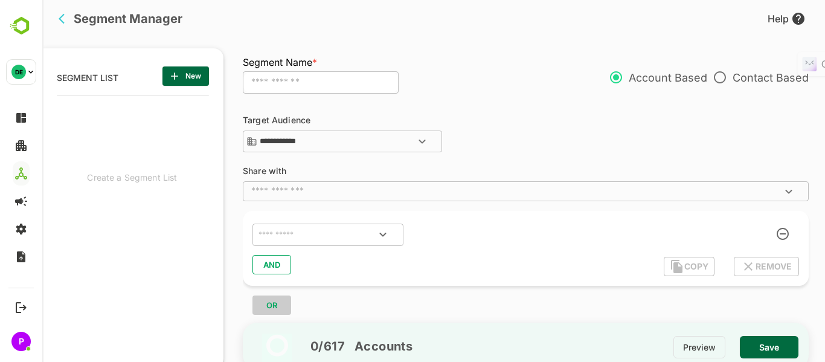
click at [414, 145] on button "Open" at bounding box center [422, 141] width 29 height 29
click at [414, 145] on button "Close" at bounding box center [422, 141] width 29 height 29
click at [479, 109] on div "**********" at bounding box center [532, 213] width 578 height 224
click at [419, 138] on icon "Open" at bounding box center [422, 141] width 14 height 14
click div "**********"
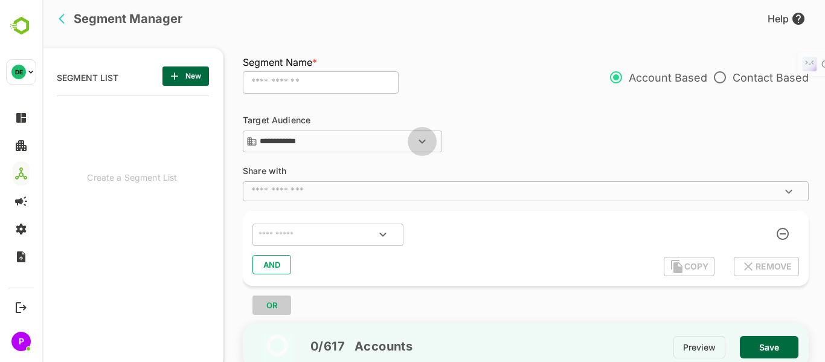
click at [423, 142] on icon "Open" at bounding box center [422, 142] width 7 height 4
click div "**********"
click at [456, 182] on div "​" at bounding box center [526, 190] width 566 height 19
click at [539, 96] on div "Segment Name * ​ Account Based Contact Based" at bounding box center [526, 83] width 566 height 36
click at [375, 237] on button "Open" at bounding box center [382, 234] width 29 height 29
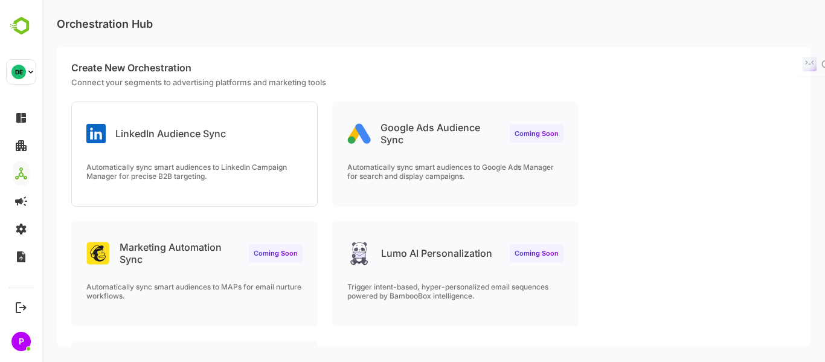
scroll to position [0, 0]
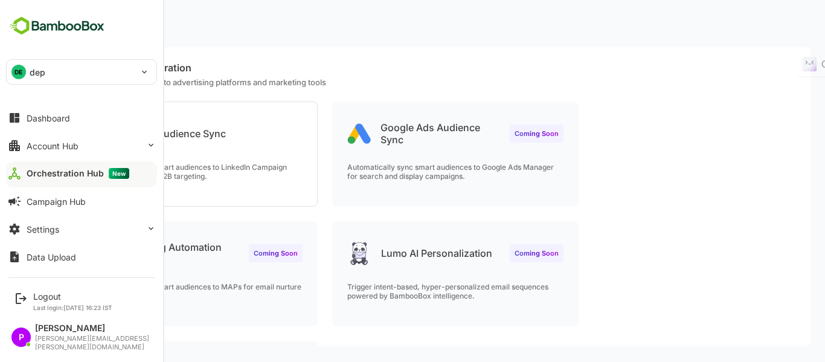
click at [24, 20] on img at bounding box center [57, 25] width 102 height 23
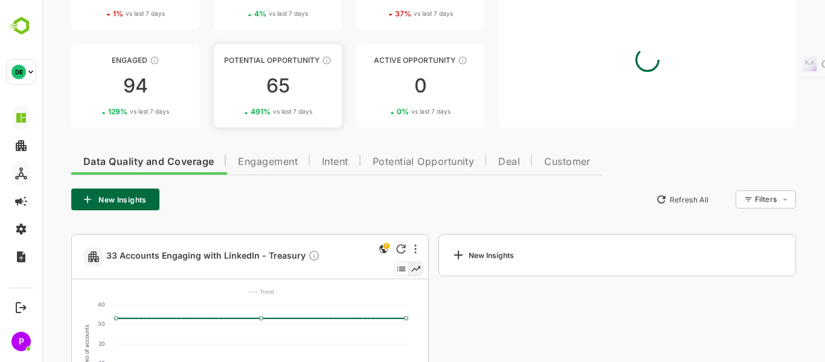
scroll to position [126, 0]
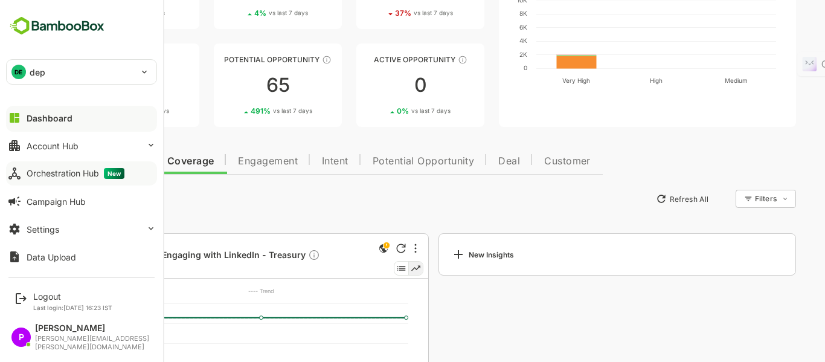
click at [62, 29] on img at bounding box center [57, 25] width 102 height 23
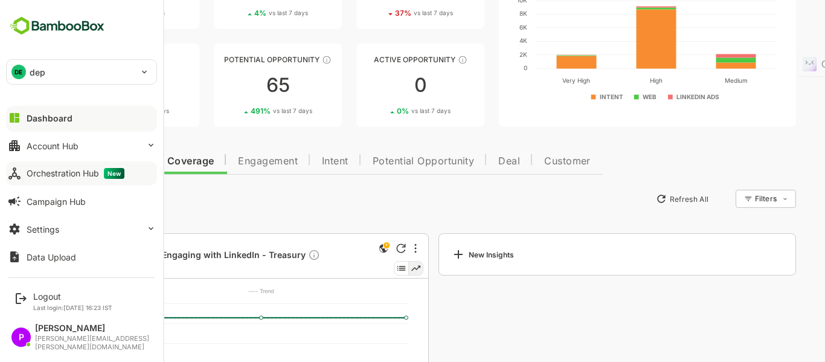
click at [52, 25] on img at bounding box center [57, 25] width 102 height 23
click at [14, 20] on img at bounding box center [57, 25] width 102 height 23
click at [28, 25] on img at bounding box center [57, 25] width 102 height 23
click at [25, 40] on div "DE dep *** Dashboard Account Hub Orchestration Hub New Campaign Hub Settings Da…" at bounding box center [81, 135] width 163 height 270
click at [85, 36] on img at bounding box center [57, 25] width 102 height 23
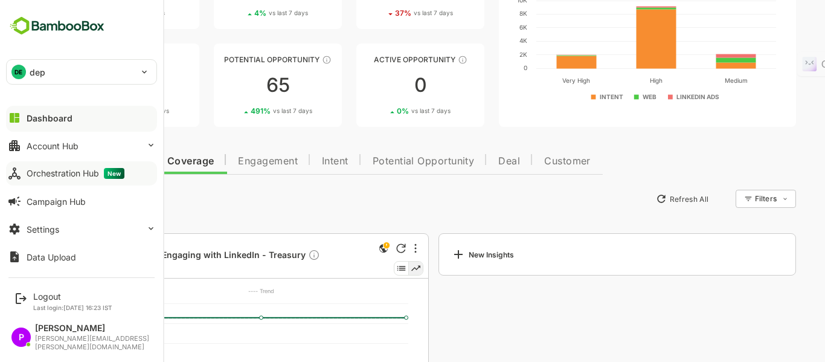
click at [72, 27] on img at bounding box center [57, 25] width 102 height 23
click at [101, 72] on div "DE dep" at bounding box center [74, 72] width 135 height 24
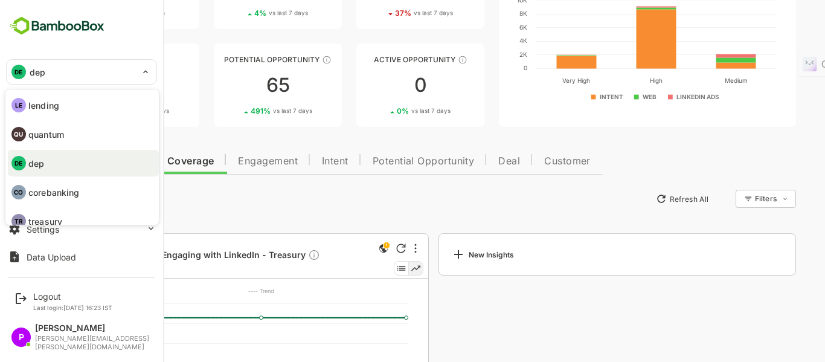
click at [48, 20] on div at bounding box center [412, 181] width 825 height 362
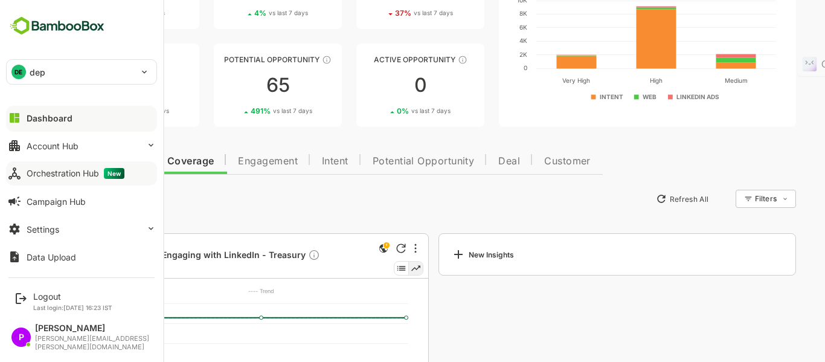
click at [53, 29] on img at bounding box center [57, 25] width 102 height 23
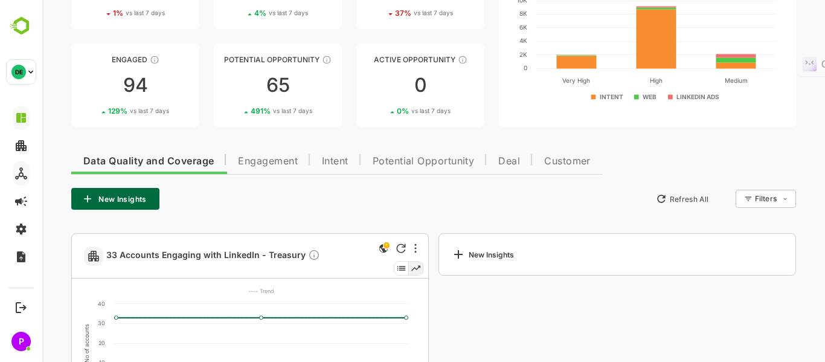
scroll to position [0, 0]
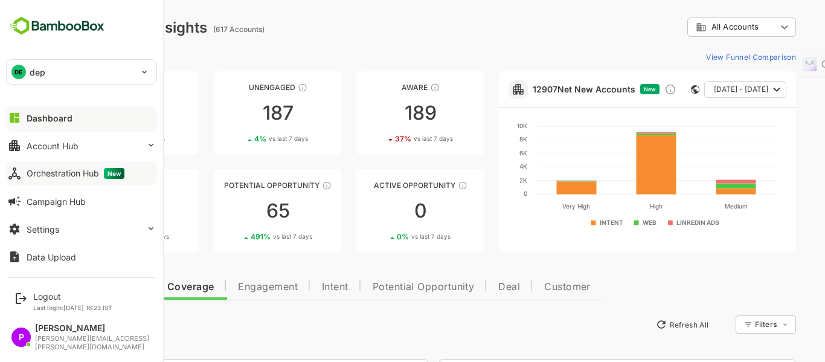
click at [23, 74] on div "DE" at bounding box center [18, 72] width 14 height 14
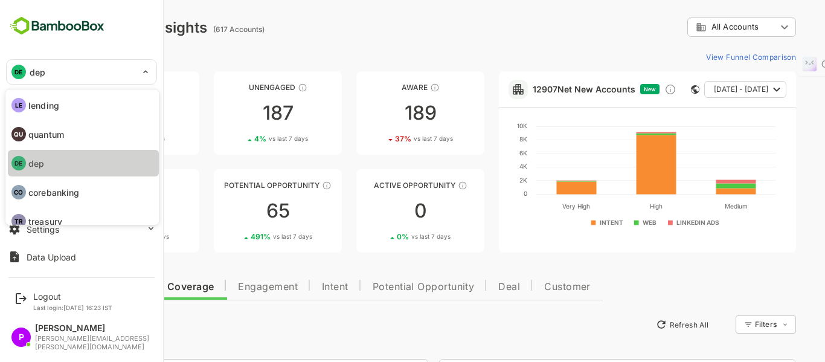
click at [53, 166] on li "DE dep" at bounding box center [83, 163] width 151 height 27
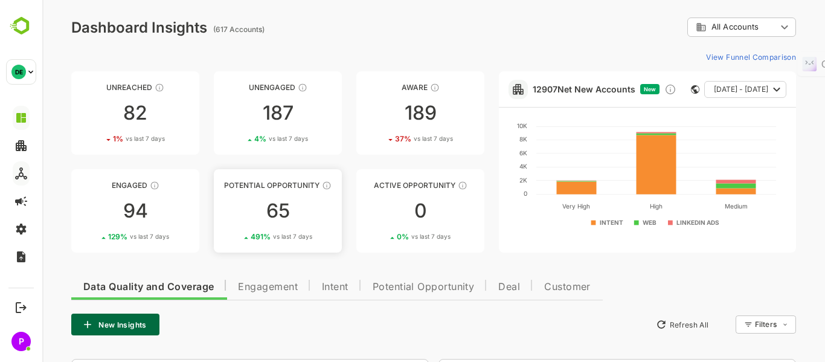
click at [286, 209] on div "65" at bounding box center [278, 210] width 128 height 19
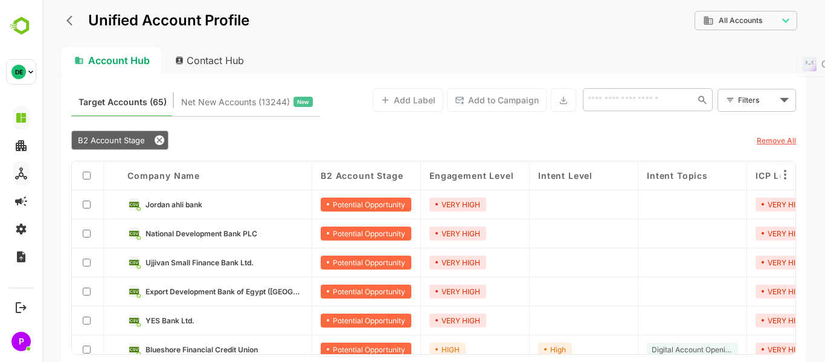
click at [82, 202] on div at bounding box center [88, 204] width 32 height 29
click at [176, 205] on span "Jordan ahli bank" at bounding box center [174, 204] width 57 height 9
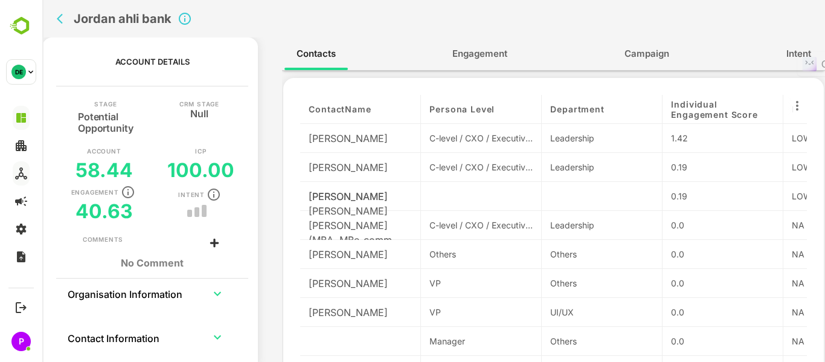
click at [484, 57] on span "Engagement" at bounding box center [479, 54] width 55 height 16
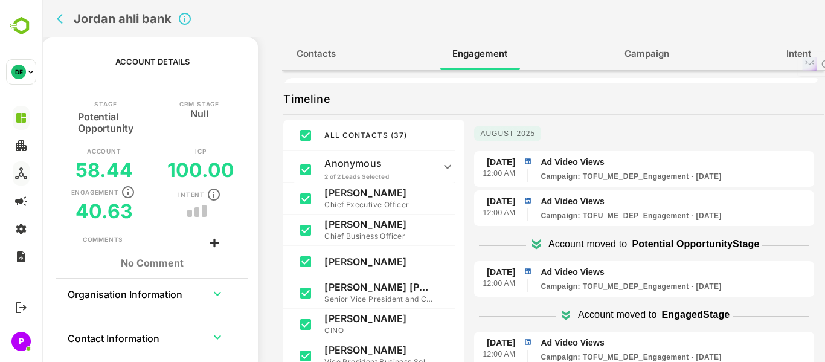
scroll to position [24, 0]
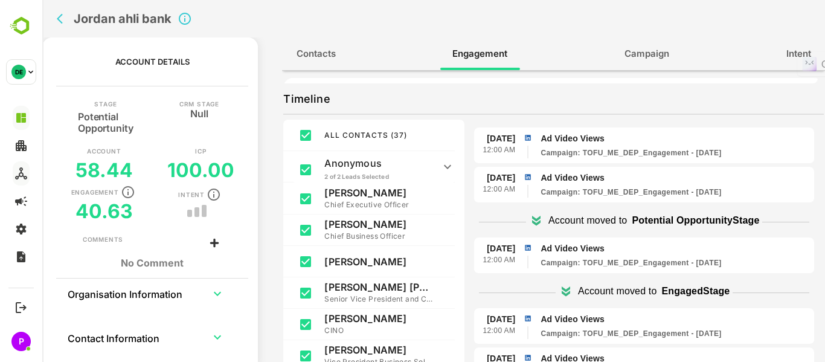
click at [532, 219] on icon at bounding box center [536, 219] width 8 height 6
click at [644, 53] on span "Campaign" at bounding box center [646, 54] width 45 height 16
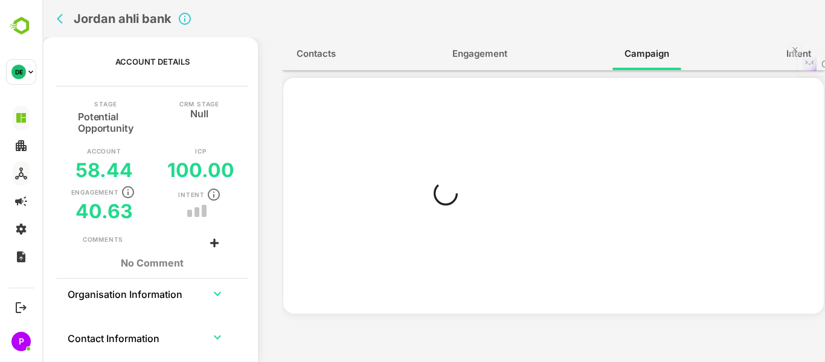
click at [792, 51] on button at bounding box center [794, 49] width 14 height 14
click at [802, 49] on button at bounding box center [794, 49] width 14 height 14
click at [476, 53] on span "Engagement" at bounding box center [479, 54] width 55 height 16
click at [318, 52] on span "Contacts" at bounding box center [316, 54] width 39 height 16
click at [476, 49] on span "Engagement" at bounding box center [479, 54] width 55 height 16
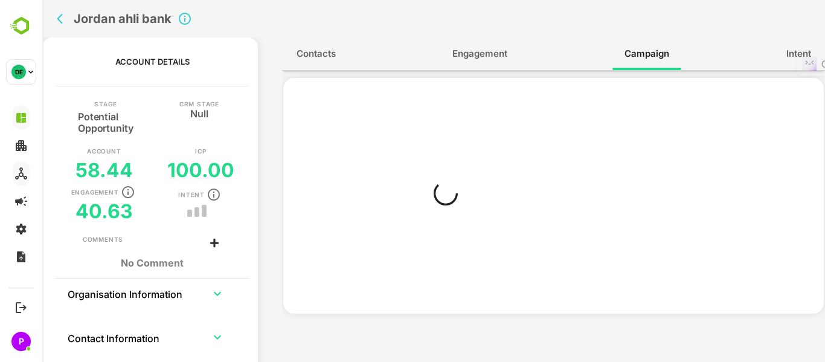
click at [565, 65] on div "Contacts Engagement Campaign Intent" at bounding box center [553, 53] width 543 height 33
click at [678, 51] on button "Campaign" at bounding box center [646, 53] width 69 height 29
click at [451, 58] on button "Engagement" at bounding box center [479, 53] width 79 height 29
click at [319, 51] on span "Contacts" at bounding box center [316, 54] width 39 height 16
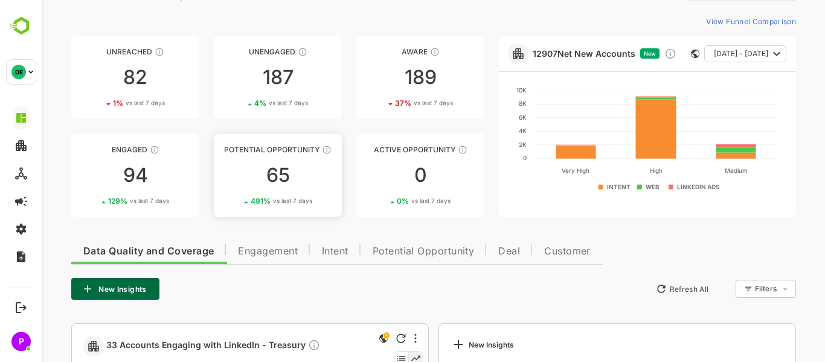
scroll to position [35, 0]
click at [281, 173] on div "65" at bounding box center [278, 175] width 128 height 19
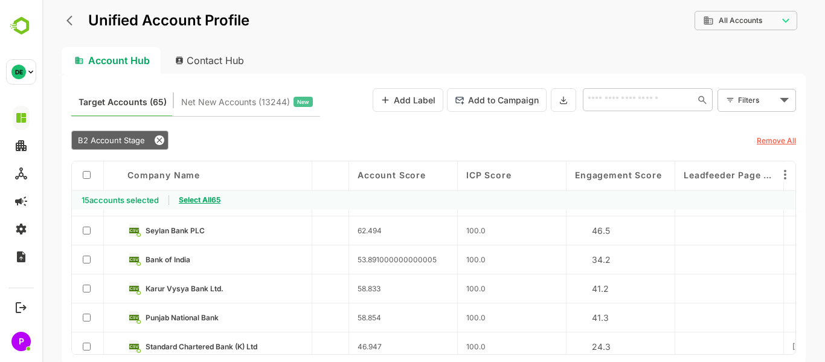
scroll to position [274, 941]
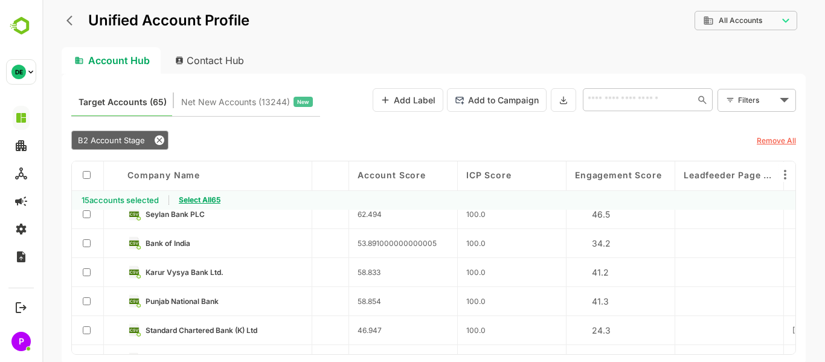
click at [82, 173] on div at bounding box center [87, 174] width 14 height 11
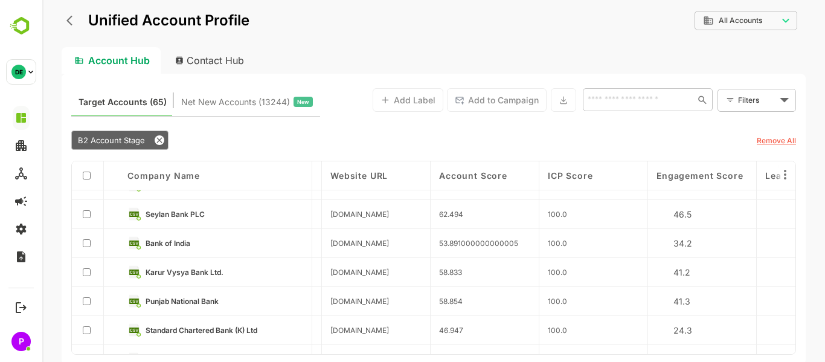
scroll to position [254, 861]
click at [81, 306] on div at bounding box center [88, 301] width 32 height 29
click at [91, 211] on div at bounding box center [88, 214] width 32 height 29
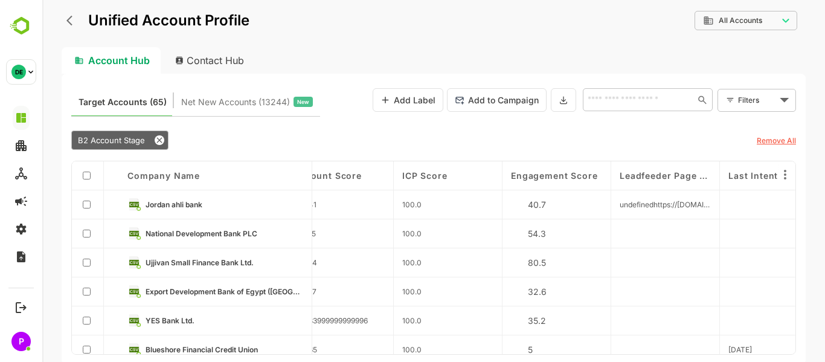
scroll to position [0, 1009]
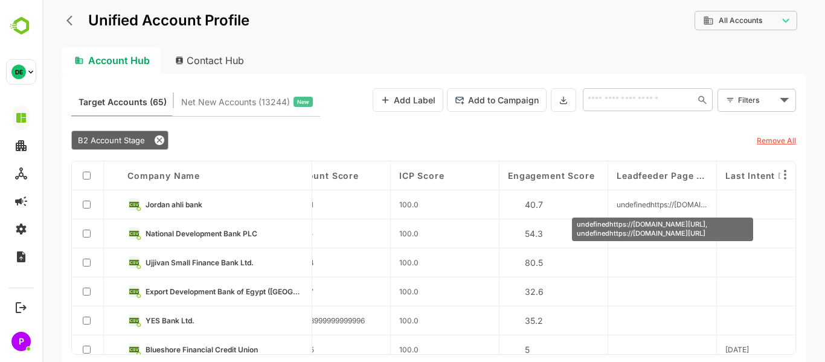
click at [638, 206] on span "undefinedhttps://[DOMAIN_NAME][URL], undefinedhttps://[DOMAIN_NAME][URL]" at bounding box center [662, 204] width 91 height 9
drag, startPoint x: 617, startPoint y: 204, endPoint x: 704, endPoint y: 201, distance: 87.0
click at [704, 201] on span "undefinedhttps://[DOMAIN_NAME][URL], undefinedhttps://[DOMAIN_NAME][URL]" at bounding box center [662, 204] width 91 height 9
click at [675, 241] on div "undefinedhttps://[DOMAIN_NAME][URL], undefinedhttps://[DOMAIN_NAME][URL]" at bounding box center [662, 229] width 181 height 24
drag, startPoint x: 725, startPoint y: 251, endPoint x: 574, endPoint y: 225, distance: 153.3
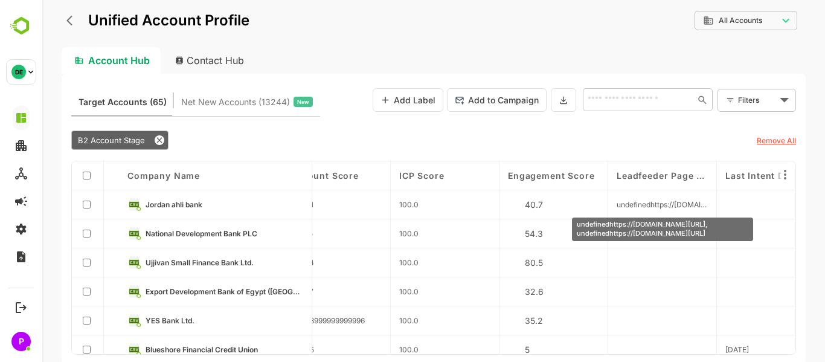
click at [574, 225] on div "undefinedhttps://www.igcb.com/submission/?submissionGuid=28496f56-a935-4b44-aa5…" at bounding box center [662, 229] width 181 height 24
copy div "undefinedhttps://www.igcb.com/submission/?submissionGuid=28496f56-a935-4b44-aa5…"
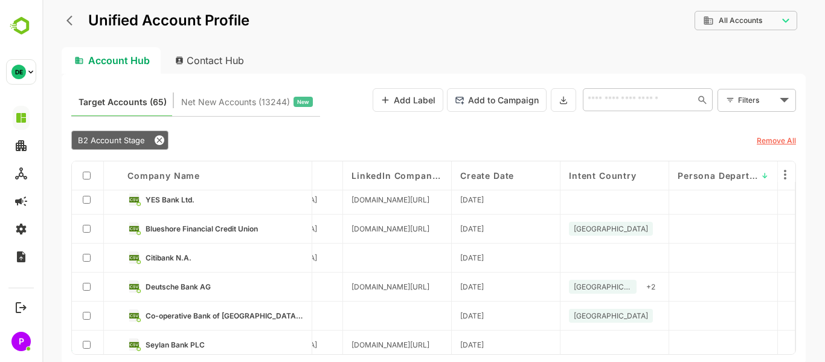
scroll to position [124, 2146]
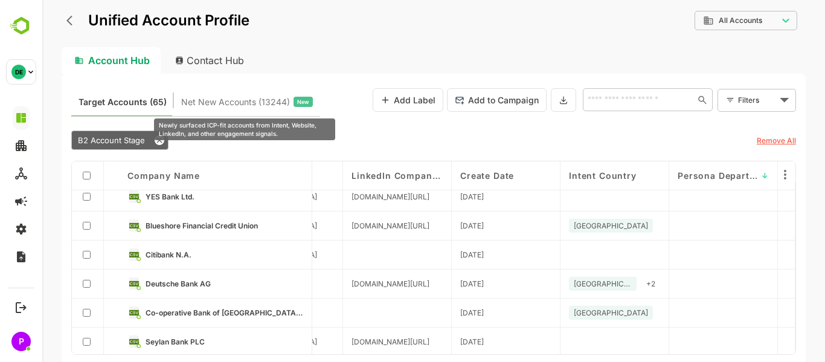
click at [217, 99] on span "Net New Accounts ( 13244 )" at bounding box center [235, 102] width 109 height 16
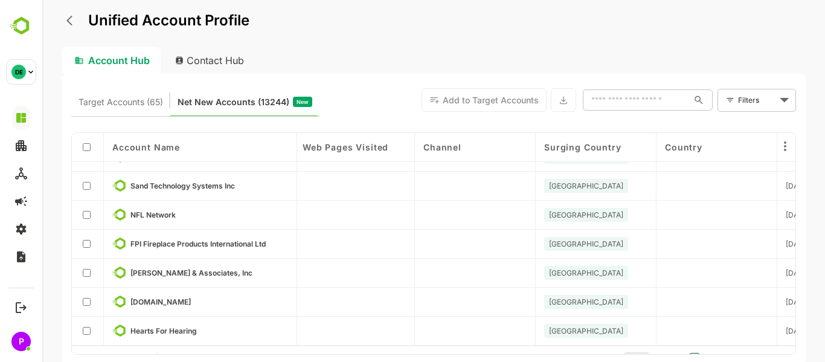
scroll to position [254, 727]
click at [91, 184] on div at bounding box center [88, 186] width 32 height 29
click at [82, 149] on div at bounding box center [87, 146] width 14 height 11
click at [85, 216] on div at bounding box center [88, 214] width 32 height 29
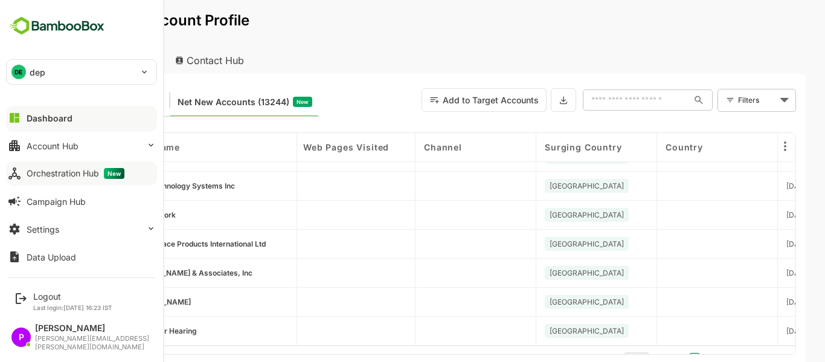
click at [56, 168] on div "Orchestration Hub New" at bounding box center [76, 173] width 98 height 11
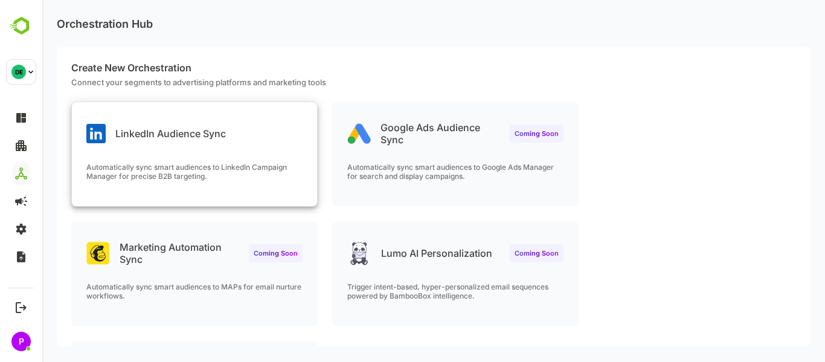
click at [213, 144] on div "LinkedIn Audience Sync" at bounding box center [194, 123] width 245 height 43
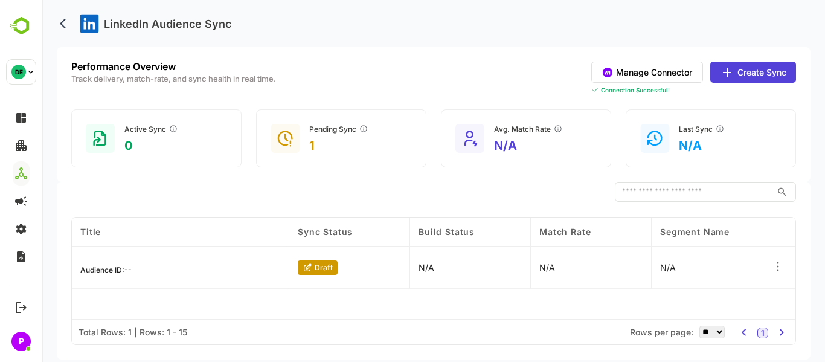
click at [774, 267] on icon at bounding box center [778, 266] width 12 height 12
click at [683, 261] on div "Edit" at bounding box center [703, 263] width 105 height 21
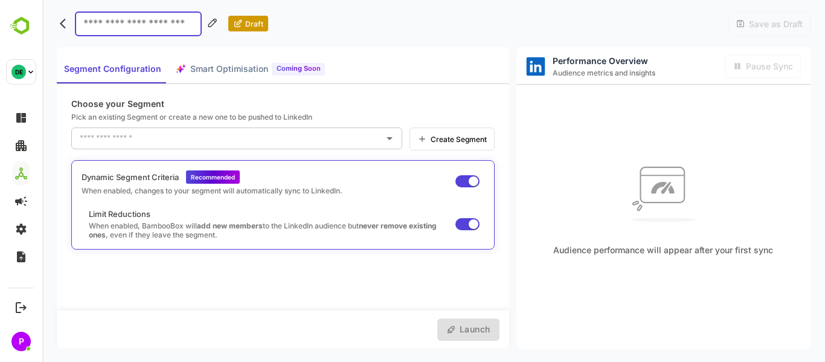
click at [465, 135] on span "Create Segment" at bounding box center [457, 139] width 60 height 9
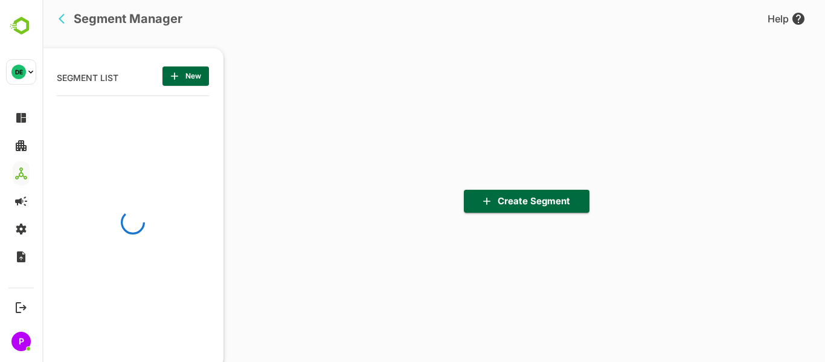
scroll to position [251, 149]
click at [538, 199] on span "Create Segment" at bounding box center [526, 201] width 106 height 16
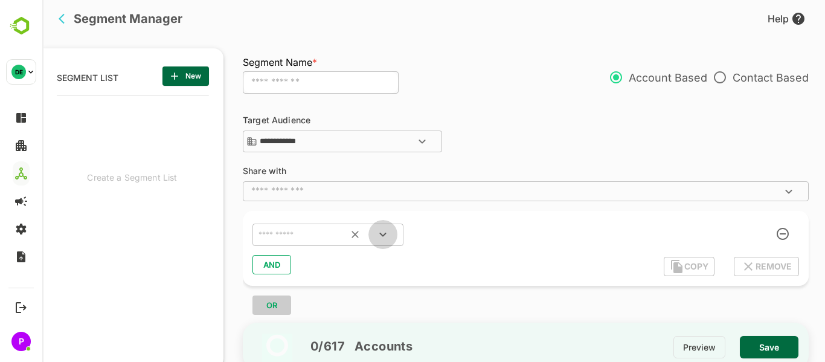
click at [384, 236] on icon "Open" at bounding box center [382, 235] width 7 height 4
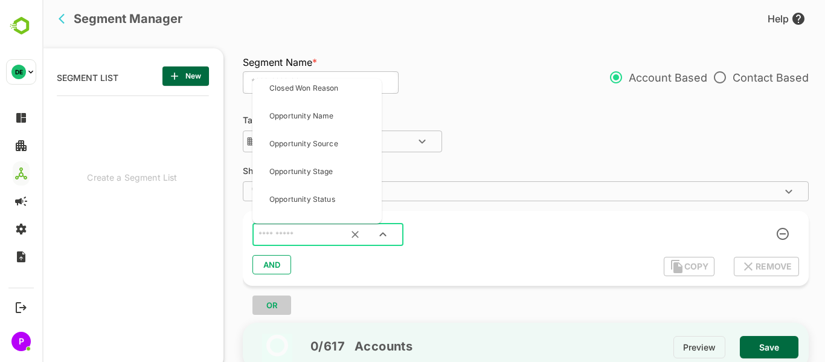
scroll to position [2237, 0]
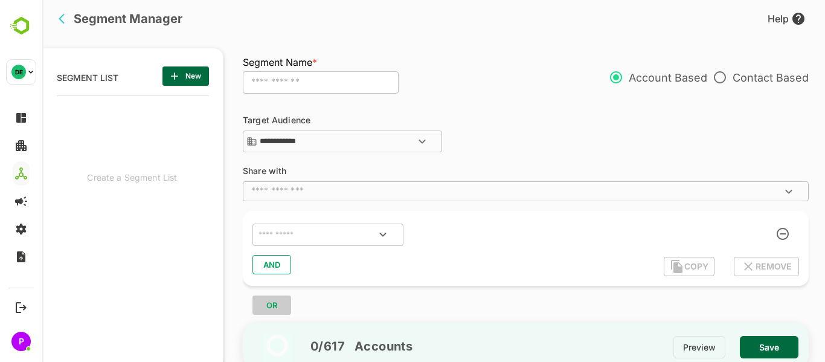
click at [486, 237] on div at bounding box center [484, 234] width 151 height 22
click at [379, 237] on icon "Open" at bounding box center [383, 234] width 14 height 14
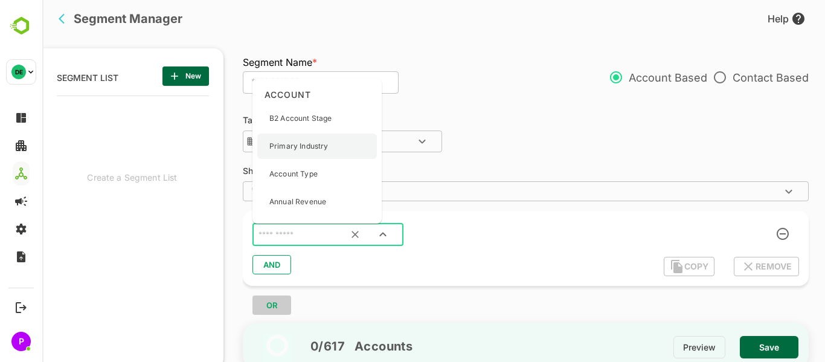
click at [323, 140] on div "Primary Industry" at bounding box center [298, 145] width 59 height 25
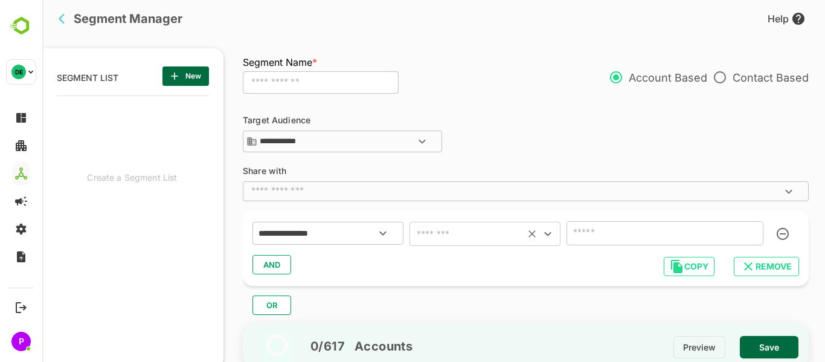
click at [546, 236] on icon "Open" at bounding box center [547, 233] width 14 height 14
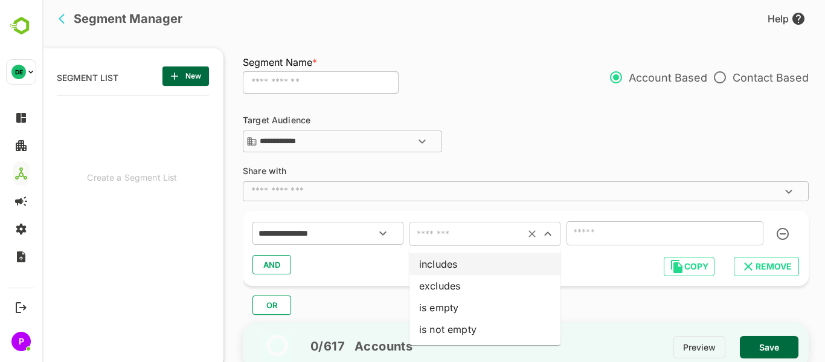
click at [448, 262] on li "includes" at bounding box center [484, 264] width 151 height 22
type input "********"
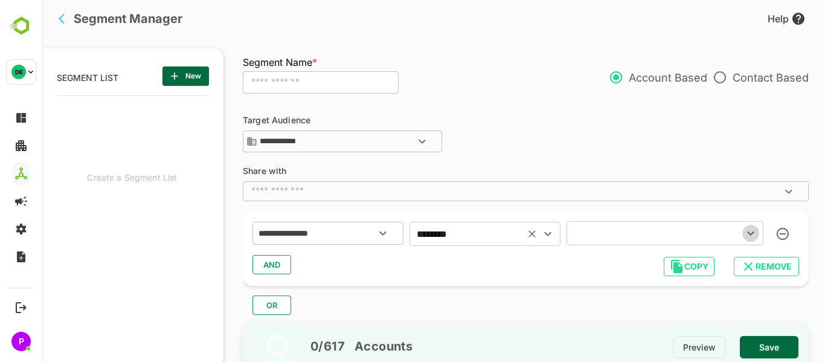
click at [754, 237] on icon "Open" at bounding box center [750, 233] width 14 height 14
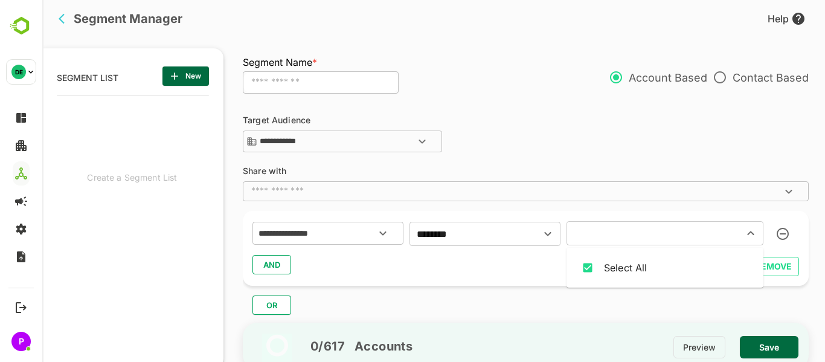
click at [646, 240] on input "text" at bounding box center [647, 233] width 154 height 17
type input "*"
click at [522, 257] on div "AND" at bounding box center [525, 264] width 547 height 23
click at [275, 258] on div "AND" at bounding box center [525, 264] width 547 height 23
click at [280, 267] on div "AND" at bounding box center [525, 264] width 547 height 23
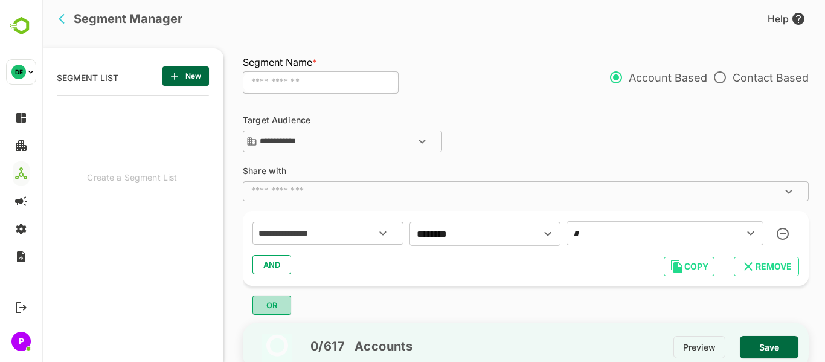
click at [287, 307] on button "OR" at bounding box center [271, 304] width 39 height 19
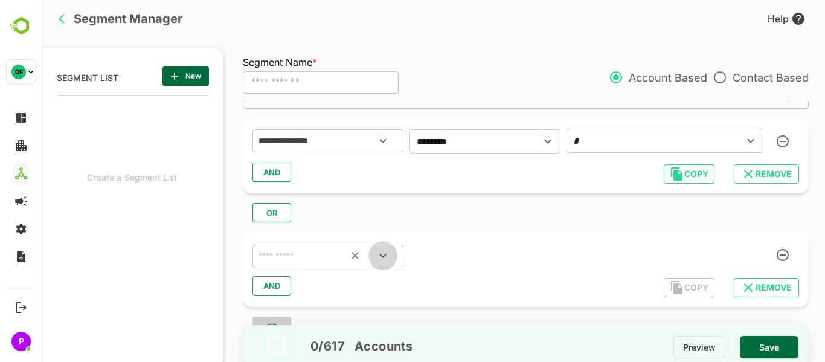
click at [382, 252] on icon "Open" at bounding box center [383, 255] width 14 height 14
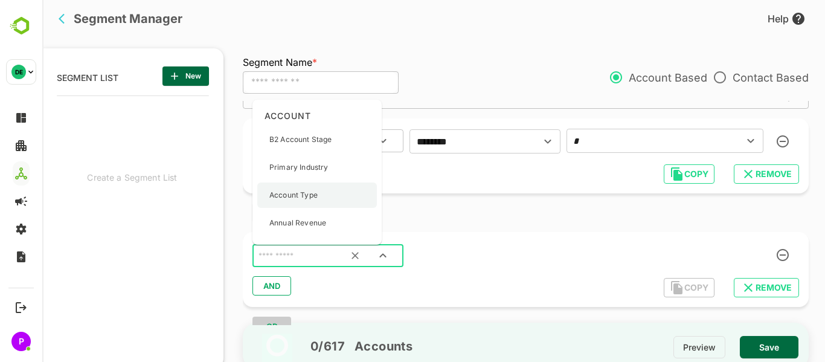
click at [316, 196] on p "Account Type" at bounding box center [293, 195] width 48 height 11
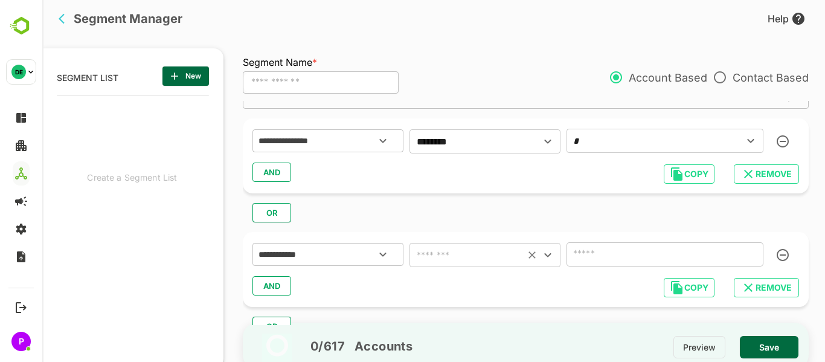
click at [541, 256] on icon "Open" at bounding box center [547, 255] width 14 height 14
click at [452, 155] on li "includes" at bounding box center [484, 160] width 151 height 22
type input "********"
click at [608, 261] on input "text" at bounding box center [647, 254] width 154 height 17
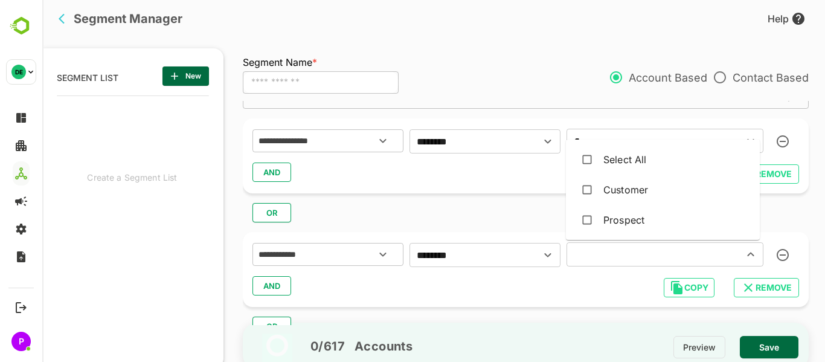
type input "*"
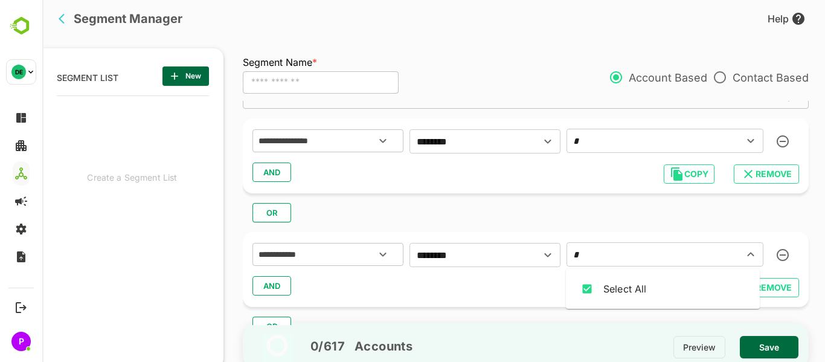
type input "*"
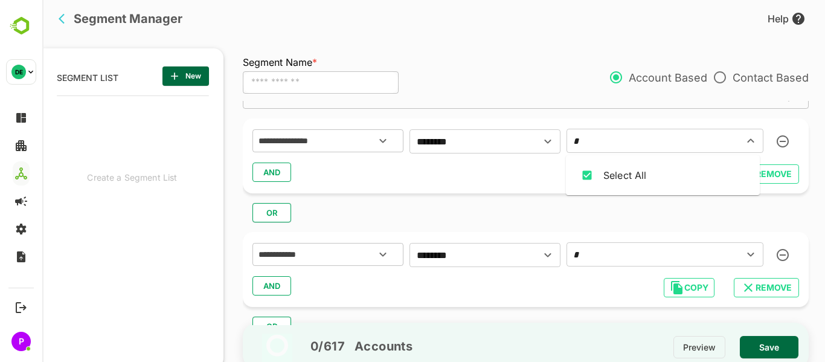
click at [588, 142] on input "*" at bounding box center [647, 140] width 154 height 17
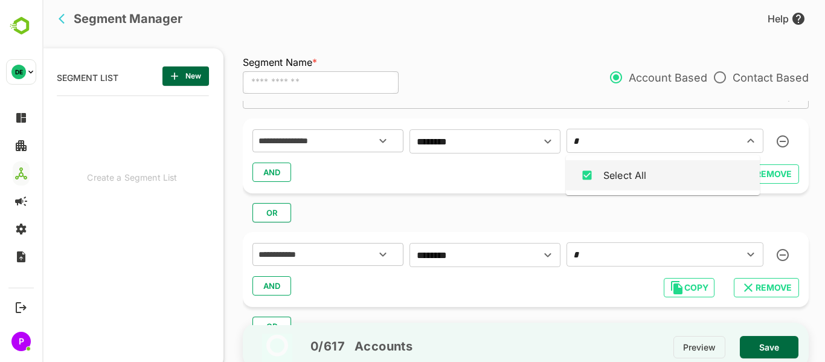
type input "*"
click at [645, 223] on div "**********" at bounding box center [532, 213] width 578 height 224
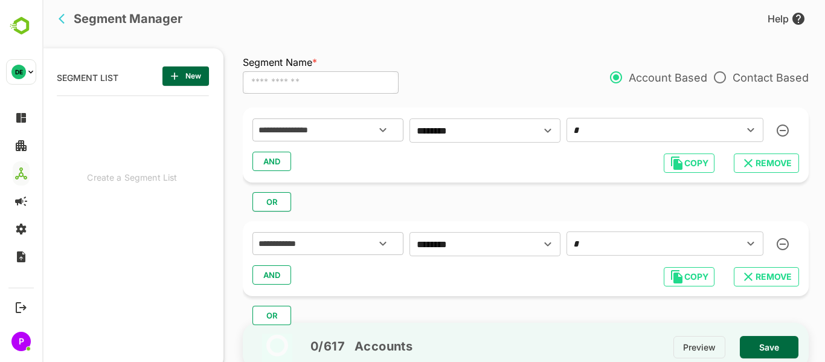
click at [770, 156] on span "REMOVE" at bounding box center [766, 163] width 46 height 16
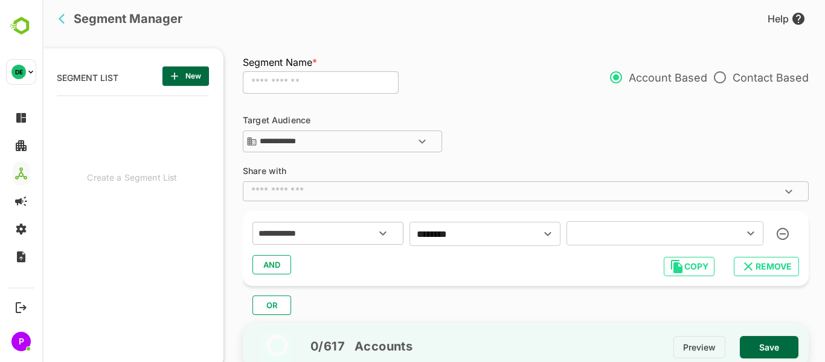
scroll to position [0, 0]
click at [754, 265] on icon "button" at bounding box center [748, 266] width 14 height 14
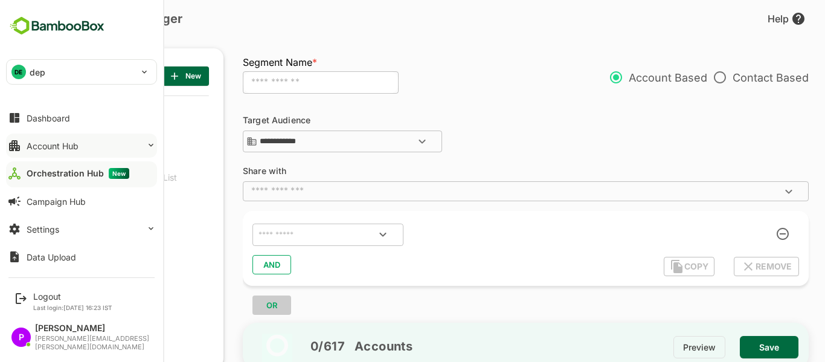
click at [25, 145] on button "Account Hub" at bounding box center [81, 145] width 151 height 24
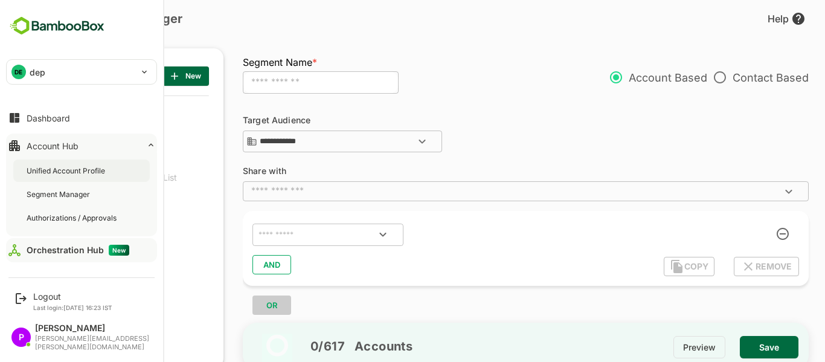
scroll to position [69, 0]
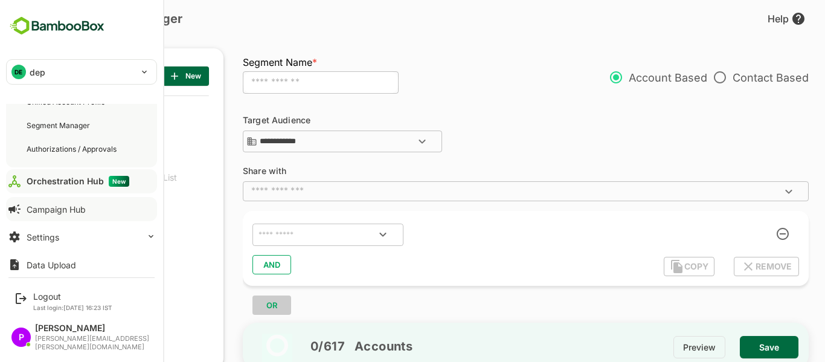
click at [56, 211] on div "Campaign Hub" at bounding box center [56, 209] width 59 height 10
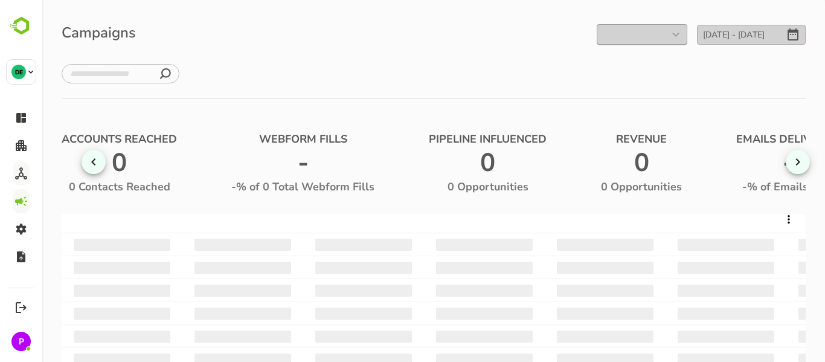
scroll to position [0, 63]
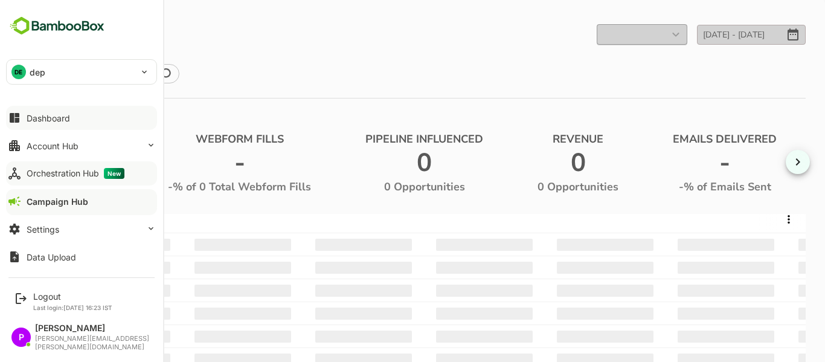
click at [49, 121] on div "Dashboard" at bounding box center [48, 118] width 43 height 10
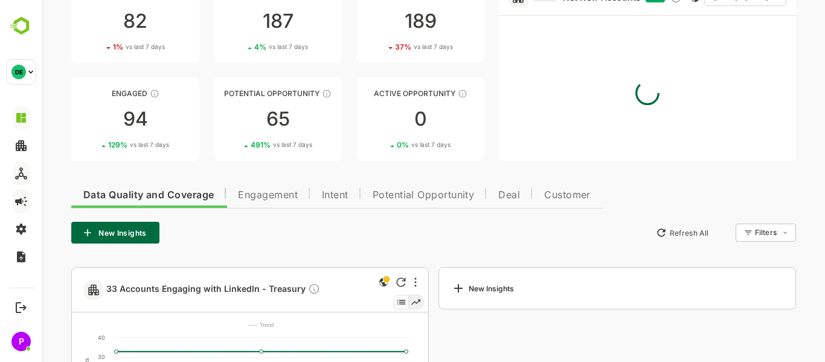
scroll to position [255, 0]
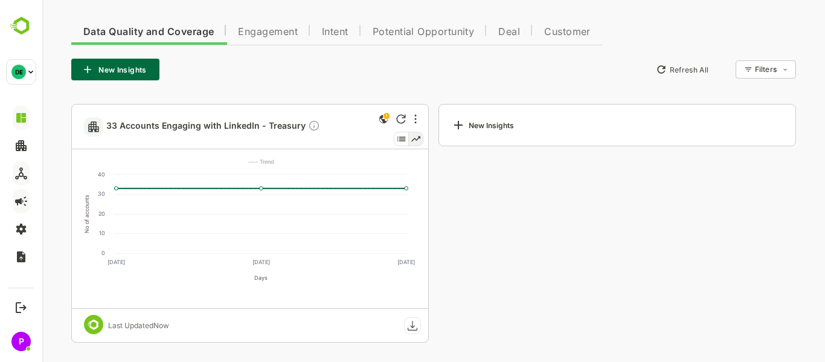
click at [413, 110] on div at bounding box center [409, 126] width 30 height 45
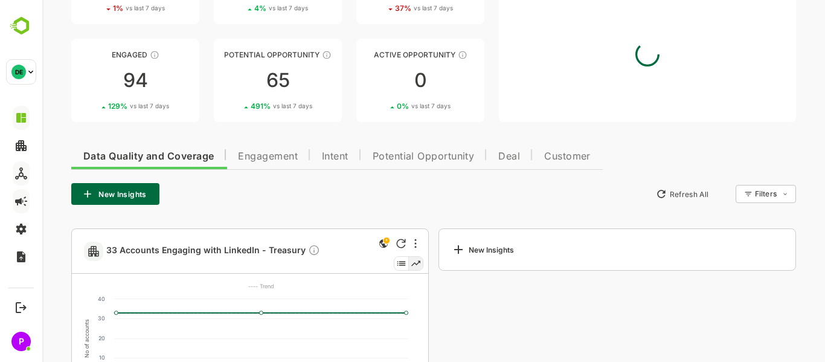
scroll to position [131, 0]
click at [265, 152] on span "Engagement" at bounding box center [268, 156] width 60 height 10
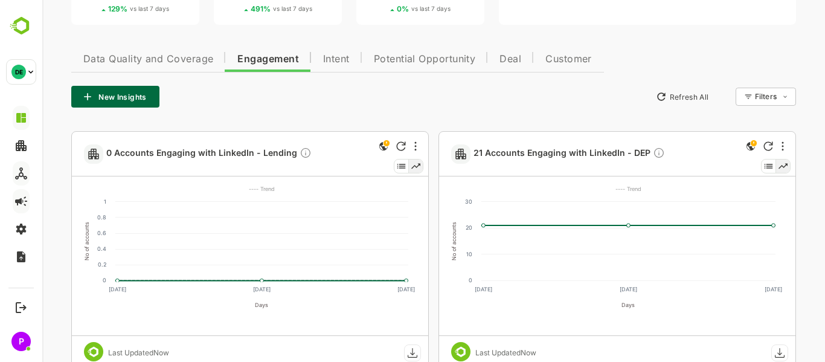
scroll to position [226, 0]
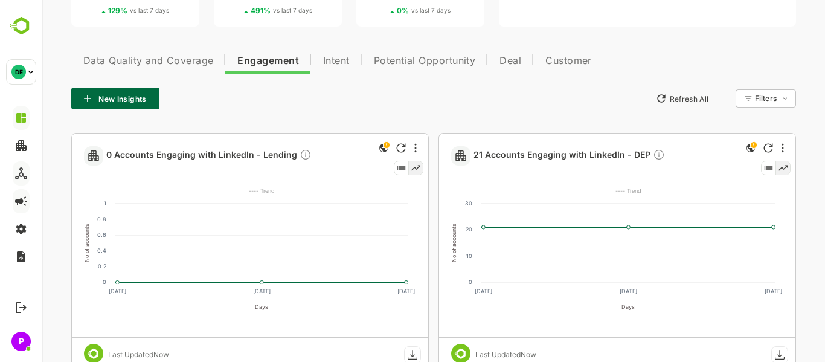
click at [188, 67] on button "Data Quality and Coverage" at bounding box center [148, 59] width 154 height 29
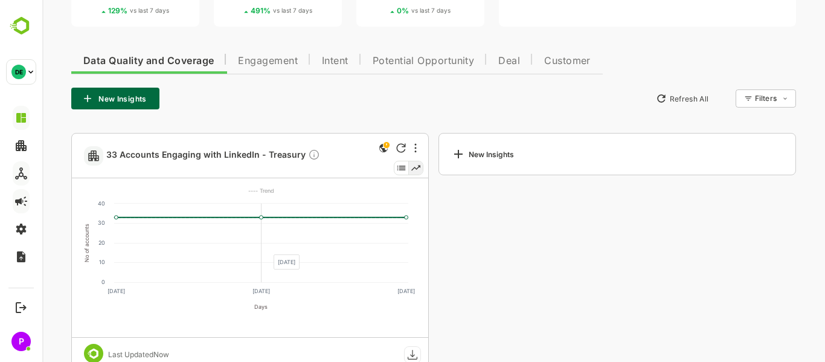
scroll to position [255, 0]
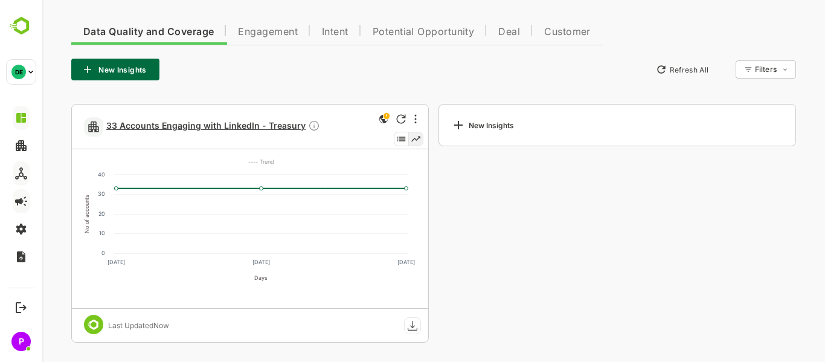
click at [213, 126] on span "33 Accounts Engaging with LinkedIn - Treasury" at bounding box center [213, 127] width 214 height 14
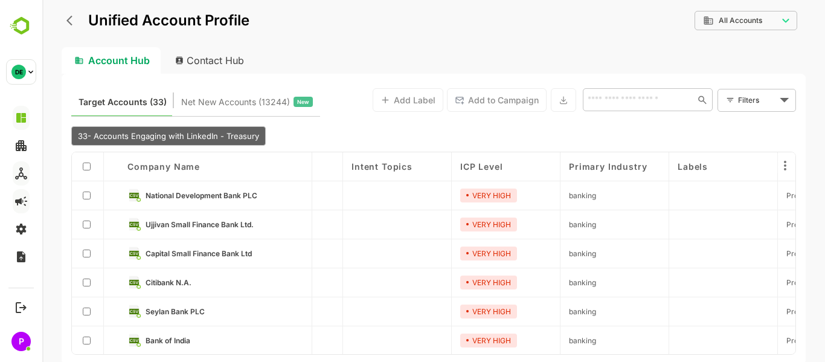
scroll to position [0, 293]
click at [212, 193] on span "National Development Bank PLC" at bounding box center [201, 195] width 112 height 9
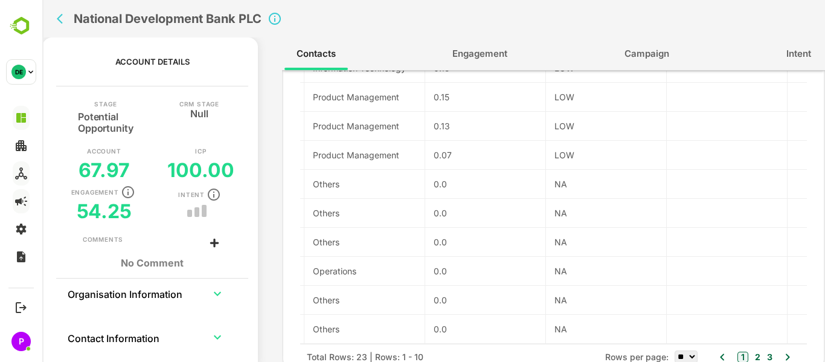
scroll to position [14, 239]
click at [493, 60] on span "Engagement" at bounding box center [479, 54] width 55 height 16
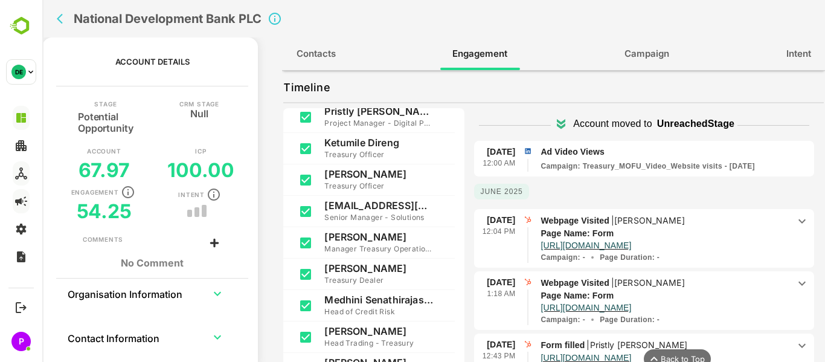
scroll to position [165, 0]
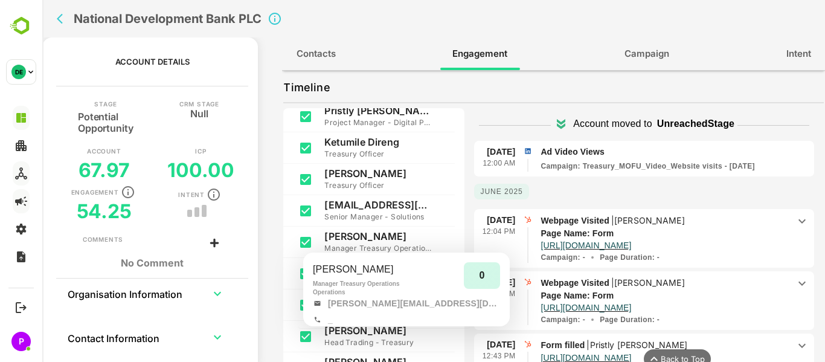
click at [384, 242] on p "Roshini Samarakoon" at bounding box center [378, 236] width 109 height 12
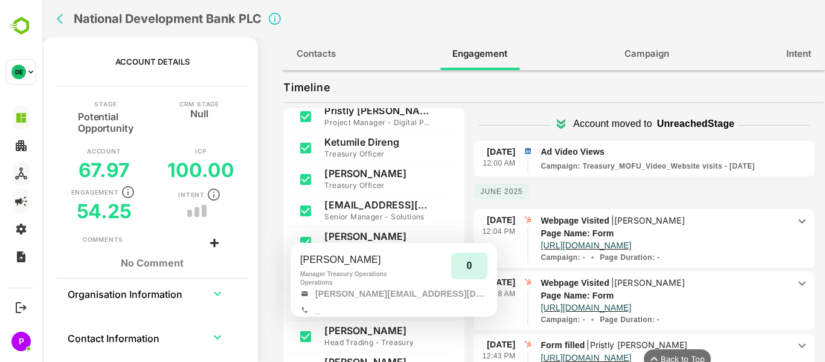
click at [371, 232] on p "Roshini Samarakoon" at bounding box center [378, 236] width 109 height 12
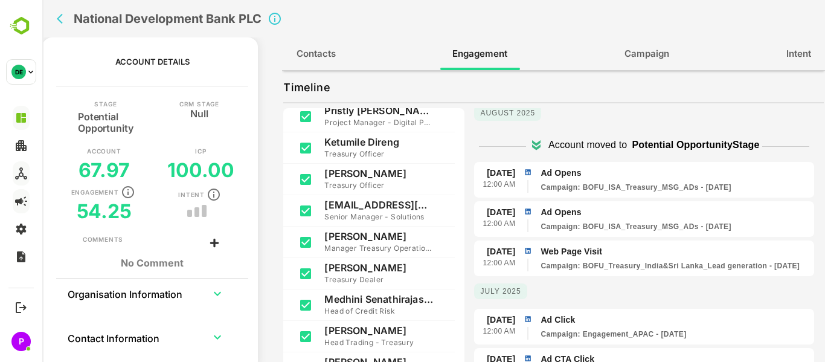
scroll to position [8, 0]
click at [532, 145] on icon at bounding box center [536, 144] width 8 height 6
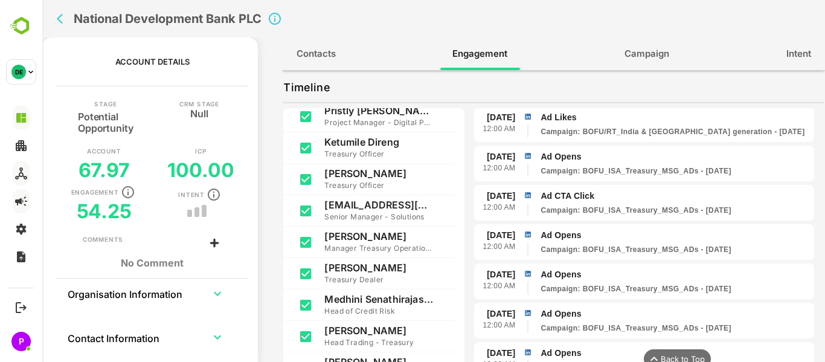
scroll to position [0, 0]
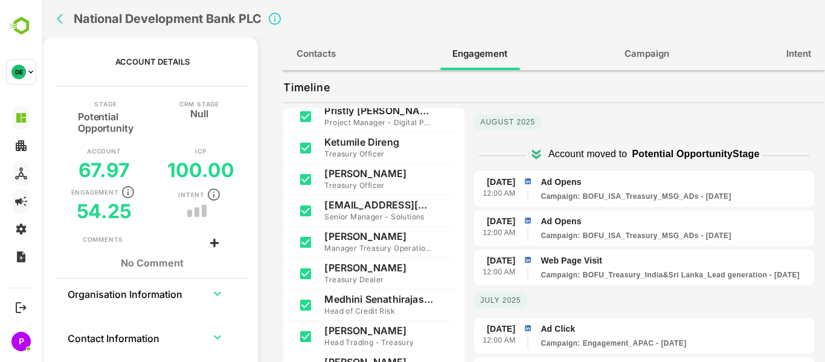
click at [532, 156] on icon at bounding box center [536, 156] width 8 height 6
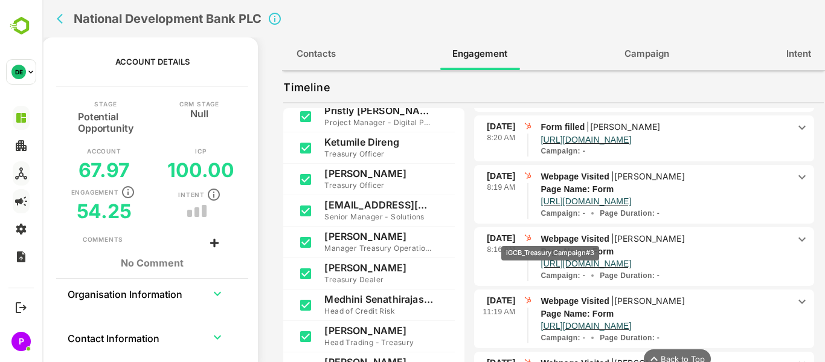
scroll to position [2373, 0]
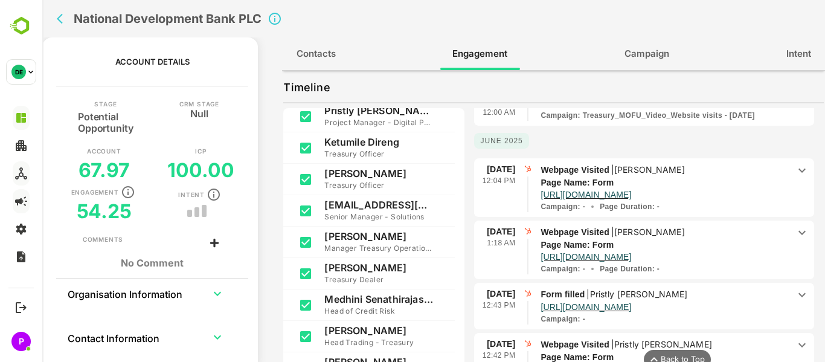
scroll to position [1503, 0]
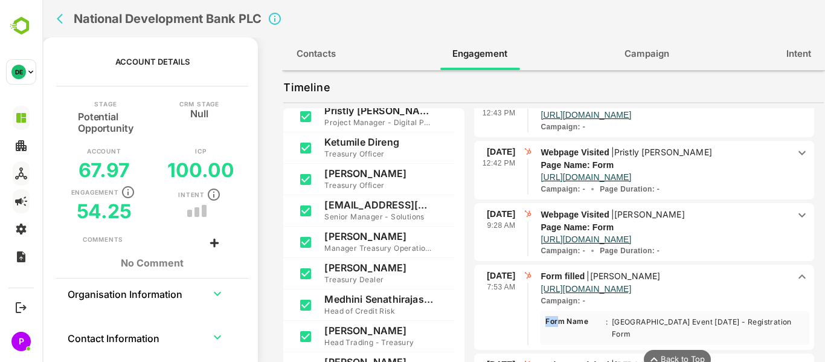
drag, startPoint x: 624, startPoint y: 287, endPoint x: 606, endPoint y: 299, distance: 22.0
click at [606, 299] on div "Form filled | Damitha Silva https://share.hsforms.com/1rYKiTjbqTr2_Bf_oa1ksXg1a…" at bounding box center [674, 306] width 269 height 75
click at [602, 290] on p "https://share.hsforms.com/1rYKiTjbqTr2_Bf_oa1ksXg1a0vc" at bounding box center [585, 289] width 91 height 12
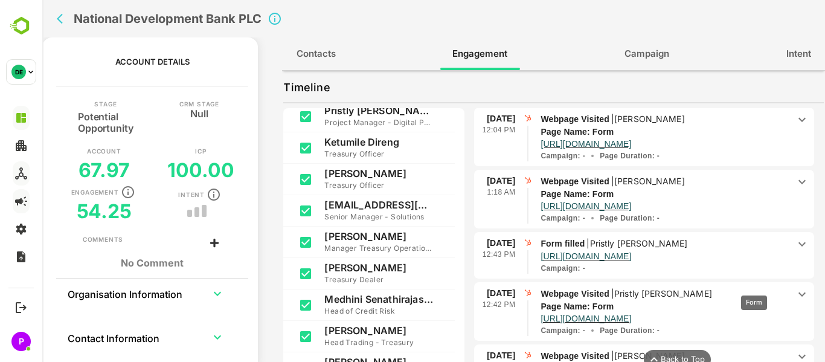
scroll to position [1361, 0]
click at [626, 205] on p "https://share.hsforms.com/1rYKiTjbqTr2_Bf_oa1ksXg1a0vc?utm_medium=email&_hsenc=…" at bounding box center [585, 206] width 91 height 12
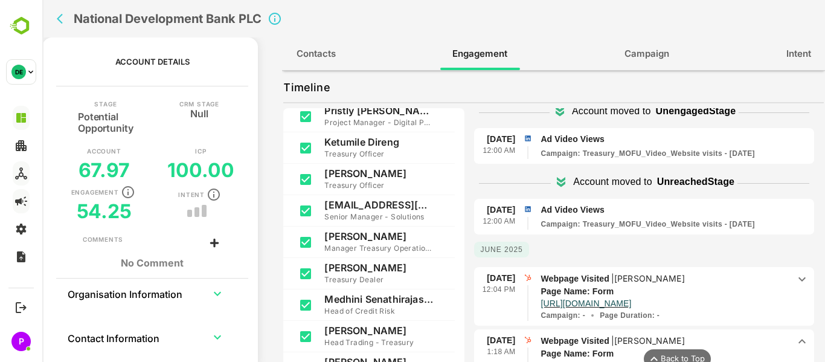
scroll to position [1203, 0]
click at [631, 306] on p "https://share.hsforms.com/1rYKiTjbqTr2_Bf_oa1ksXg1a0vc?utm_medium=email&_hsenc=…" at bounding box center [585, 303] width 91 height 12
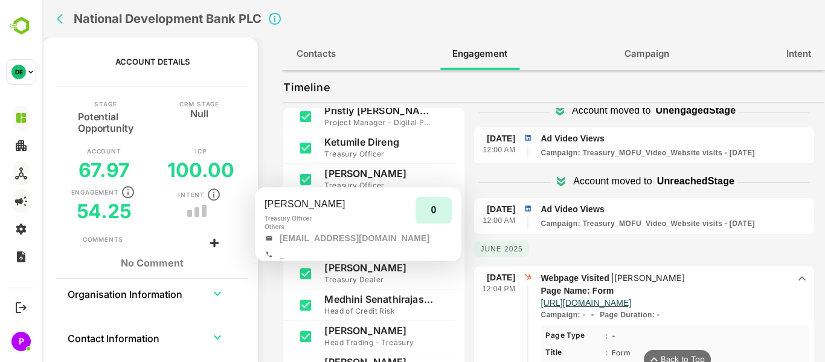
drag, startPoint x: 428, startPoint y: 205, endPoint x: 336, endPoint y: 176, distance: 96.7
click at [336, 176] on p "Tjeneso Rakgamanyane" at bounding box center [378, 173] width 109 height 12
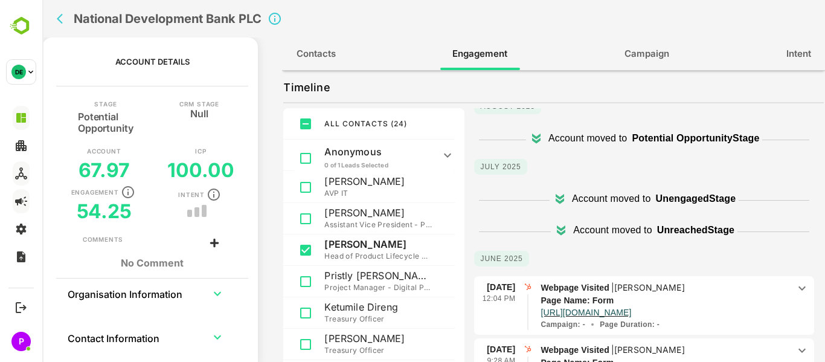
scroll to position [15, 0]
click at [557, 233] on icon at bounding box center [561, 233] width 8 height 6
click at [529, 155] on div "July 2025 Account moved to Unengaged Stage Account moved to Unreached Stage" at bounding box center [644, 199] width 340 height 92
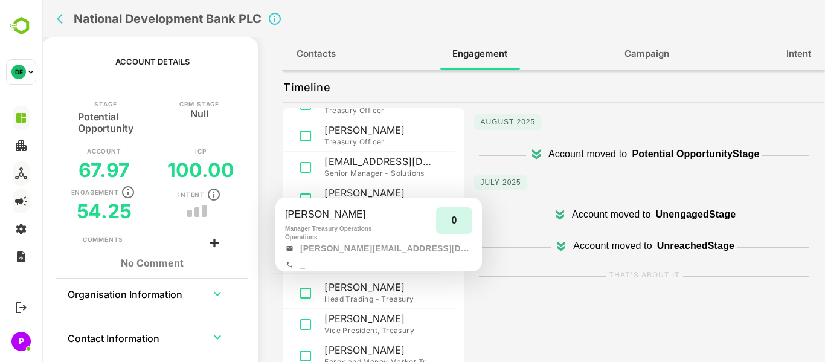
scroll to position [0, 0]
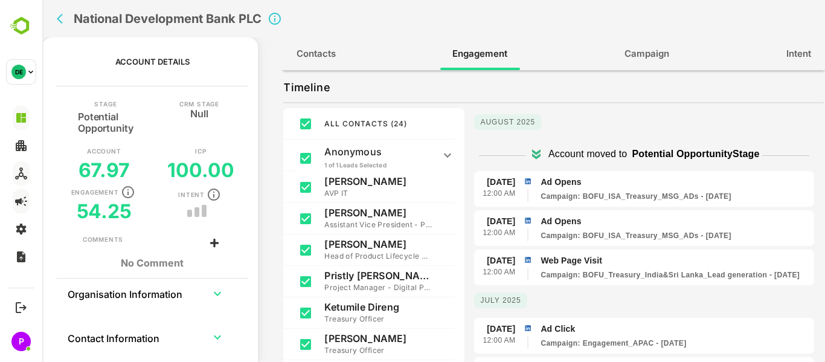
click at [451, 155] on icon at bounding box center [447, 155] width 14 height 14
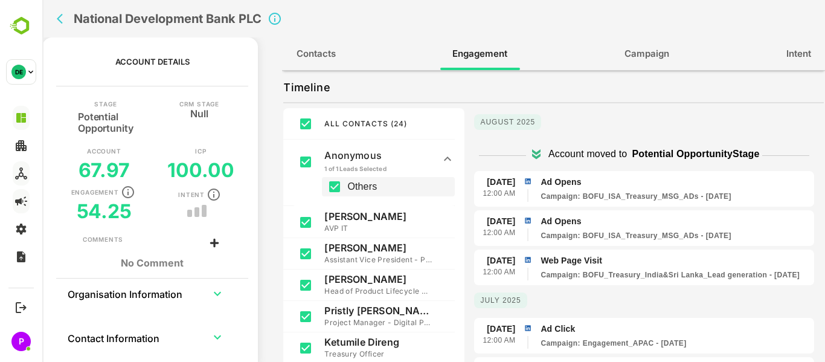
click at [451, 155] on icon at bounding box center [447, 159] width 14 height 14
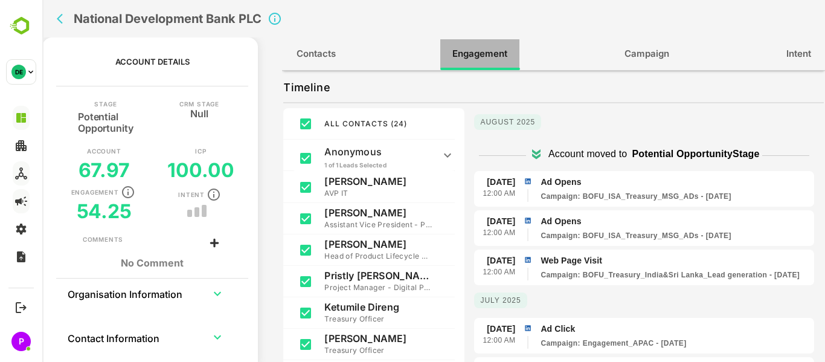
click at [501, 50] on span "Engagement" at bounding box center [479, 54] width 55 height 16
click at [218, 303] on td "collapsible table" at bounding box center [217, 292] width 41 height 29
click at [217, 293] on icon "expand row" at bounding box center [217, 293] width 14 height 14
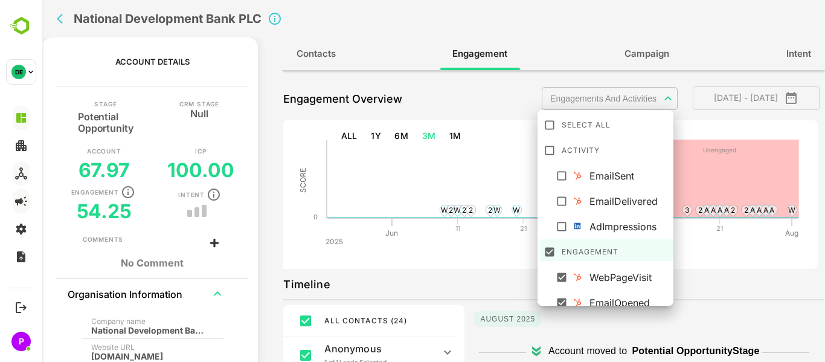
click at [647, 100] on body "**********" at bounding box center [433, 181] width 783 height 362
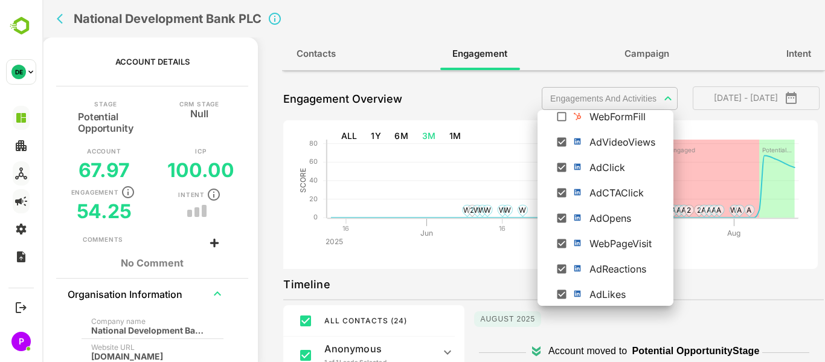
click at [499, 93] on div at bounding box center [433, 181] width 783 height 362
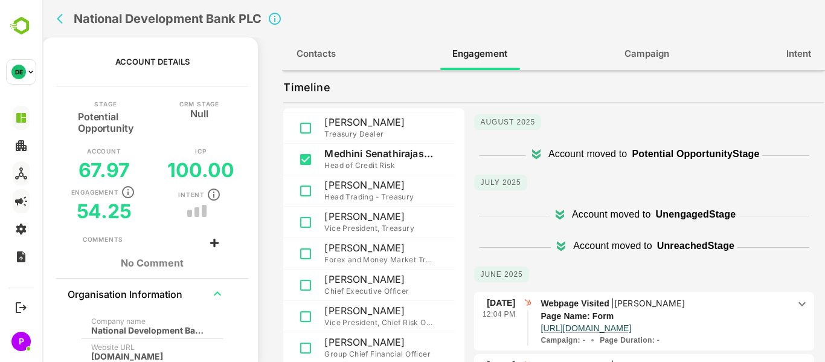
scroll to position [0, 0]
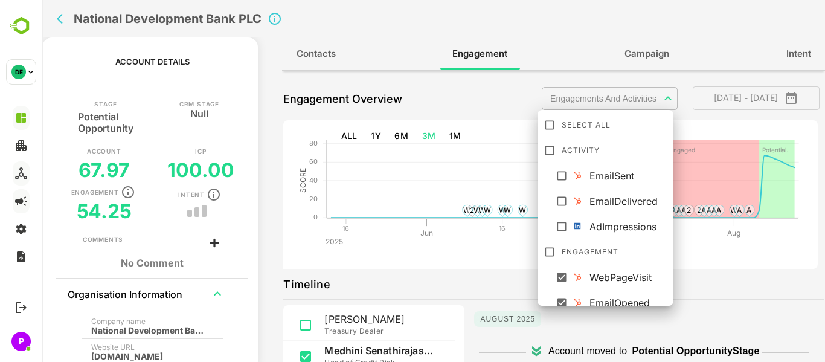
click at [653, 101] on body "**********" at bounding box center [433, 181] width 783 height 362
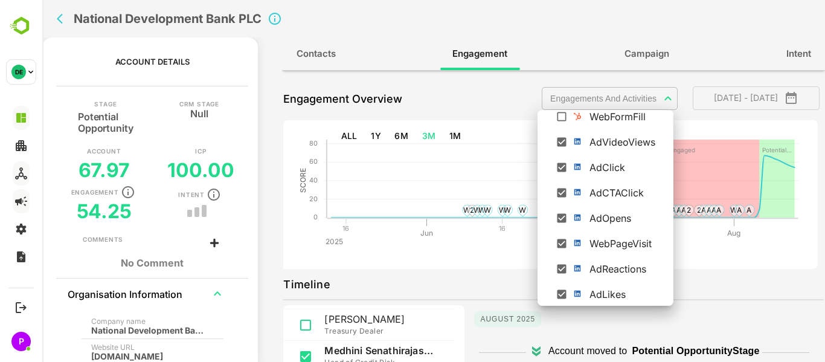
click at [505, 100] on div at bounding box center [433, 181] width 783 height 362
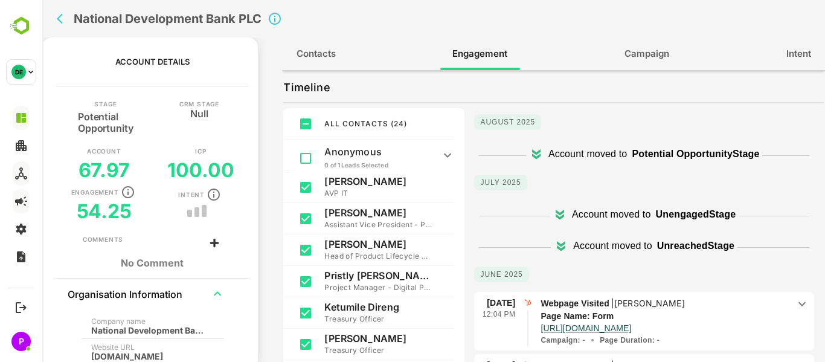
scroll to position [0, 0]
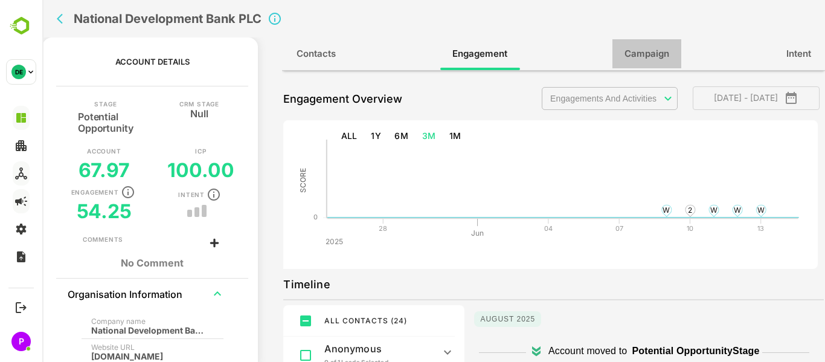
click at [652, 53] on span "Campaign" at bounding box center [646, 54] width 45 height 16
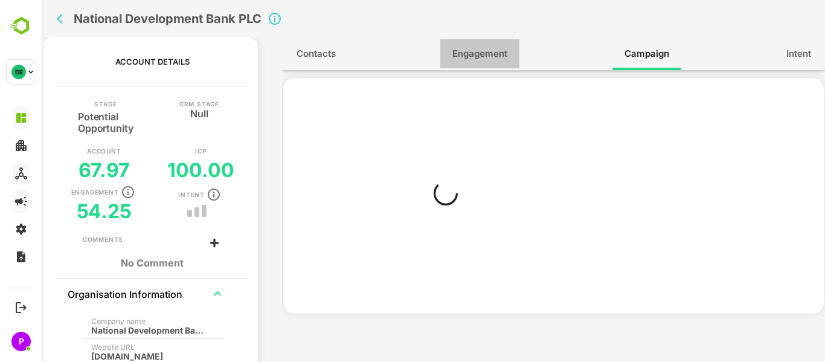
click at [484, 51] on span "Engagement" at bounding box center [479, 54] width 55 height 16
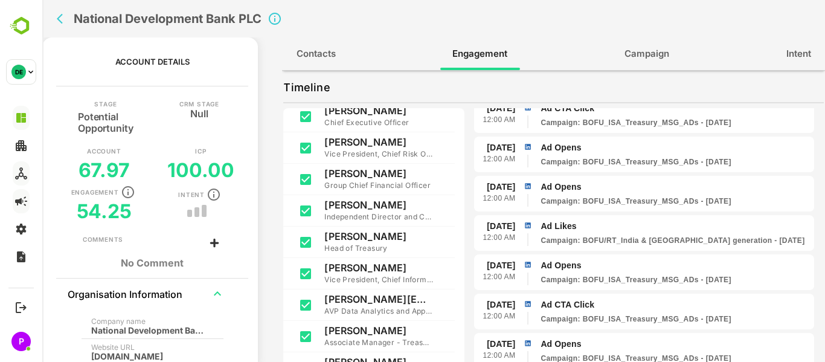
scroll to position [487, 0]
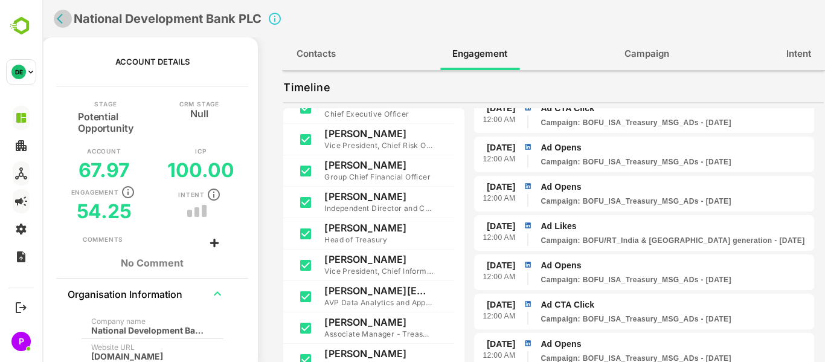
click at [65, 19] on icon "back" at bounding box center [63, 19] width 12 height 12
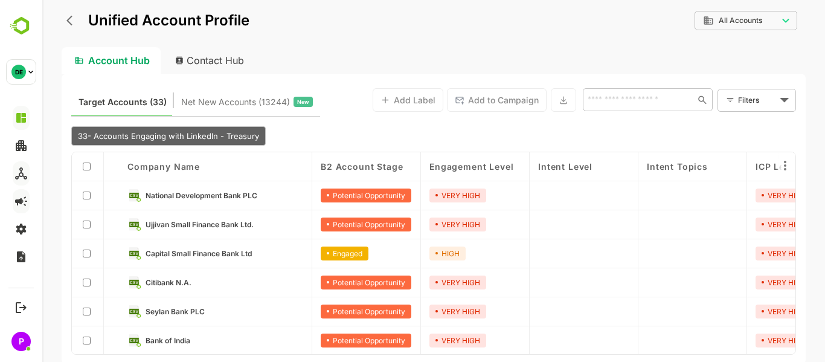
click at [66, 15] on icon "back" at bounding box center [72, 20] width 12 height 12
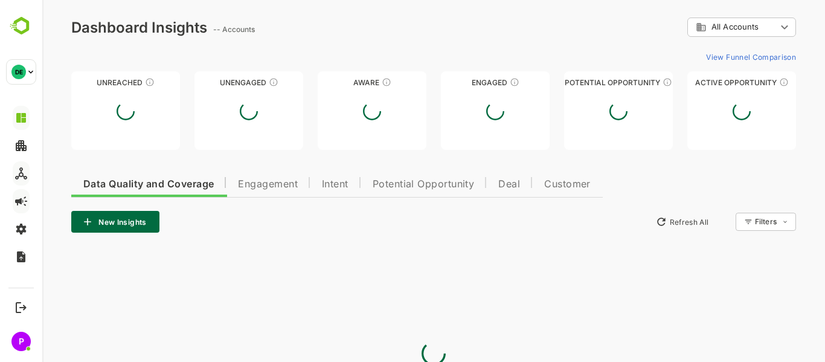
scroll to position [0, 0]
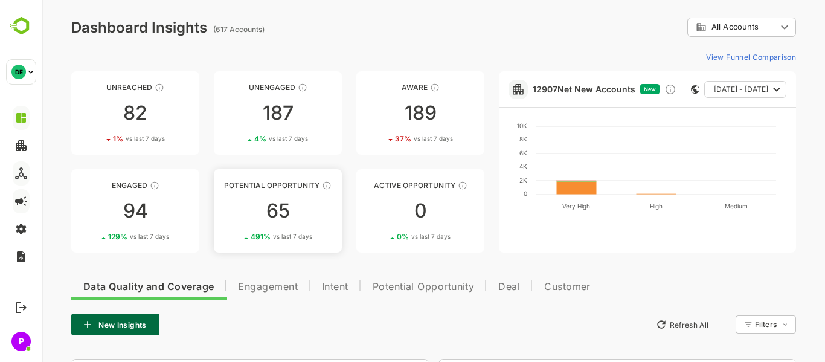
click at [295, 207] on div "65" at bounding box center [278, 210] width 128 height 19
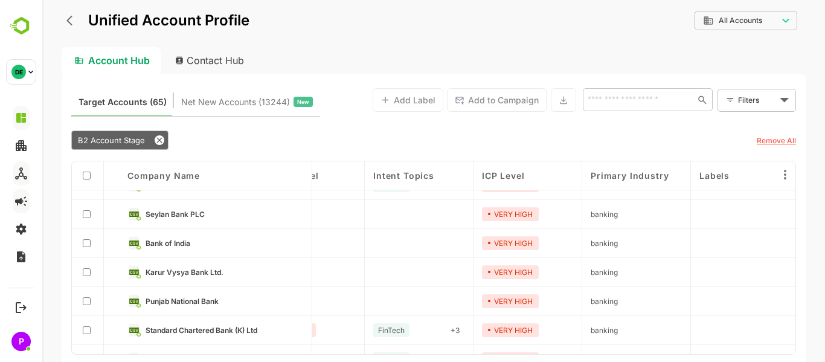
scroll to position [254, 274]
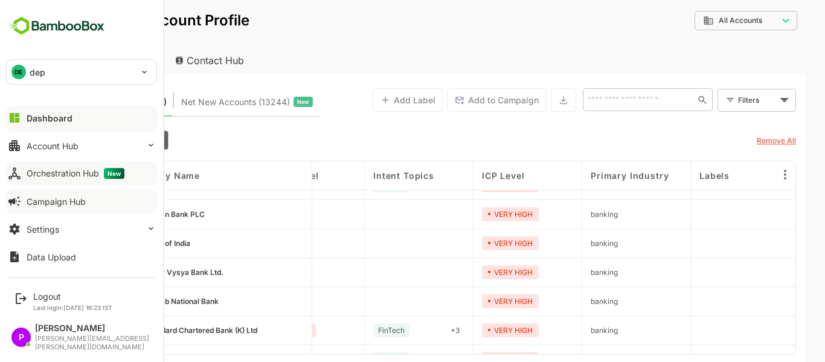
click at [59, 22] on img at bounding box center [57, 25] width 102 height 23
click at [50, 117] on div "Dashboard" at bounding box center [50, 118] width 46 height 10
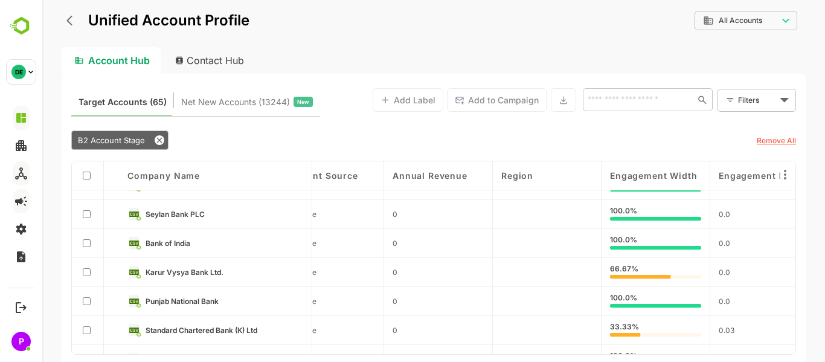
scroll to position [254, 1559]
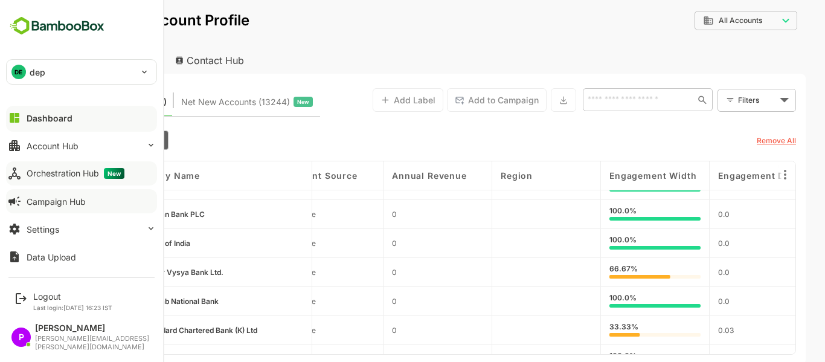
click at [28, 19] on img at bounding box center [57, 25] width 102 height 23
click at [62, 75] on div "DE dep" at bounding box center [74, 72] width 135 height 24
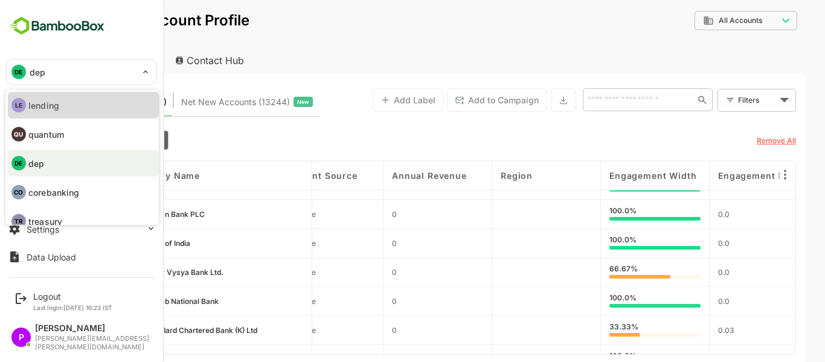
click at [81, 104] on li "LE lending" at bounding box center [83, 105] width 151 height 27
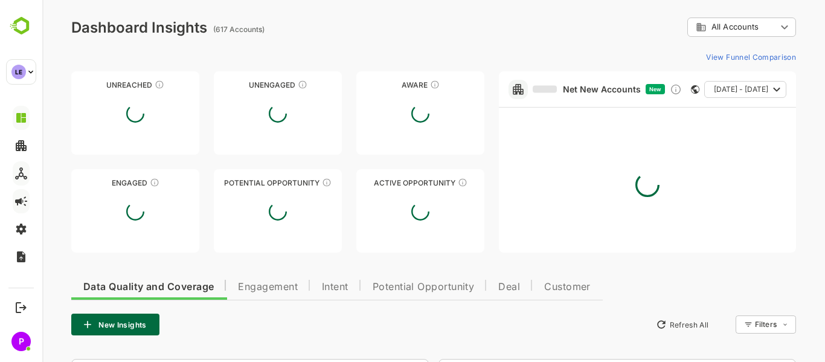
type input "**********"
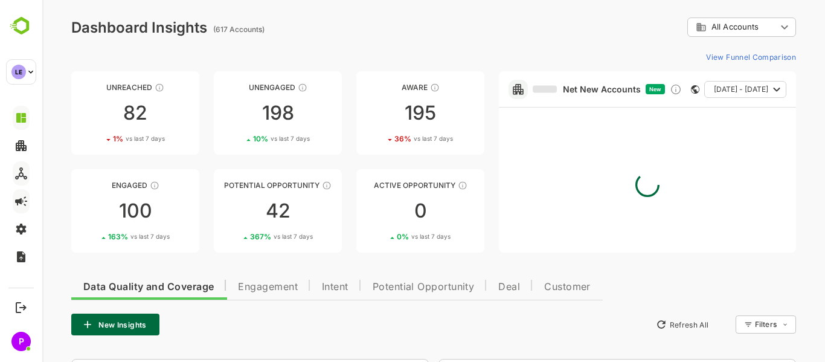
scroll to position [255, 0]
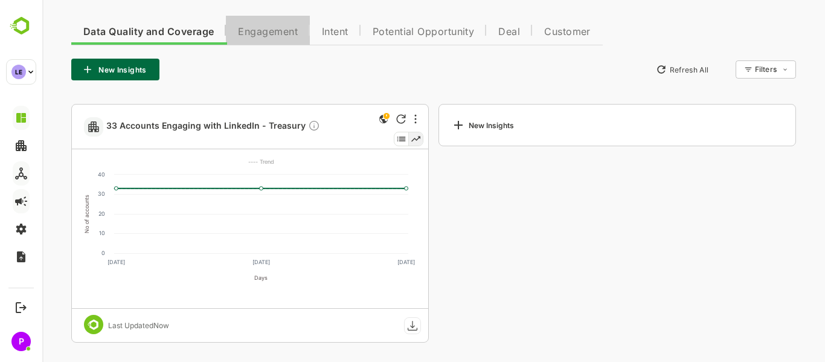
click at [265, 36] on span "Engagement" at bounding box center [268, 32] width 60 height 10
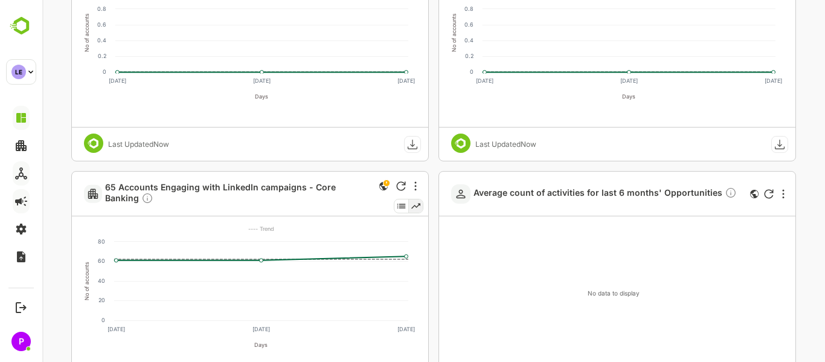
scroll to position [437, 0]
click at [300, 188] on span "65 Accounts Engaging with LinkedIn campaigns - Core Banking" at bounding box center [238, 193] width 266 height 24
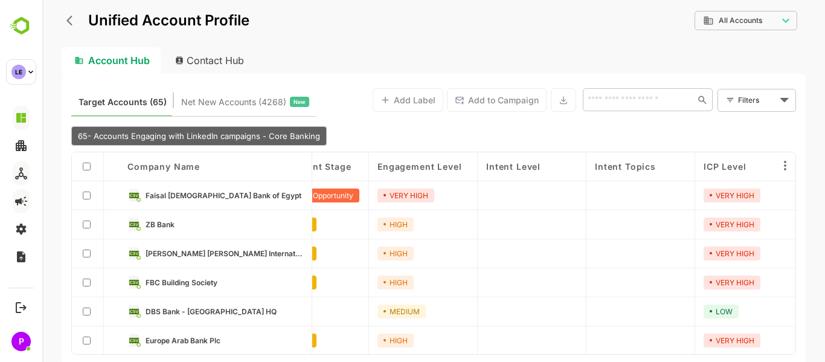
scroll to position [29, 0]
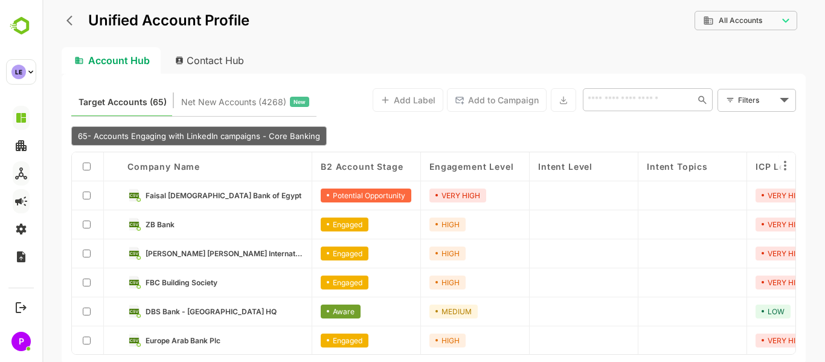
click at [75, 13] on button "back" at bounding box center [72, 20] width 18 height 18
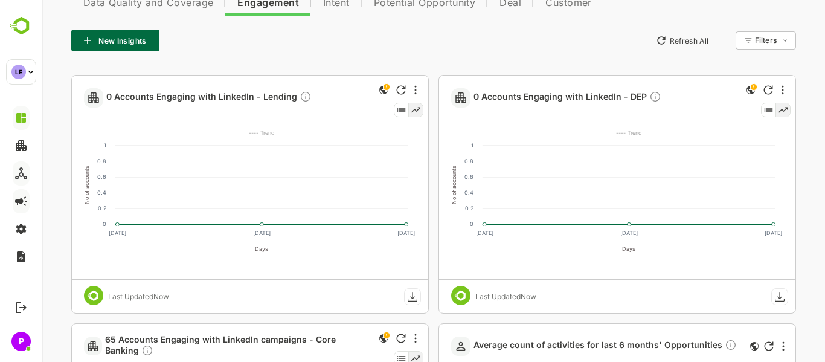
scroll to position [285, 0]
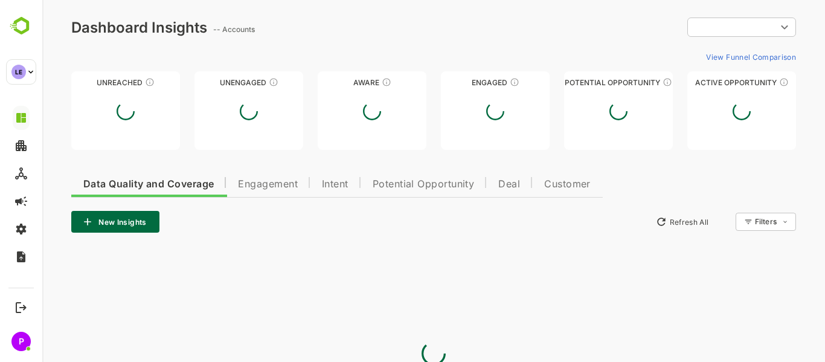
type input "**********"
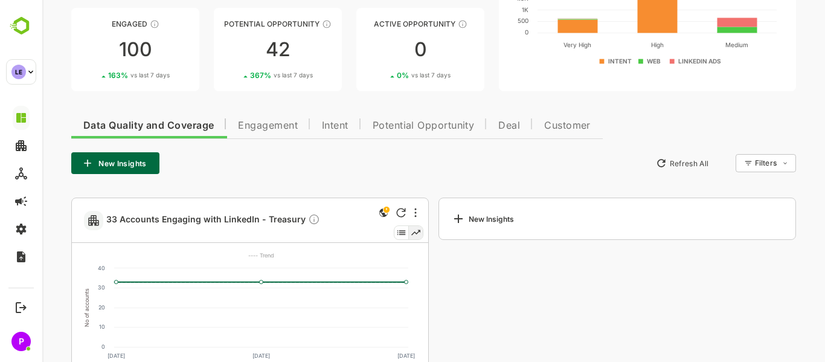
scroll to position [160, 0]
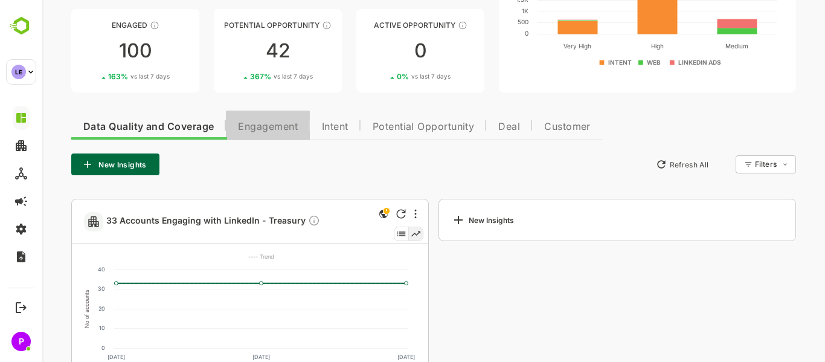
click at [265, 122] on span "Engagement" at bounding box center [268, 127] width 60 height 10
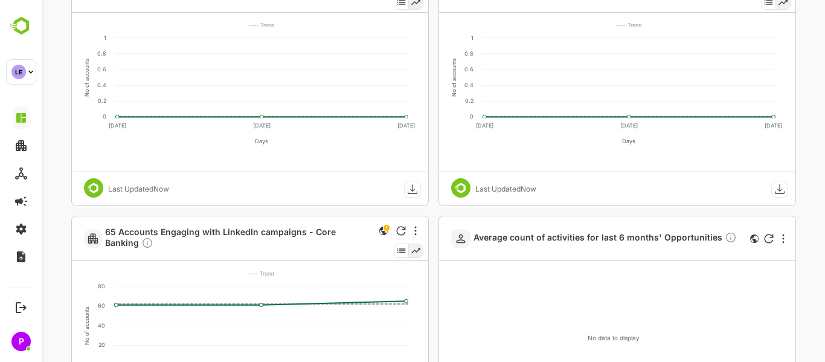
scroll to position [367, 0]
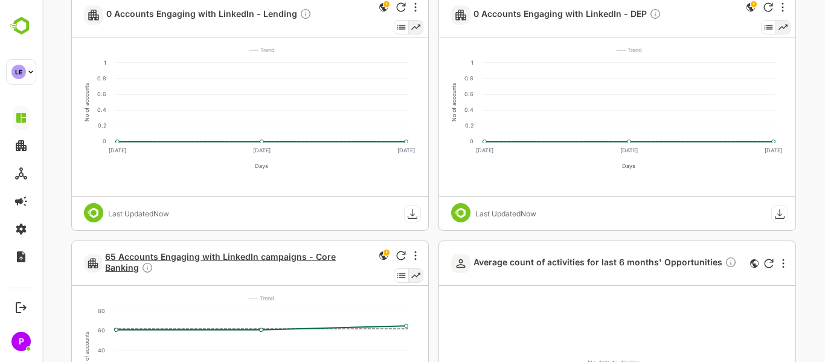
click at [245, 258] on span "65 Accounts Engaging with LinkedIn campaigns - Core Banking" at bounding box center [238, 263] width 266 height 24
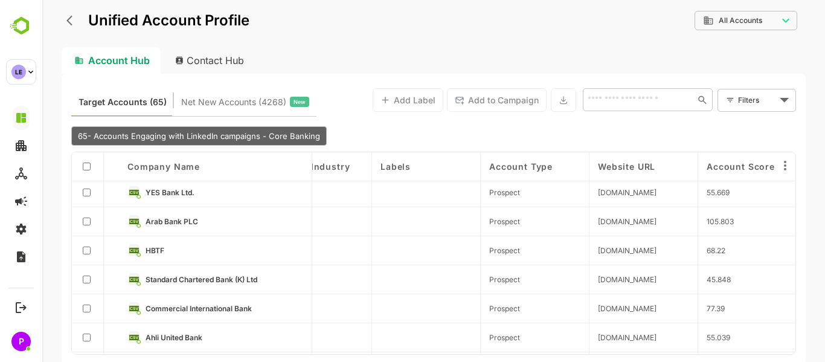
scroll to position [205, 592]
click at [163, 196] on span "YES Bank Ltd." at bounding box center [169, 192] width 49 height 9
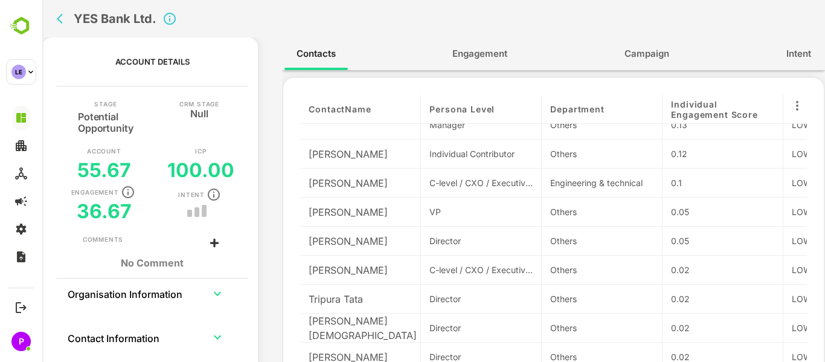
scroll to position [57, 0]
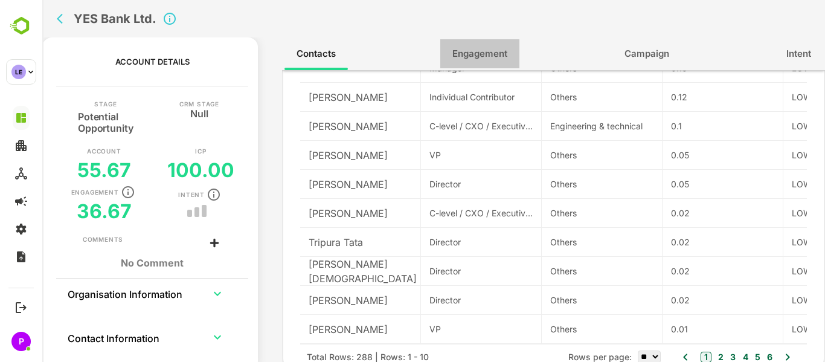
click at [479, 51] on span "Engagement" at bounding box center [479, 54] width 55 height 16
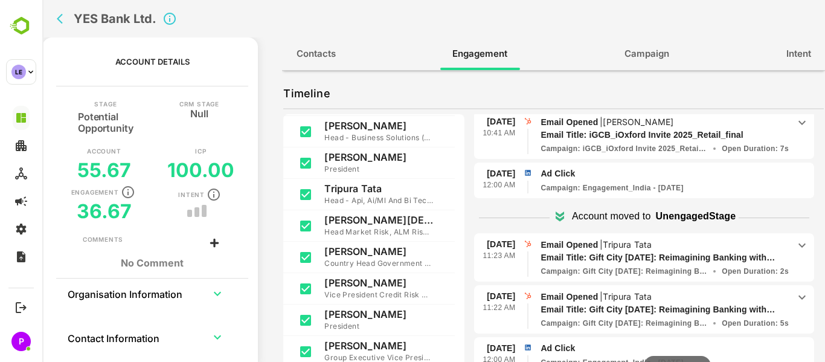
scroll to position [698, 0]
click at [572, 178] on p "Ad Click" at bounding box center [674, 173] width 269 height 13
click at [554, 217] on icon at bounding box center [560, 215] width 14 height 14
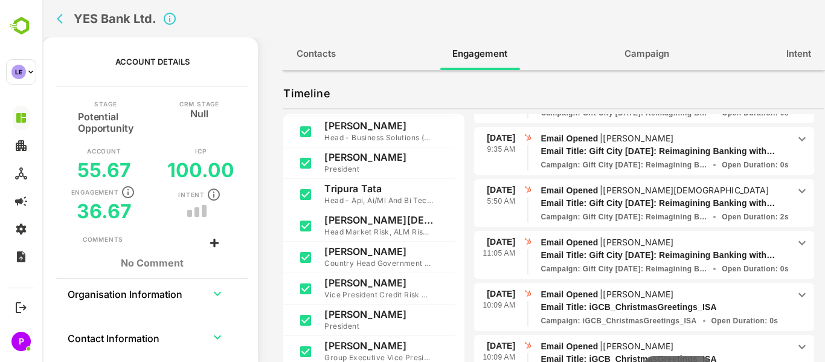
scroll to position [2399, 0]
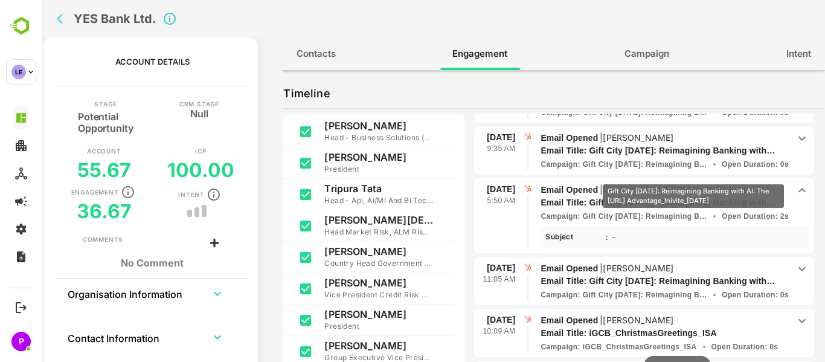
click at [693, 196] on p "Email Title: Gift City [DATE]: Reimagining Banking with AI: The [URL] Advantage…" at bounding box center [658, 202] width 236 height 13
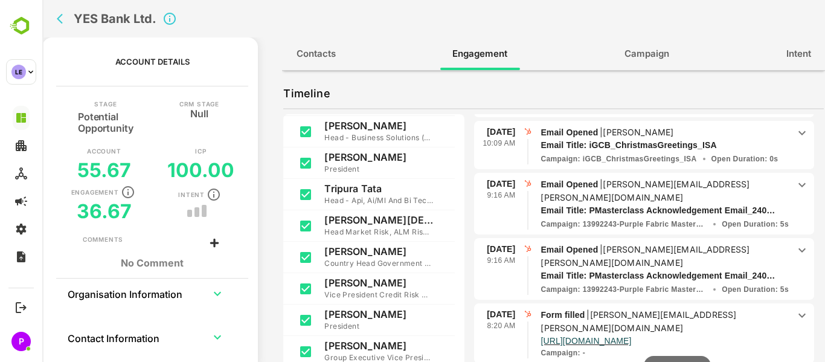
scroll to position [2640, 0]
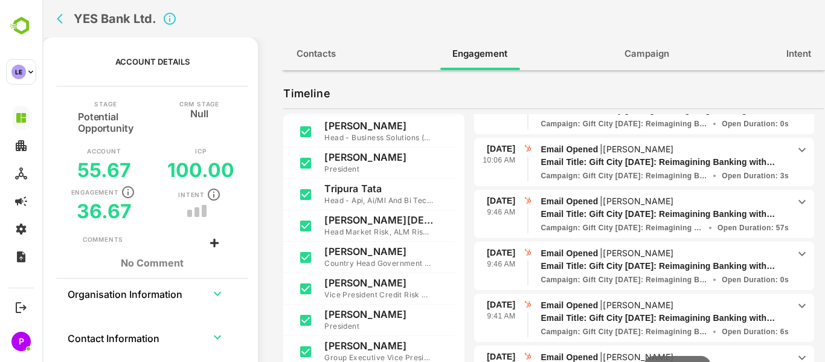
scroll to position [4309, 0]
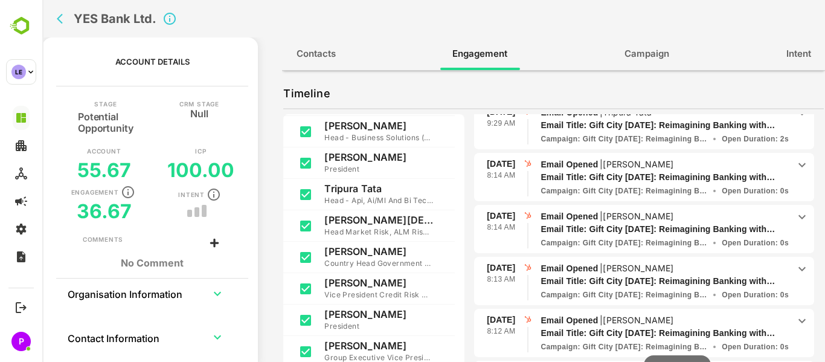
scroll to position [5912, 0]
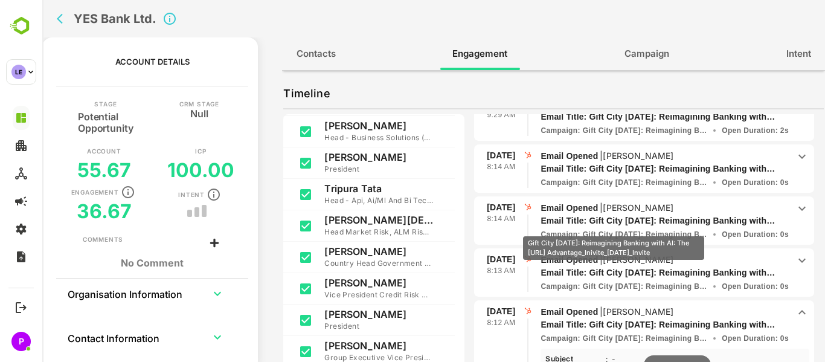
click at [614, 333] on p "Campaign : Gift City [DATE]: Reimagining Banking with AI: The [URL] Advantage_I…" at bounding box center [623, 338] width 167 height 11
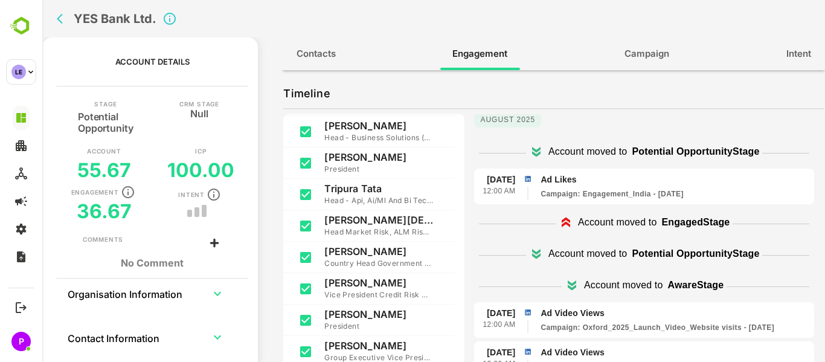
scroll to position [51, 0]
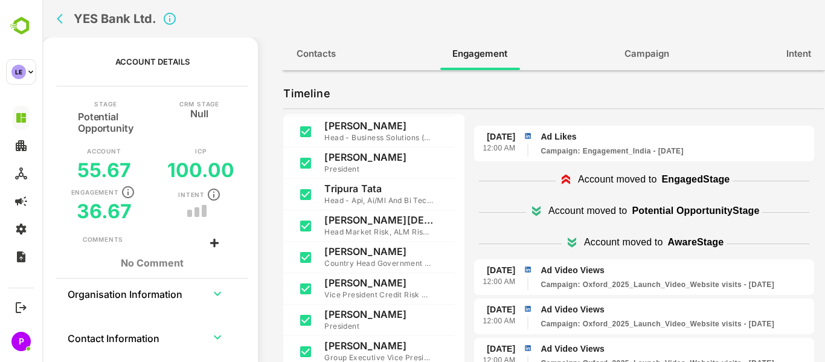
click at [581, 144] on span "Ad Likes Campaign : Engagement_India - [DATE]" at bounding box center [674, 143] width 269 height 26
click at [595, 153] on p "Campaign : Engagement_India - [DATE]" at bounding box center [611, 151] width 143 height 11
click at [530, 135] on img at bounding box center [527, 135] width 11 height 11
click at [562, 176] on icon at bounding box center [566, 178] width 8 height 6
click at [609, 151] on p "Campaign : Engagement_India - [DATE]" at bounding box center [611, 151] width 143 height 11
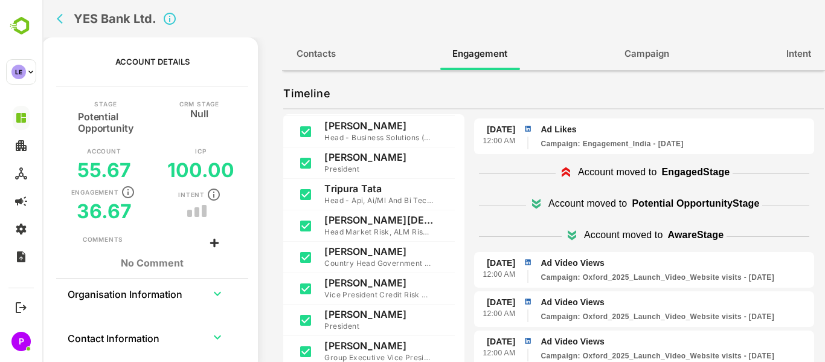
scroll to position [60, 0]
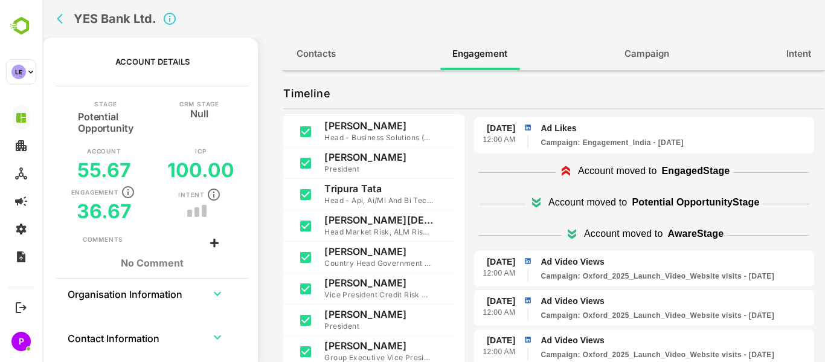
click at [203, 297] on td "collapsible table" at bounding box center [217, 292] width 41 height 29
click at [221, 292] on icon "expand row" at bounding box center [217, 293] width 14 height 14
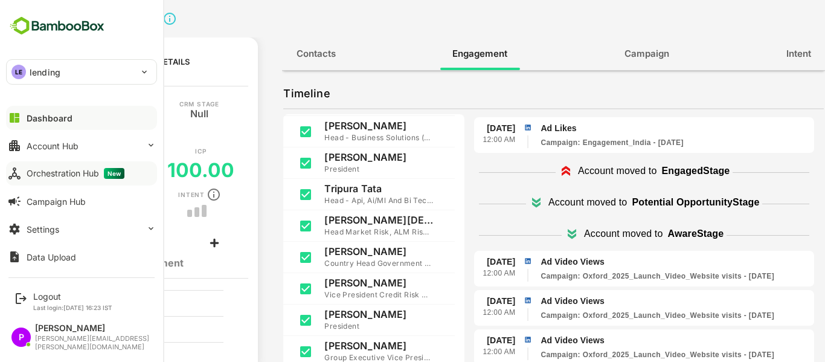
click at [70, 179] on button "Orchestration Hub New" at bounding box center [81, 173] width 151 height 24
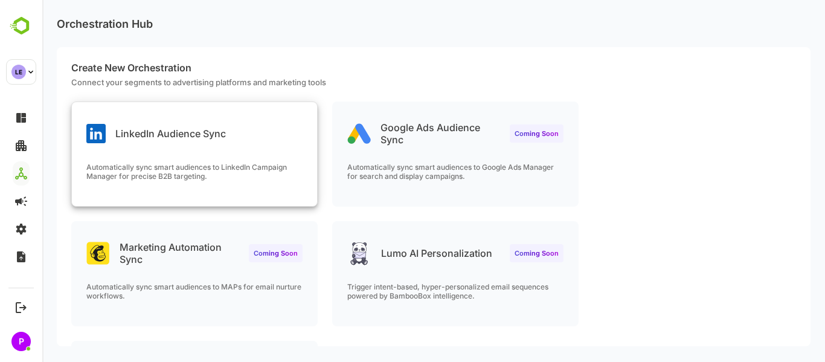
click at [153, 162] on p "Automatically sync smart audiences to LinkedIn Campaign Manager for precise B2B…" at bounding box center [194, 171] width 216 height 18
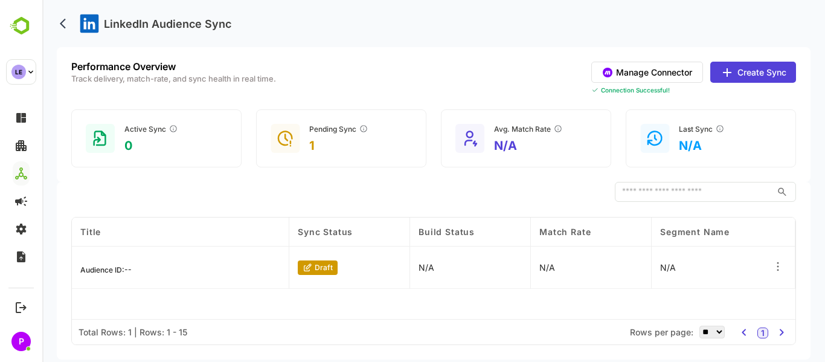
click at [780, 261] on icon at bounding box center [778, 266] width 12 height 12
click at [684, 263] on div "Edit" at bounding box center [703, 263] width 105 height 21
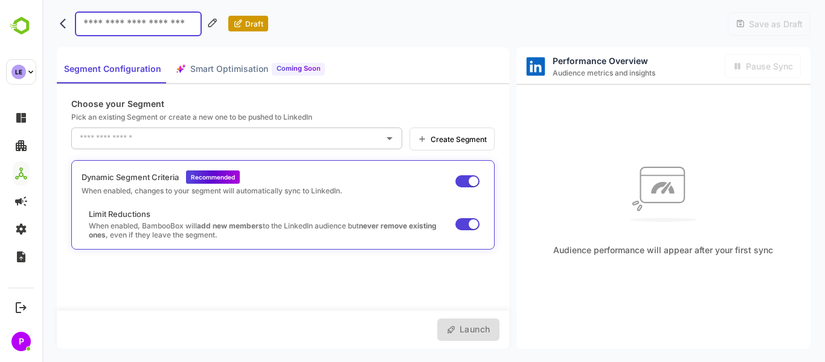
click at [466, 141] on span "Create Segment" at bounding box center [457, 139] width 60 height 9
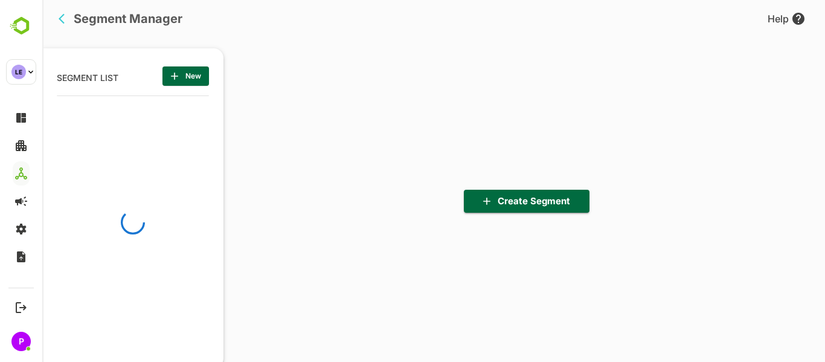
scroll to position [251, 149]
click at [505, 209] on button "Create Segment" at bounding box center [527, 201] width 126 height 23
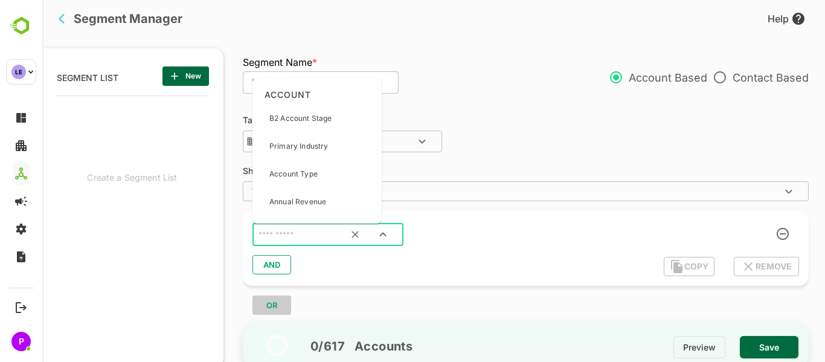
click at [329, 231] on input "text" at bounding box center [313, 235] width 114 height 16
click at [309, 124] on div "B2 Account Stage" at bounding box center [300, 118] width 62 height 25
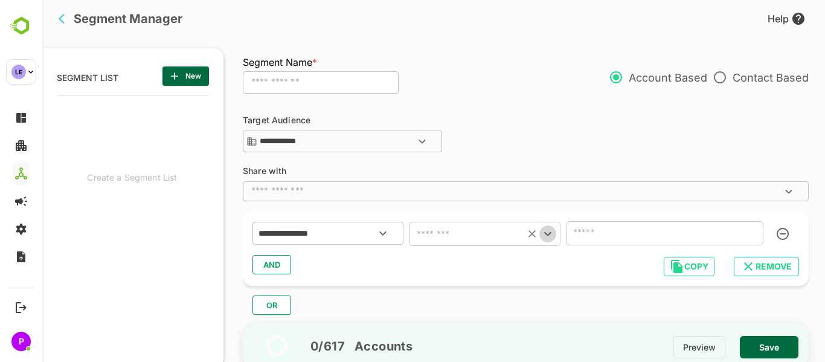
click at [549, 230] on icon "Open" at bounding box center [547, 233] width 14 height 14
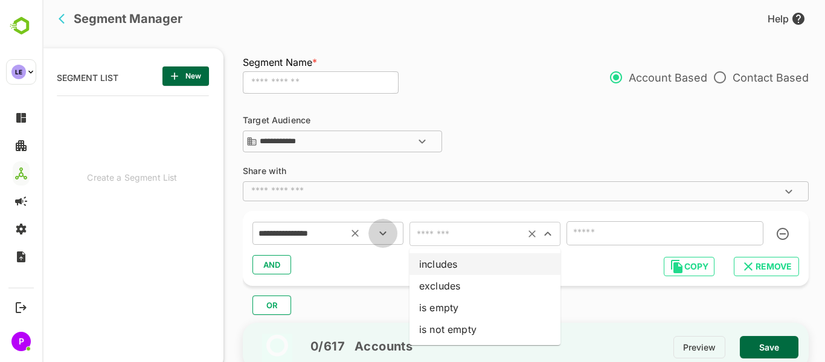
click at [376, 231] on icon "Open" at bounding box center [383, 233] width 14 height 14
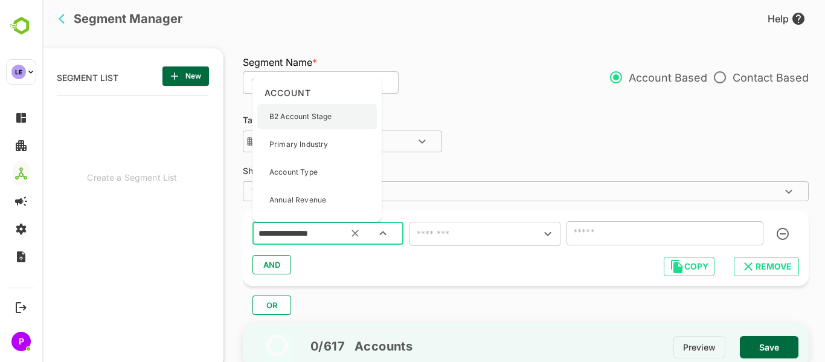
click at [313, 124] on div "B2 Account Stage" at bounding box center [300, 116] width 62 height 25
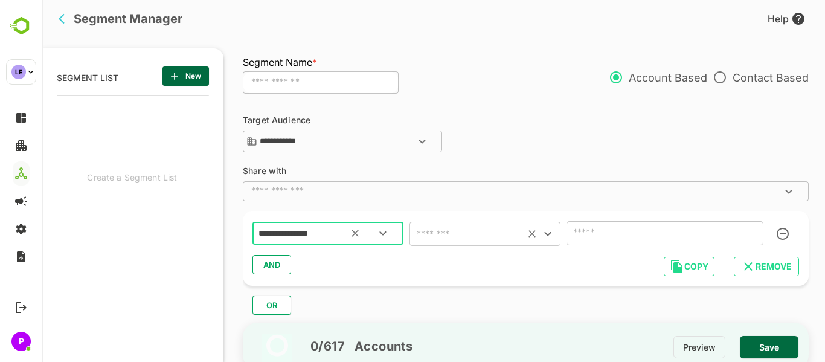
click at [544, 236] on icon "Open" at bounding box center [547, 233] width 14 height 14
click at [549, 233] on icon "Open" at bounding box center [547, 233] width 14 height 14
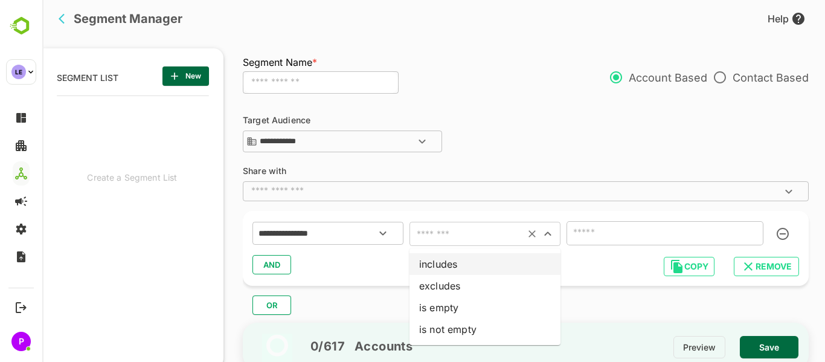
click at [473, 269] on li "includes" at bounding box center [484, 264] width 151 height 22
type input "********"
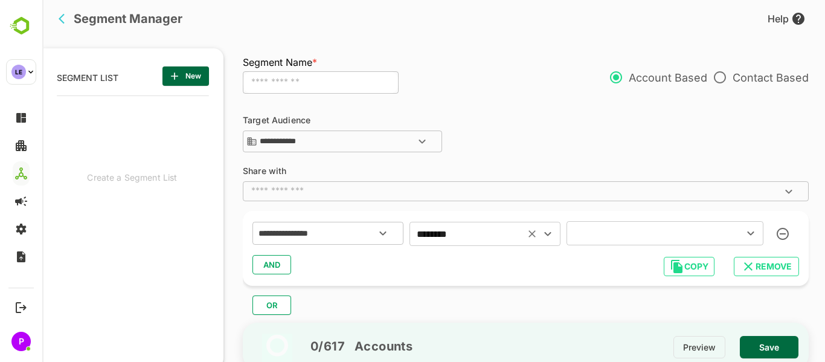
click at [733, 231] on div "​" at bounding box center [664, 233] width 197 height 24
click at [747, 231] on icon "Open" at bounding box center [750, 233] width 14 height 14
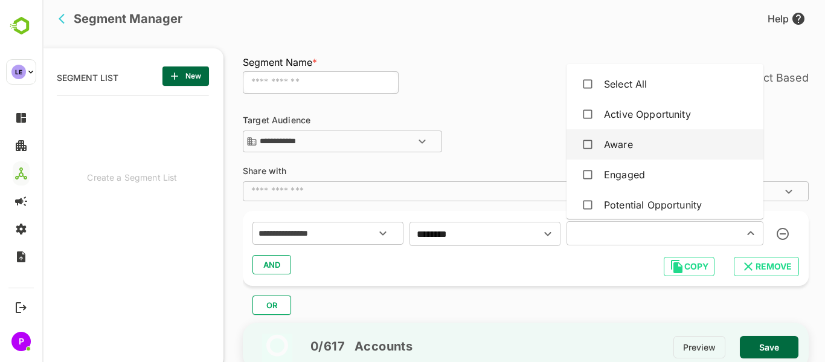
scroll to position [66, 0]
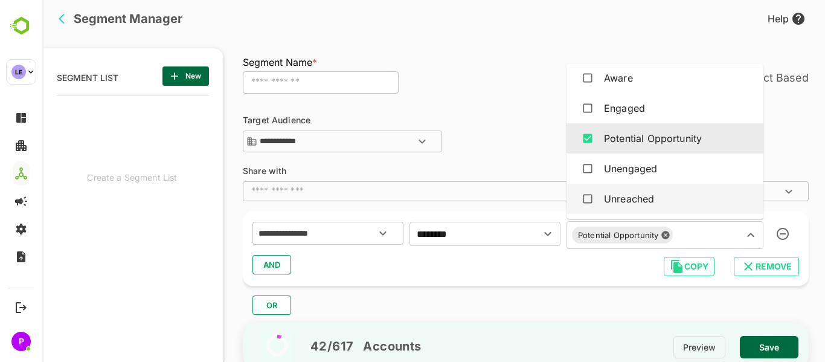
click at [535, 272] on div "AND" at bounding box center [525, 264] width 547 height 23
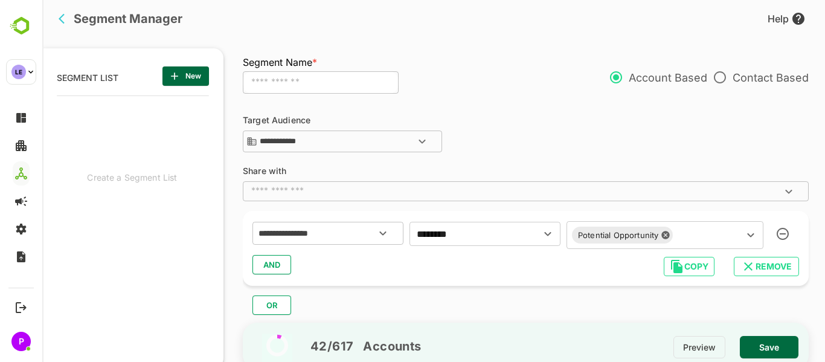
click at [268, 264] on span "AND" at bounding box center [272, 265] width 18 height 16
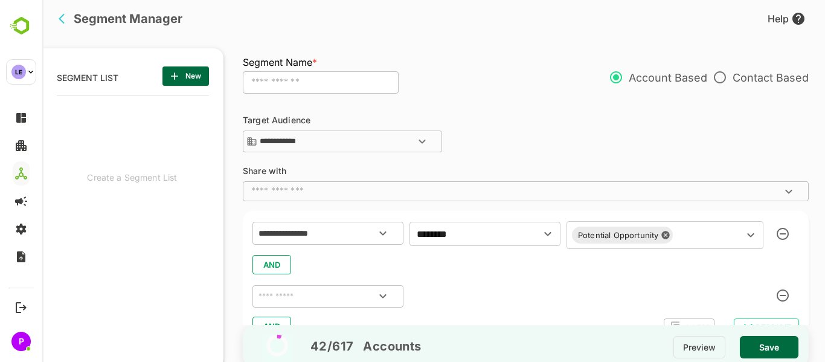
scroll to position [51, 0]
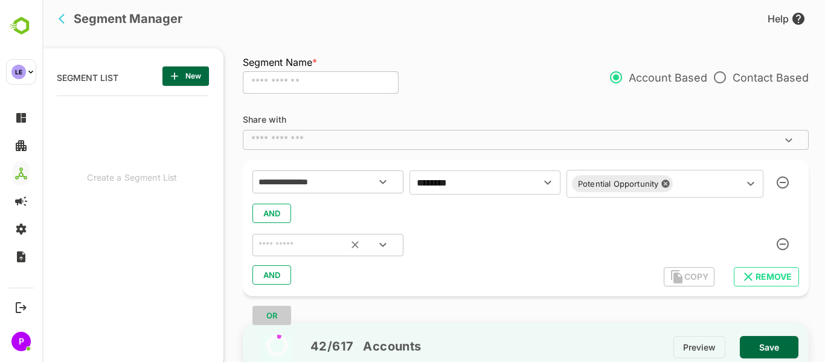
click at [391, 240] on button "Open" at bounding box center [382, 244] width 29 height 29
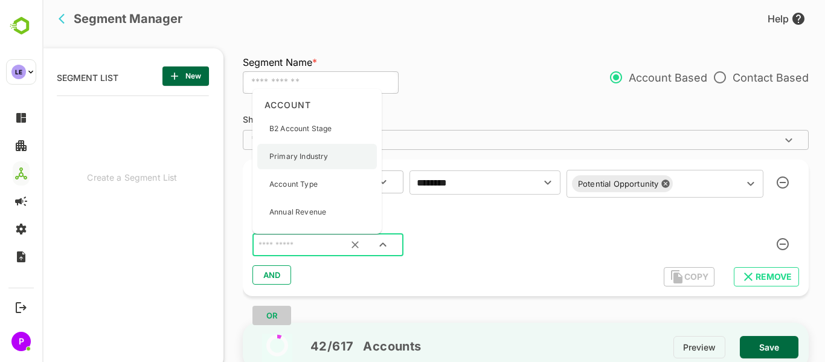
click at [312, 156] on p "Primary Industry" at bounding box center [298, 156] width 59 height 11
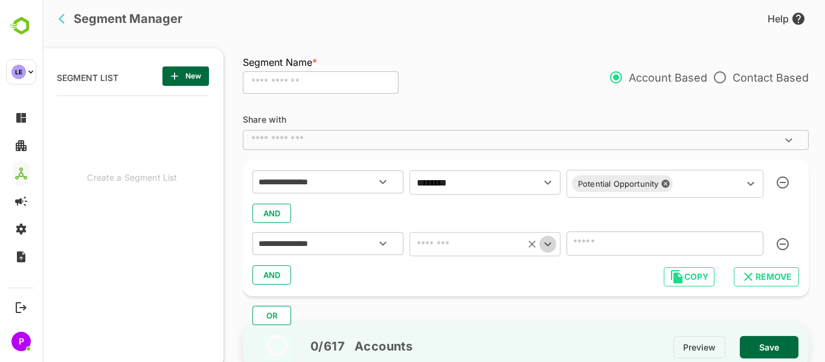
click at [548, 245] on icon "Open" at bounding box center [547, 244] width 14 height 14
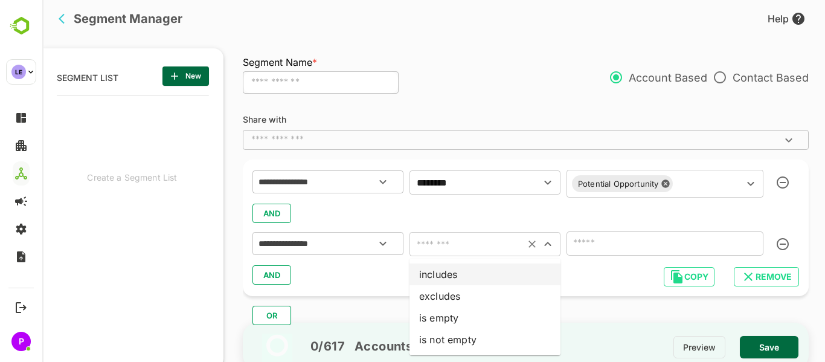
click at [460, 270] on li "includes" at bounding box center [484, 274] width 151 height 22
type input "********"
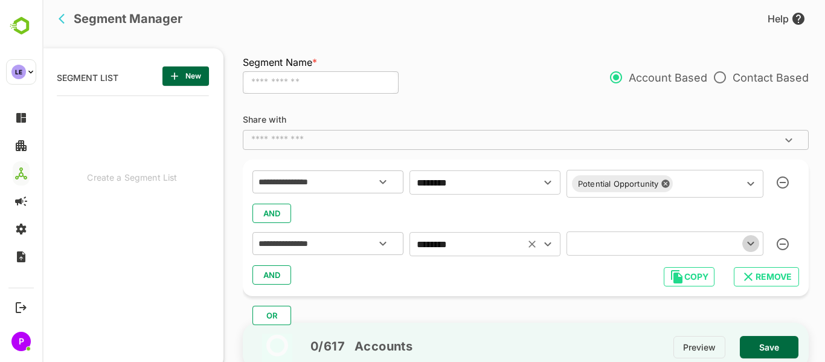
click at [747, 245] on icon "Open" at bounding box center [750, 244] width 7 height 4
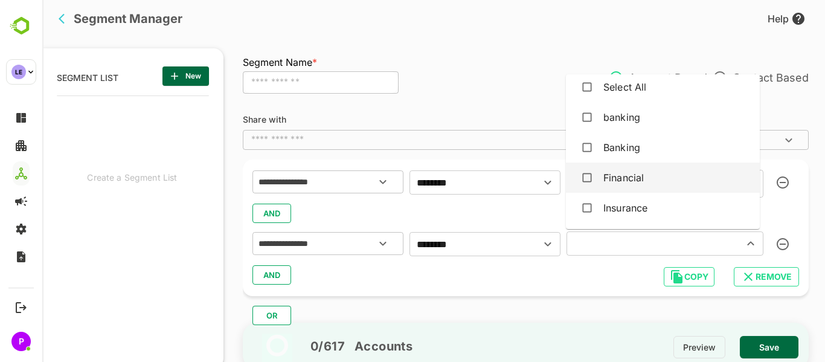
scroll to position [0, 0]
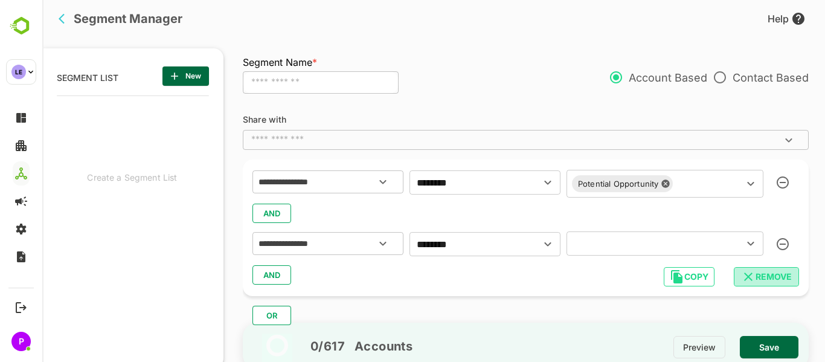
click at [752, 278] on icon "button" at bounding box center [748, 276] width 14 height 14
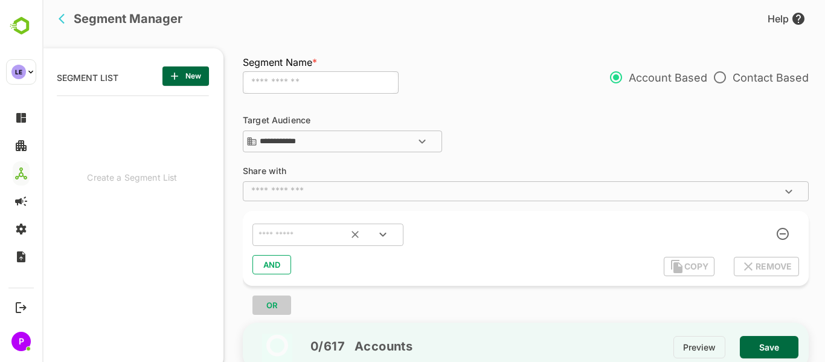
click at [387, 229] on icon "Open" at bounding box center [383, 234] width 14 height 14
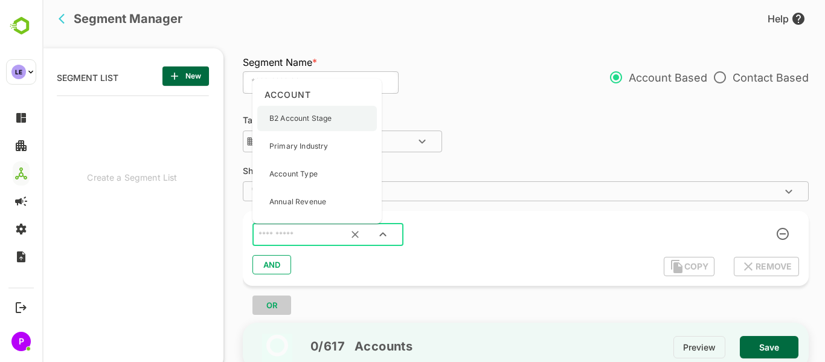
click at [318, 115] on p "B2 Account Stage" at bounding box center [300, 118] width 62 height 11
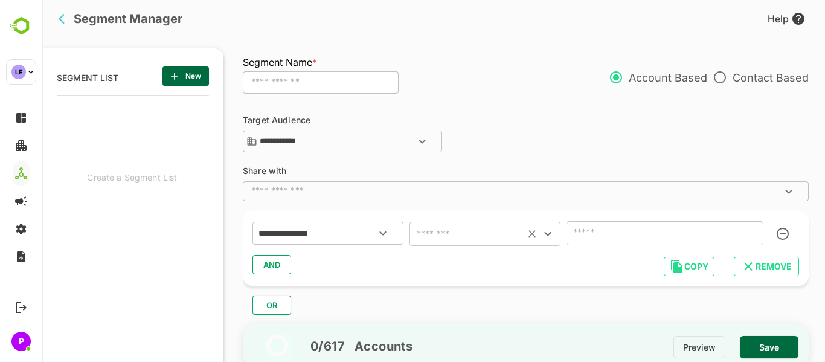
click at [542, 230] on icon "Open" at bounding box center [547, 233] width 14 height 14
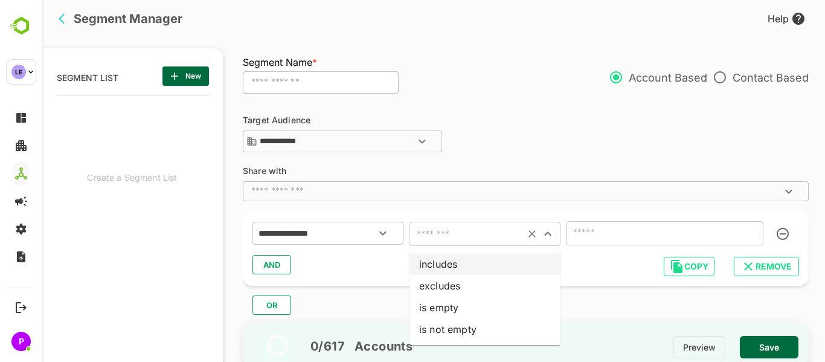
click at [449, 271] on li "includes" at bounding box center [484, 264] width 151 height 22
type input "********"
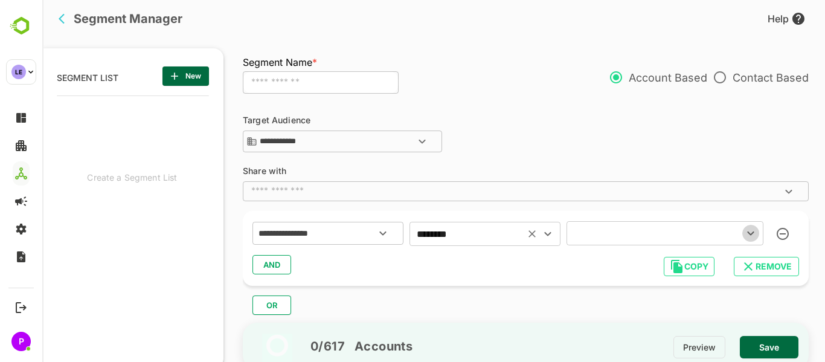
click at [756, 234] on icon "Open" at bounding box center [750, 233] width 14 height 14
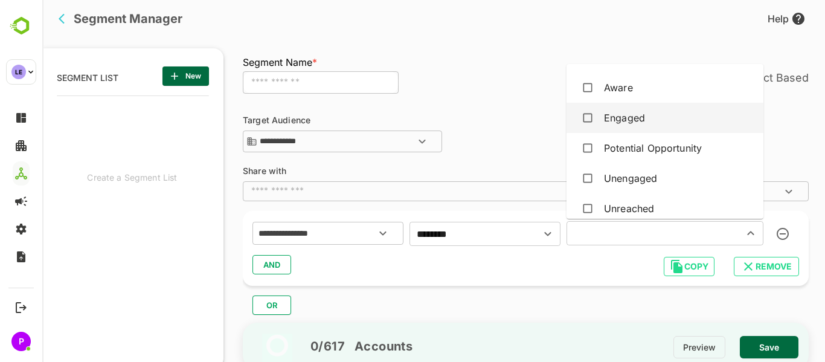
scroll to position [57, 0]
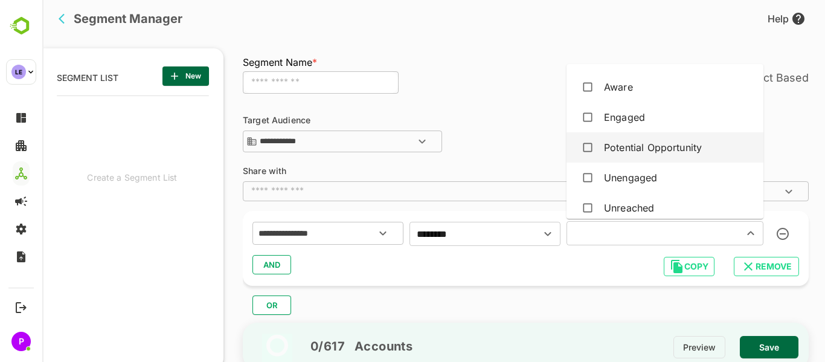
click at [651, 150] on div "Potential Opportunity" at bounding box center [653, 147] width 98 height 14
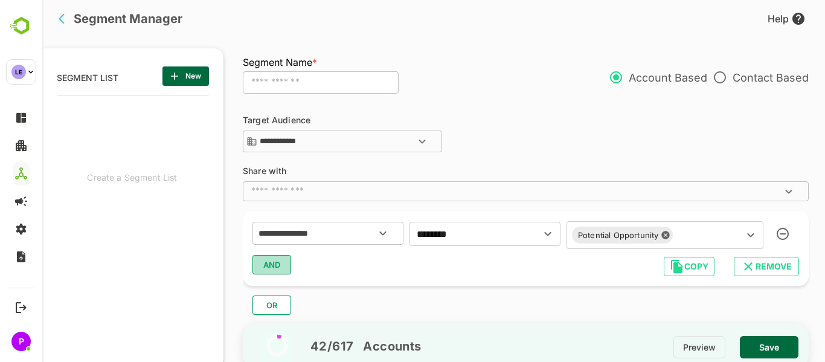
click at [276, 268] on span "AND" at bounding box center [272, 265] width 18 height 16
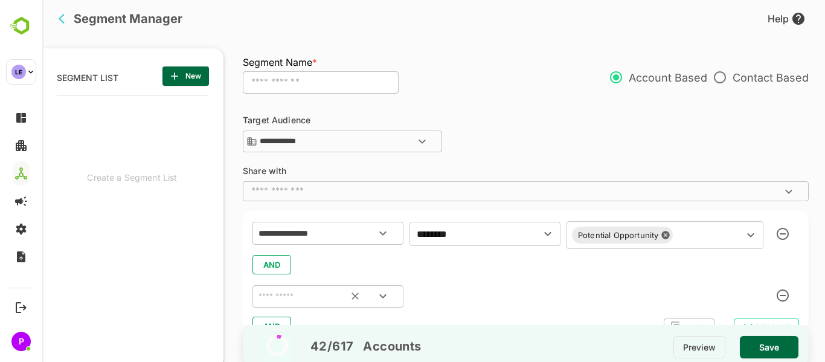
click at [382, 297] on icon "Open" at bounding box center [382, 296] width 7 height 4
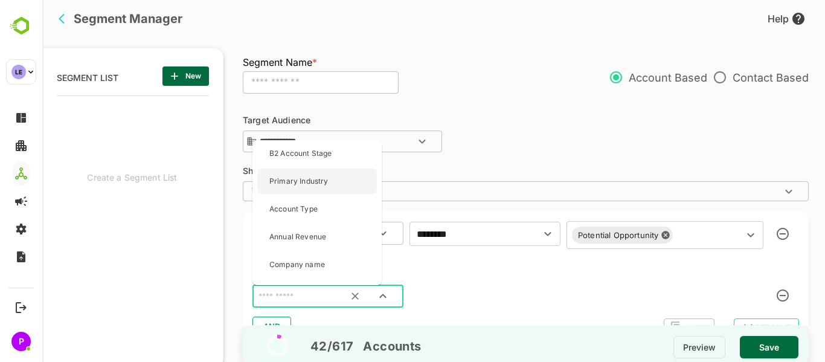
scroll to position [27, 0]
click at [313, 203] on p "Account Type" at bounding box center [293, 208] width 48 height 11
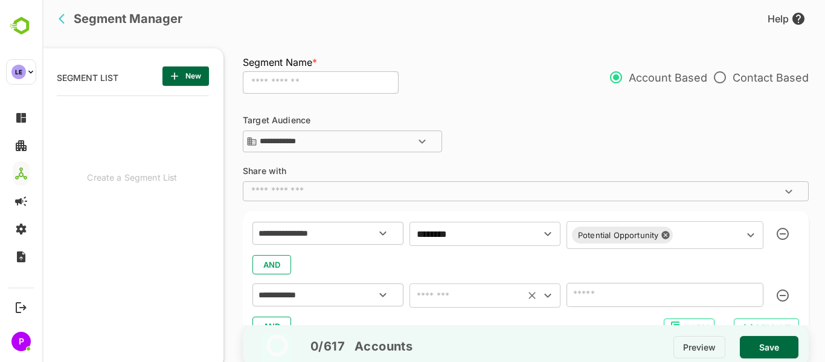
click at [555, 295] on button "Open" at bounding box center [547, 295] width 17 height 17
click at [444, 202] on li "includes" at bounding box center [484, 200] width 151 height 22
type input "********"
click at [743, 292] on icon "Open" at bounding box center [750, 294] width 14 height 14
click at [482, 272] on div "AND" at bounding box center [525, 264] width 547 height 23
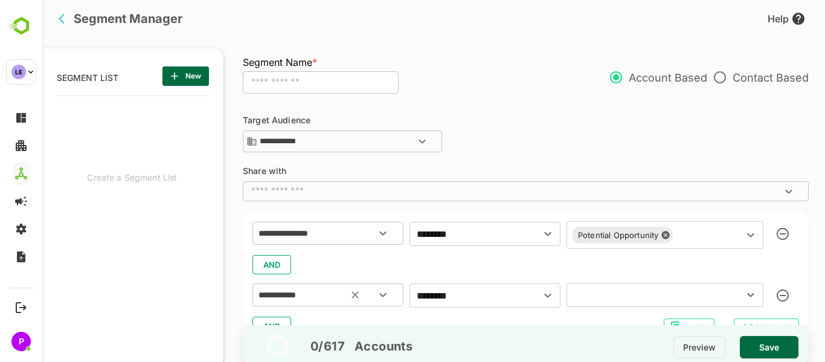
click at [382, 293] on icon "Open" at bounding box center [383, 294] width 14 height 14
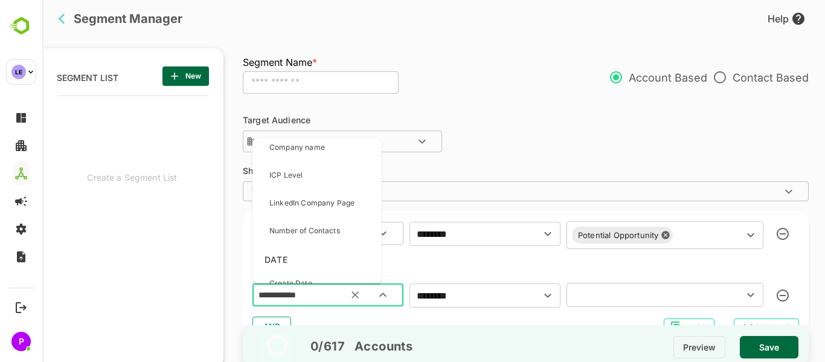
scroll to position [143, 0]
click at [332, 211] on div "LinkedIn Company Page" at bounding box center [311, 201] width 85 height 25
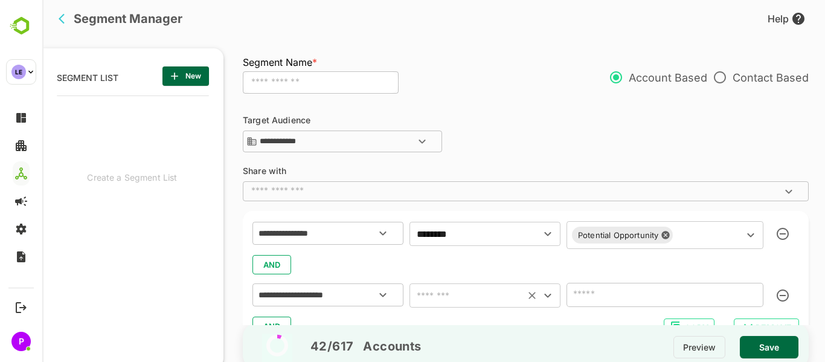
click at [549, 298] on icon "Open" at bounding box center [547, 295] width 14 height 14
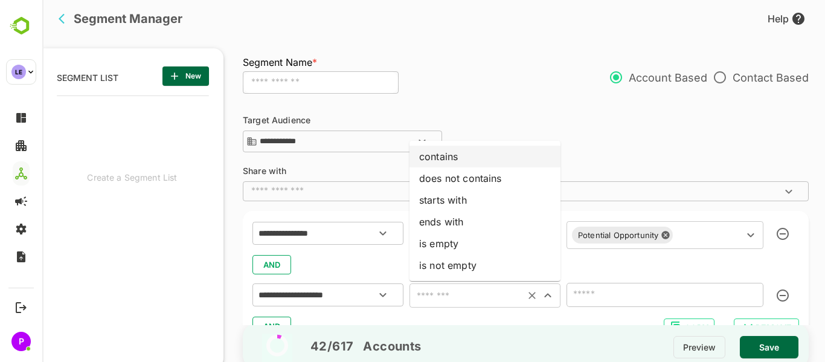
click at [464, 157] on li "contains" at bounding box center [484, 157] width 151 height 22
type input "********"
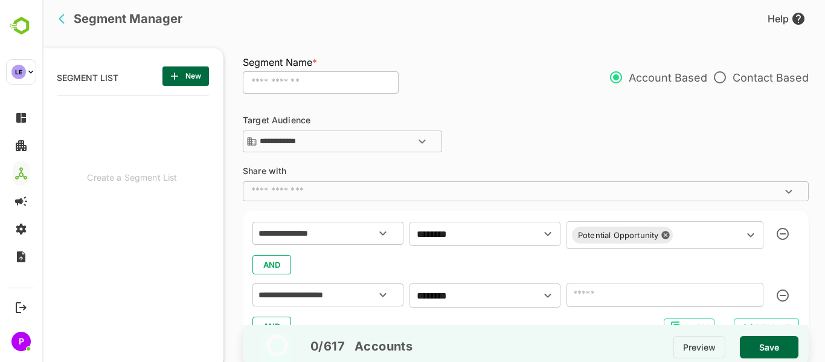
click at [743, 289] on input "text" at bounding box center [664, 295] width 197 height 24
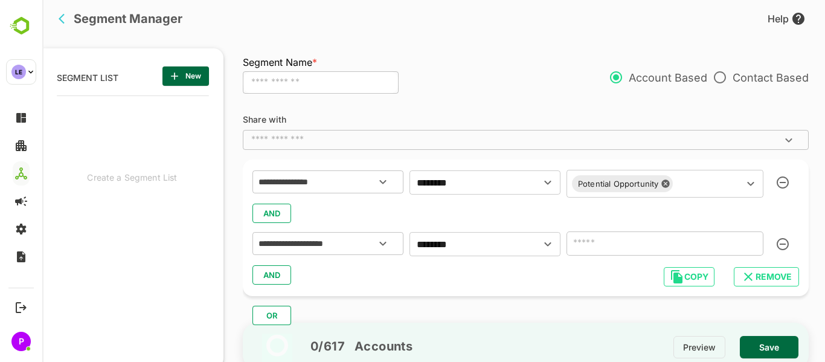
click at [651, 245] on input "text" at bounding box center [664, 243] width 197 height 24
click at [547, 242] on icon "Open" at bounding box center [547, 244] width 14 height 14
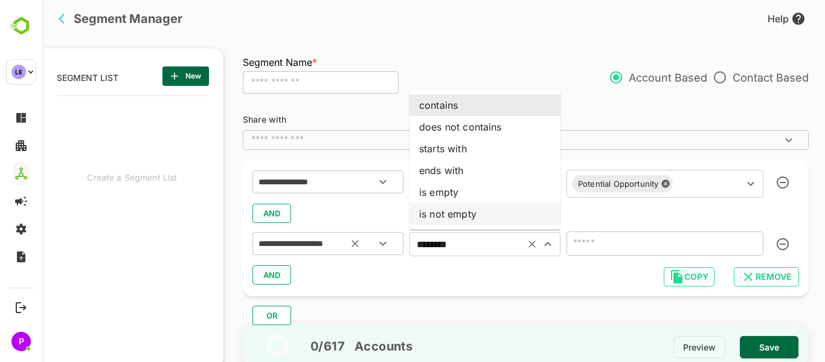
click at [377, 246] on icon "Open" at bounding box center [383, 243] width 14 height 14
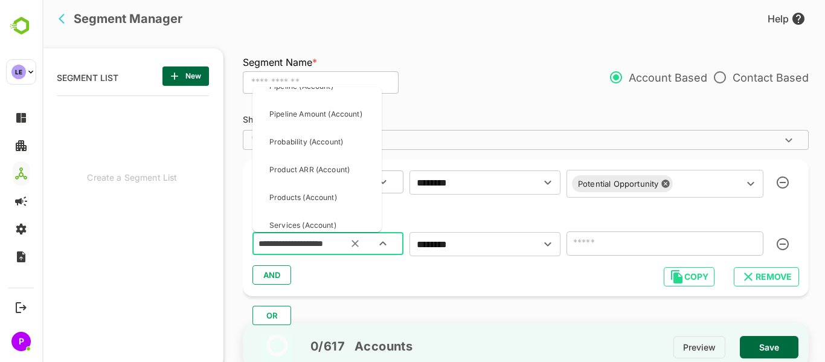
scroll to position [1463, 0]
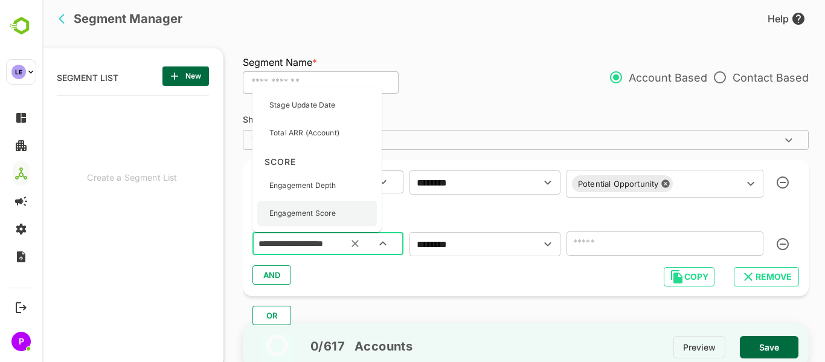
click at [295, 213] on p "Engagement Score" at bounding box center [302, 213] width 66 height 11
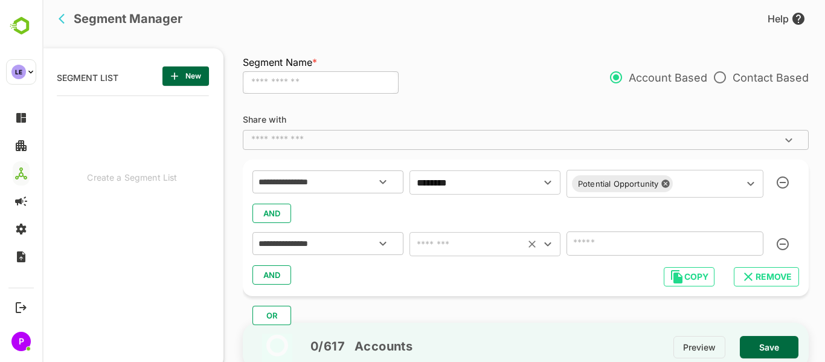
click at [546, 242] on icon "Open" at bounding box center [547, 244] width 14 height 14
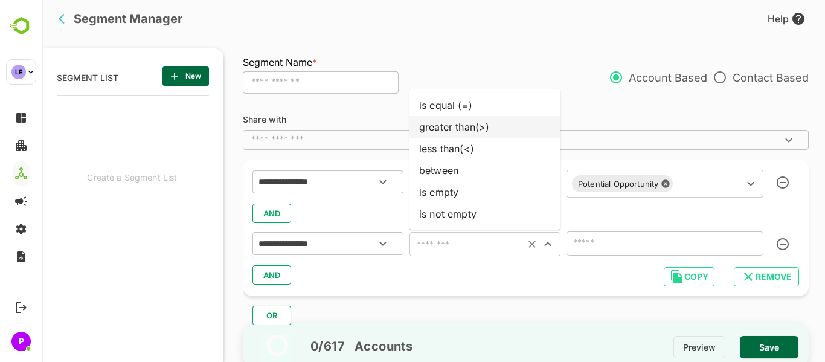
click at [452, 132] on li "greater than(>)" at bounding box center [484, 127] width 151 height 22
type input "**********"
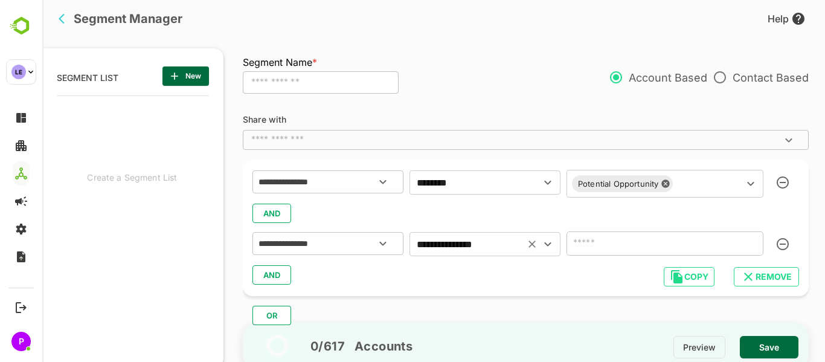
click at [661, 242] on input "number" at bounding box center [664, 243] width 197 height 24
type input "**"
click at [537, 287] on div "**********" at bounding box center [526, 227] width 566 height 136
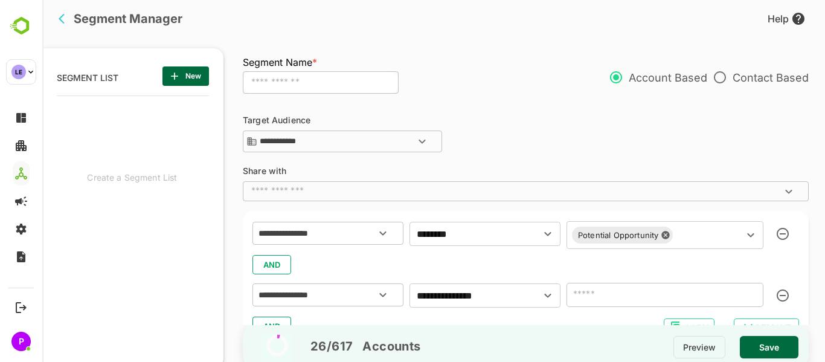
scroll to position [51, 0]
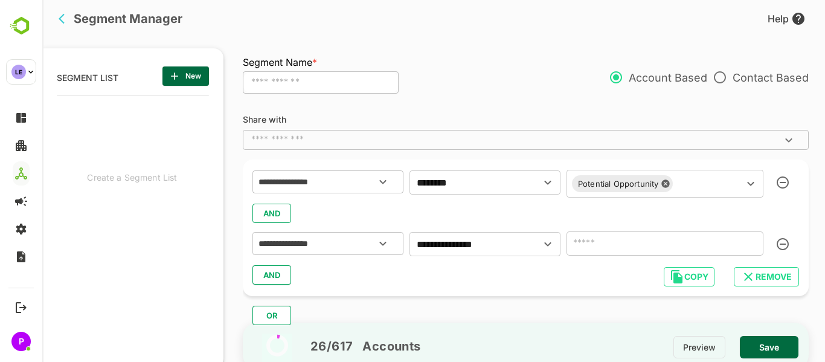
click at [284, 311] on button "OR" at bounding box center [271, 315] width 39 height 19
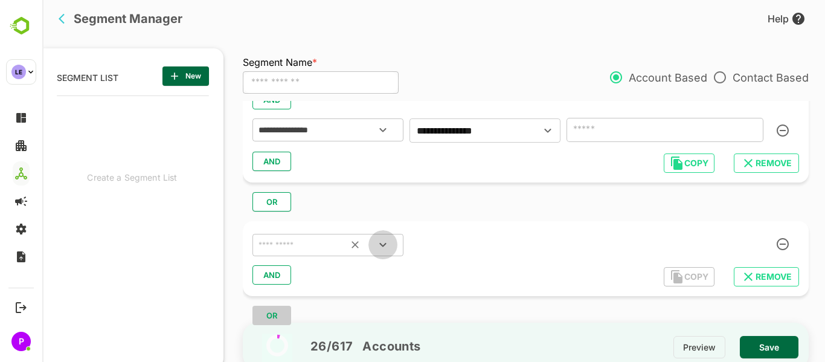
click at [383, 239] on icon "Open" at bounding box center [383, 244] width 14 height 14
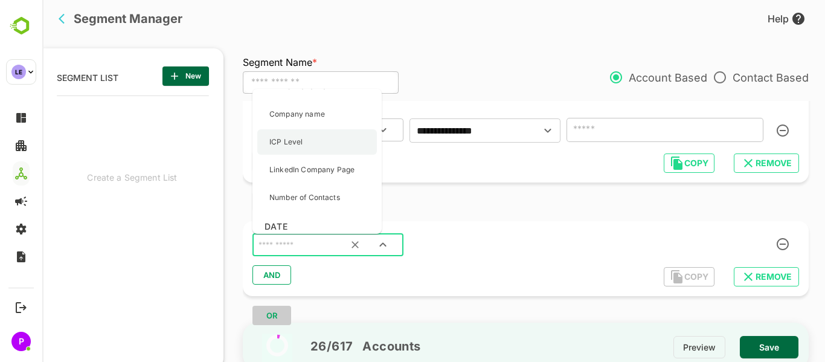
scroll to position [127, 0]
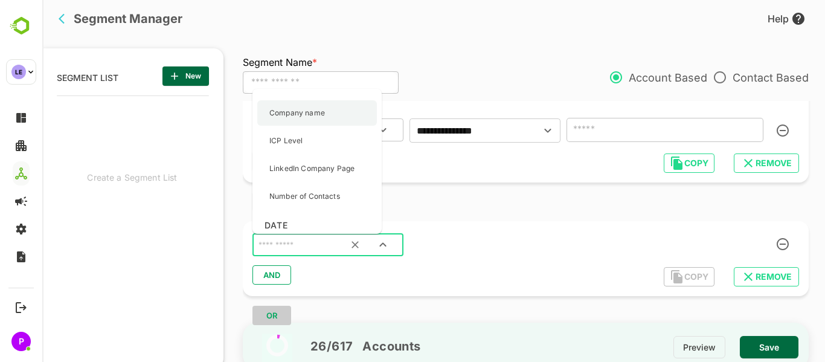
click at [319, 117] on p "Company name" at bounding box center [297, 112] width 56 height 11
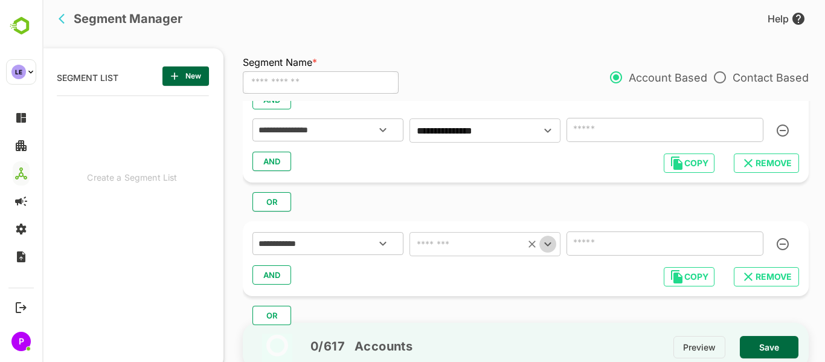
click at [544, 247] on icon "Open" at bounding box center [547, 244] width 14 height 14
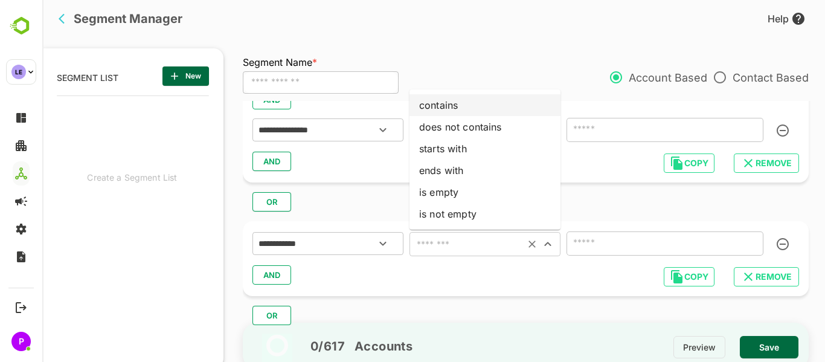
click at [449, 112] on li "contains" at bounding box center [484, 105] width 151 height 22
type input "********"
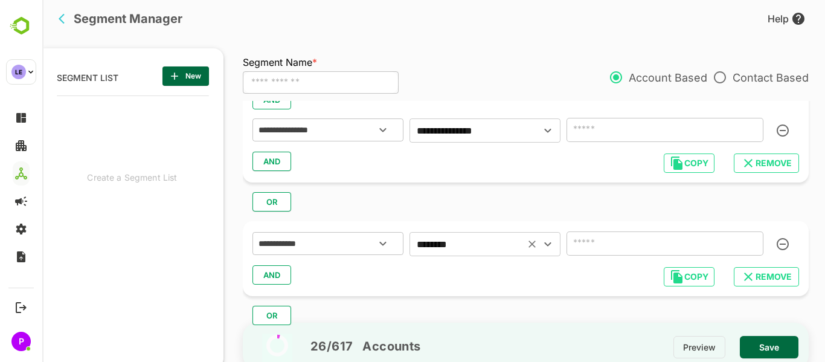
click at [678, 240] on input "text" at bounding box center [664, 243] width 197 height 24
click at [768, 274] on span "REMOVE" at bounding box center [766, 277] width 46 height 16
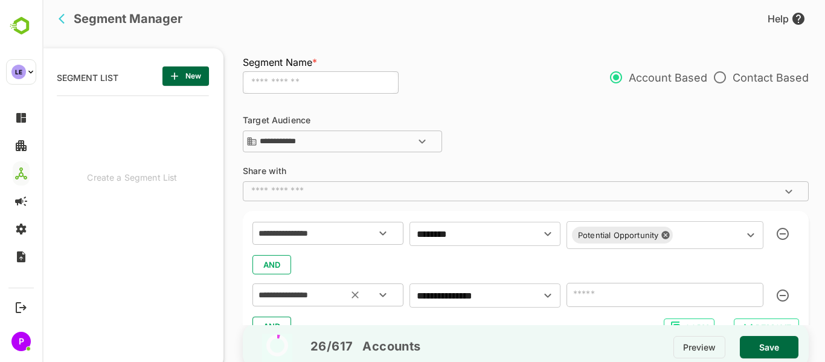
scroll to position [51, 0]
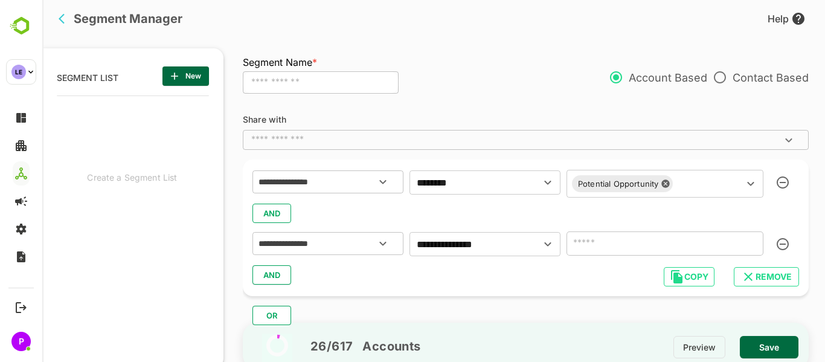
click at [769, 350] on span "Save" at bounding box center [768, 347] width 39 height 16
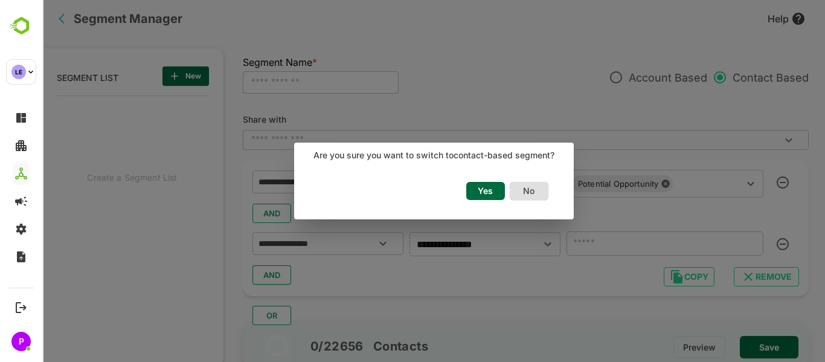
scroll to position [86, 0]
click at [479, 184] on span "Yes" at bounding box center [485, 191] width 27 height 16
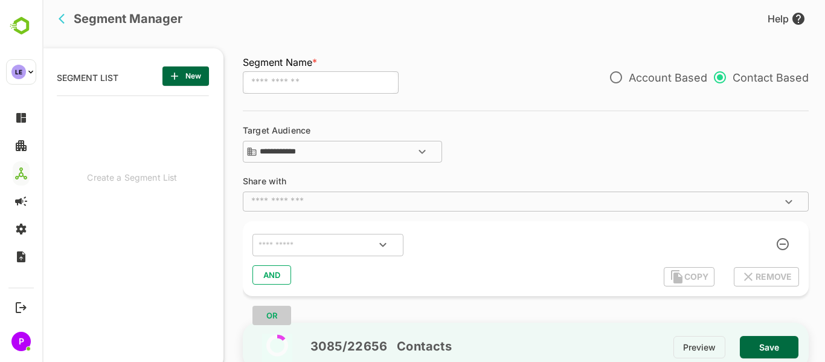
click at [419, 150] on icon "Open" at bounding box center [422, 151] width 14 height 14
click at [419, 150] on icon "Close" at bounding box center [422, 151] width 14 height 14
click at [419, 150] on icon "Open" at bounding box center [422, 151] width 14 height 14
click at [532, 152] on div "**********" at bounding box center [526, 145] width 566 height 39
click at [388, 241] on icon "Open" at bounding box center [383, 244] width 14 height 14
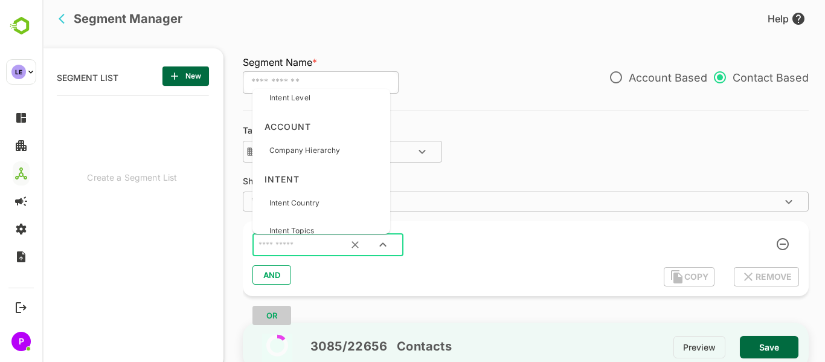
scroll to position [1436, 0]
click at [611, 170] on div "**********" at bounding box center [532, 213] width 578 height 224
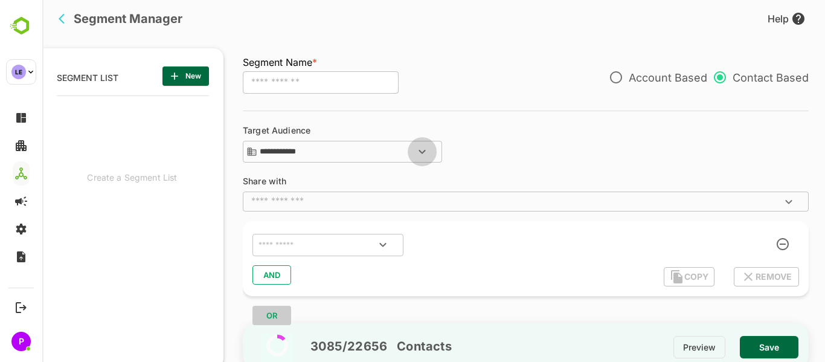
click at [415, 146] on icon "Open" at bounding box center [422, 151] width 14 height 14
click at [575, 135] on div "**********" at bounding box center [526, 145] width 566 height 39
drag, startPoint x: 390, startPoint y: 243, endPoint x: 377, endPoint y: 246, distance: 12.4
click at [377, 246] on icon "Open" at bounding box center [383, 244] width 14 height 14
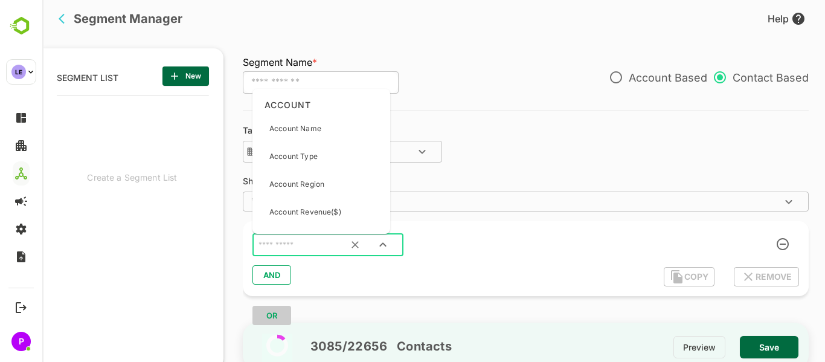
click at [480, 260] on div "​ AND COPY REMOVE" at bounding box center [526, 258] width 566 height 75
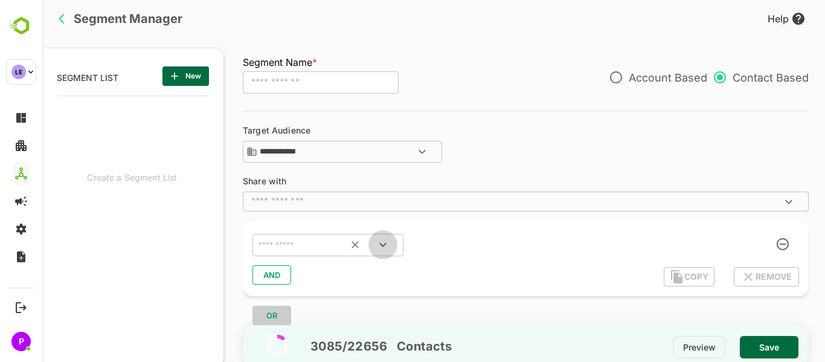
click at [382, 239] on icon "Open" at bounding box center [383, 244] width 14 height 14
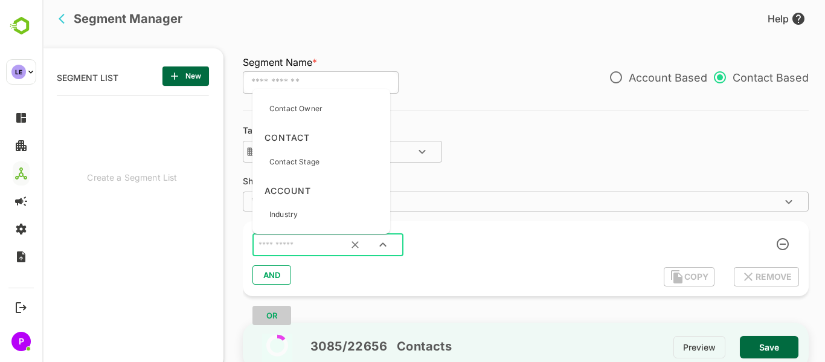
scroll to position [323, 0]
click at [321, 153] on div "Contact Stage" at bounding box center [321, 161] width 128 height 25
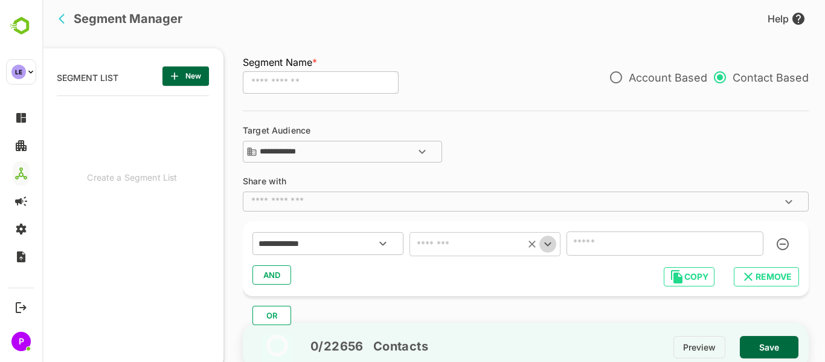
click at [545, 252] on button "Open" at bounding box center [547, 244] width 17 height 17
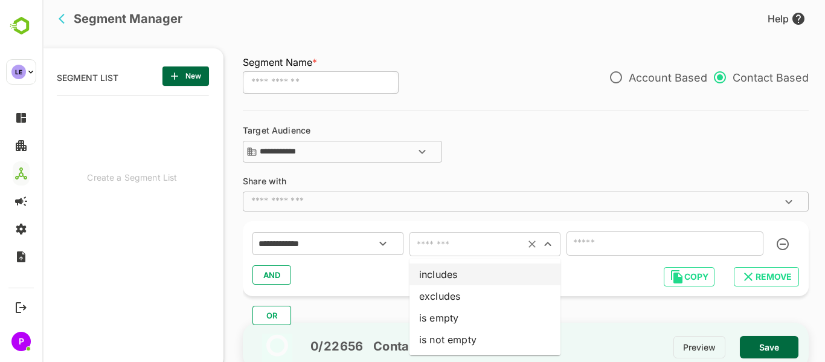
click at [500, 271] on li "includes" at bounding box center [484, 274] width 151 height 22
type input "********"
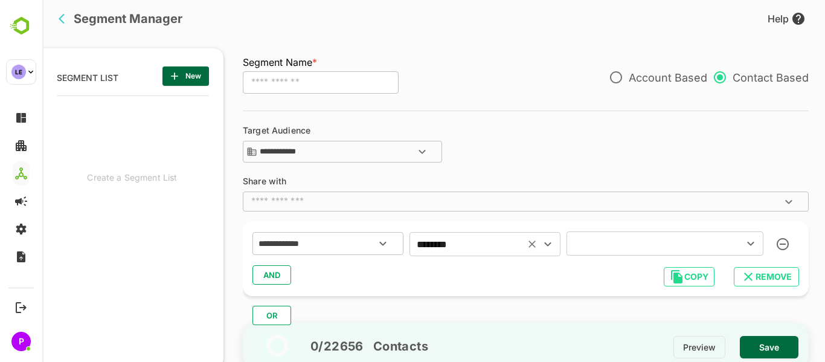
click at [751, 241] on icon "Open" at bounding box center [750, 243] width 14 height 14
click at [751, 241] on icon "Close" at bounding box center [750, 243] width 14 height 14
click at [386, 239] on icon "Open" at bounding box center [383, 243] width 14 height 14
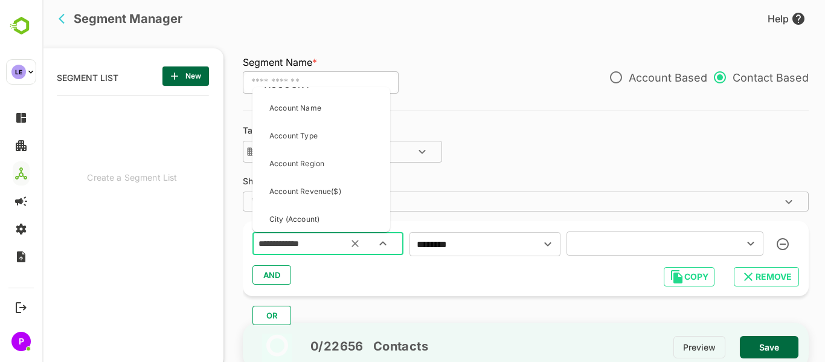
scroll to position [0, 0]
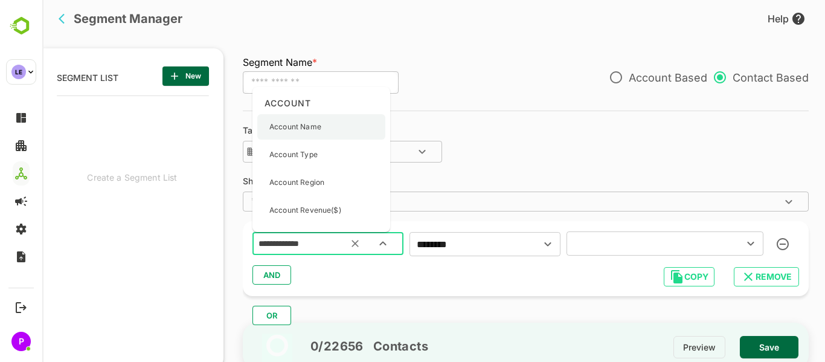
click at [319, 127] on p "Account Name" at bounding box center [295, 126] width 52 height 11
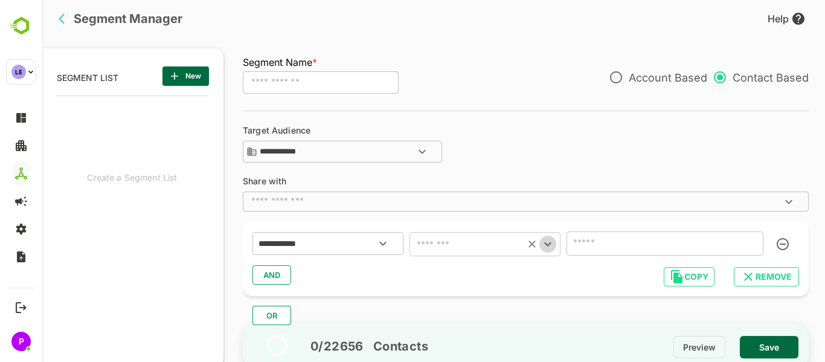
click at [544, 241] on icon "Open" at bounding box center [547, 244] width 14 height 14
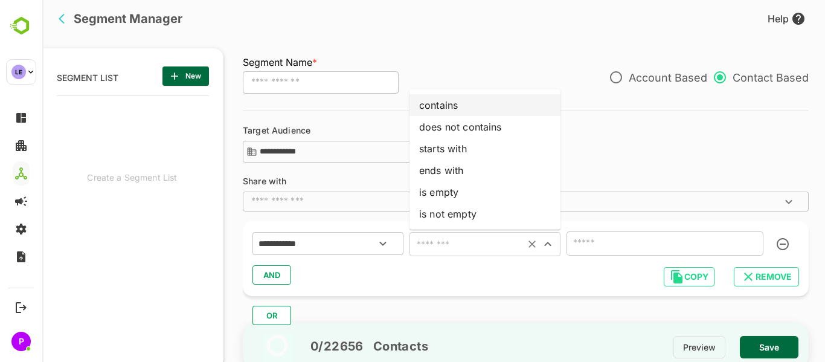
click at [469, 101] on li "contains" at bounding box center [484, 105] width 151 height 22
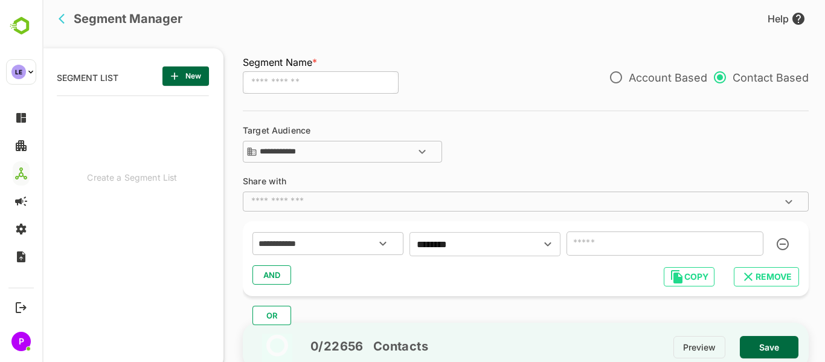
click at [722, 249] on input "text" at bounding box center [664, 243] width 197 height 24
click at [541, 245] on icon "Open" at bounding box center [547, 244] width 14 height 14
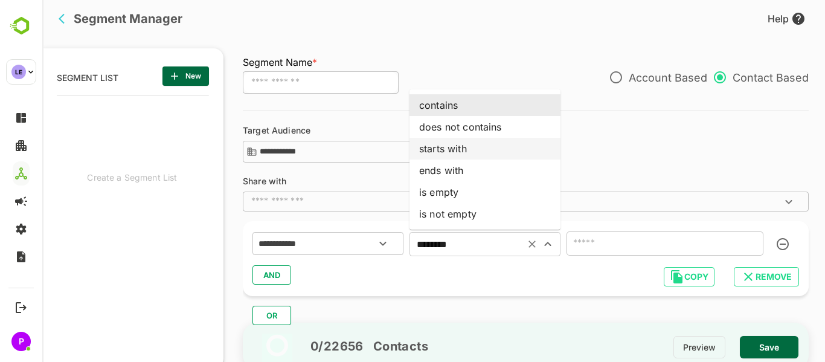
click at [459, 152] on li "starts with" at bounding box center [484, 149] width 151 height 22
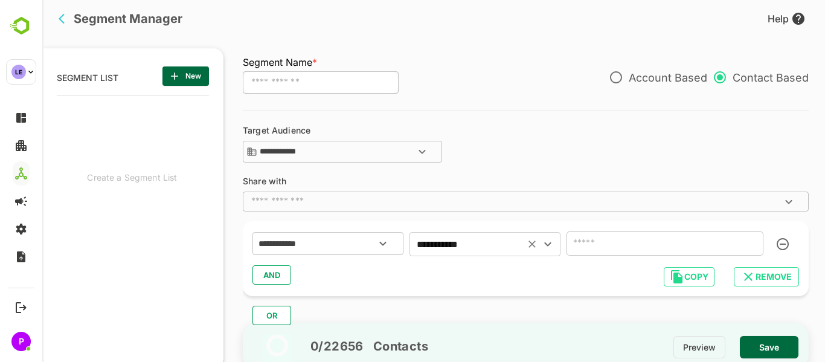
click at [608, 242] on input "text" at bounding box center [664, 243] width 197 height 24
click at [556, 246] on button "Open" at bounding box center [547, 244] width 17 height 17
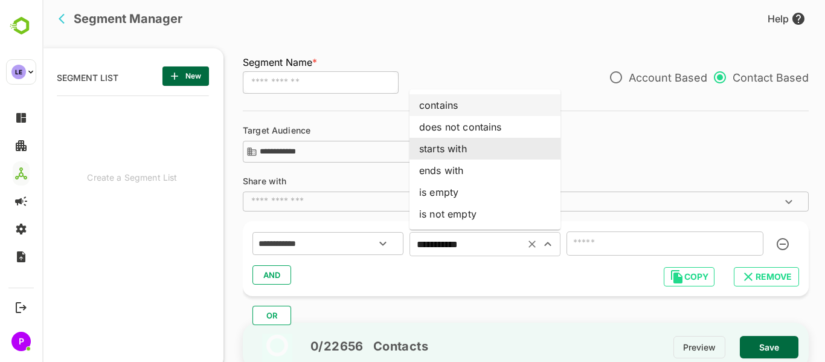
click at [447, 104] on li "contains" at bounding box center [484, 105] width 151 height 22
type input "********"
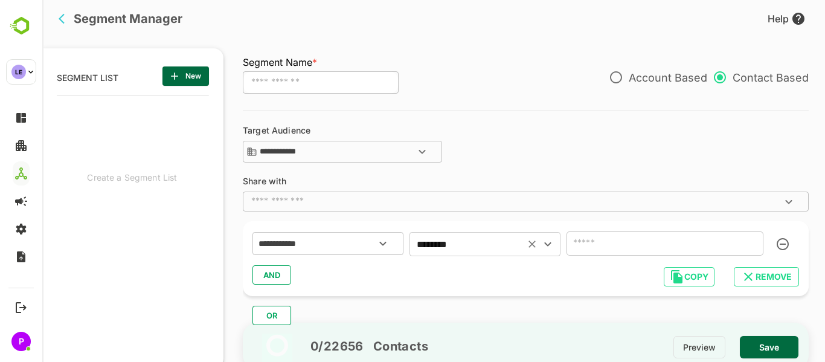
click at [620, 239] on input "text" at bounding box center [664, 243] width 197 height 24
type input "*"
click at [385, 246] on icon "Open" at bounding box center [383, 243] width 14 height 14
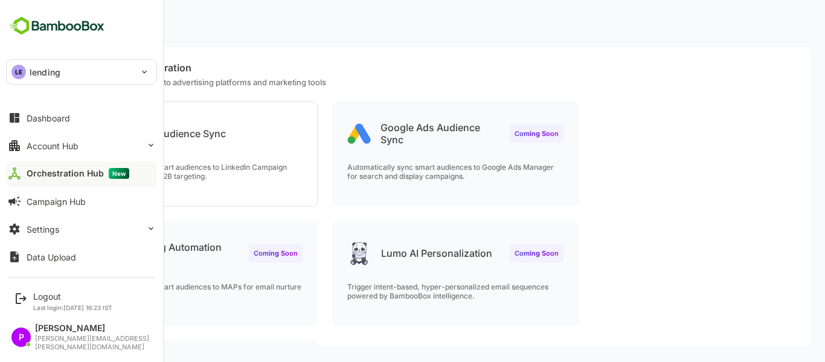
click at [48, 31] on img at bounding box center [57, 25] width 102 height 23
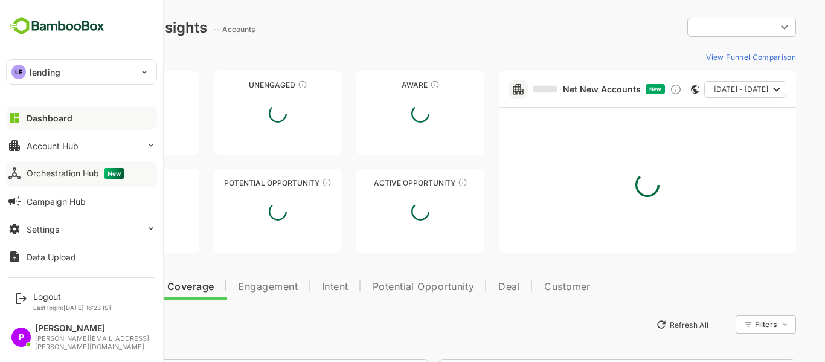
type input "**********"
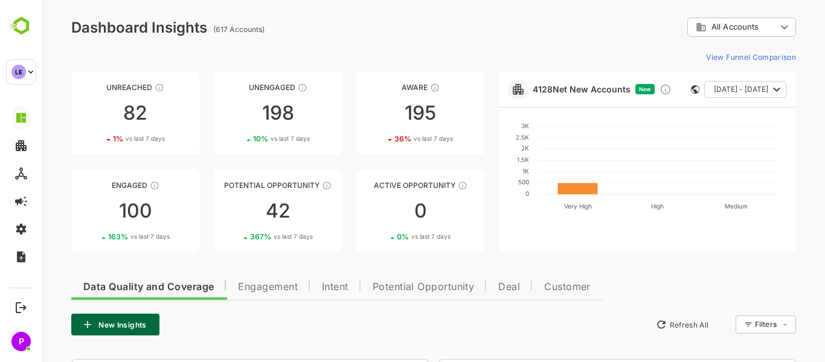
scroll to position [255, 0]
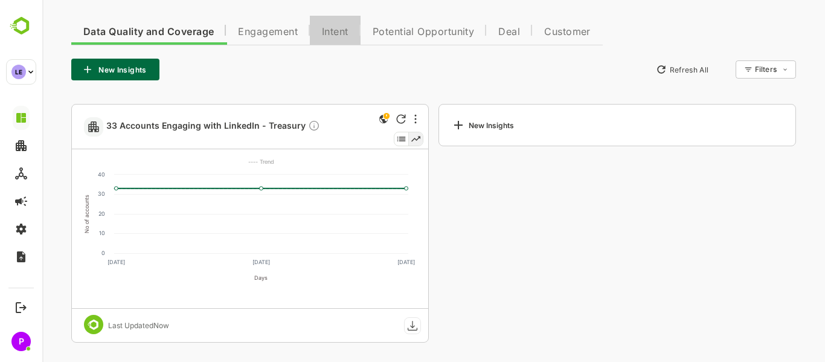
click at [329, 34] on span "Intent" at bounding box center [335, 32] width 27 height 10
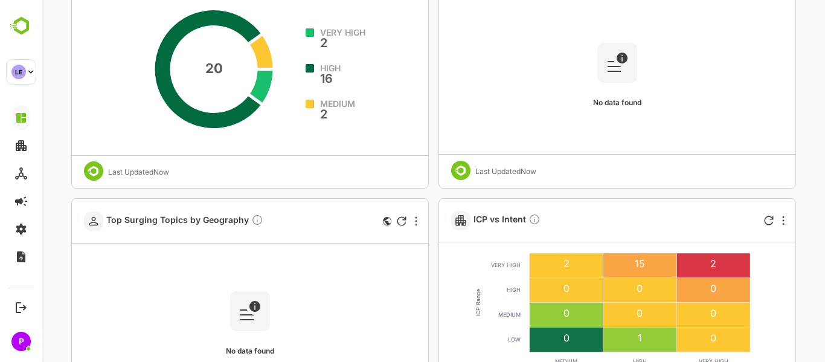
scroll to position [758, 0]
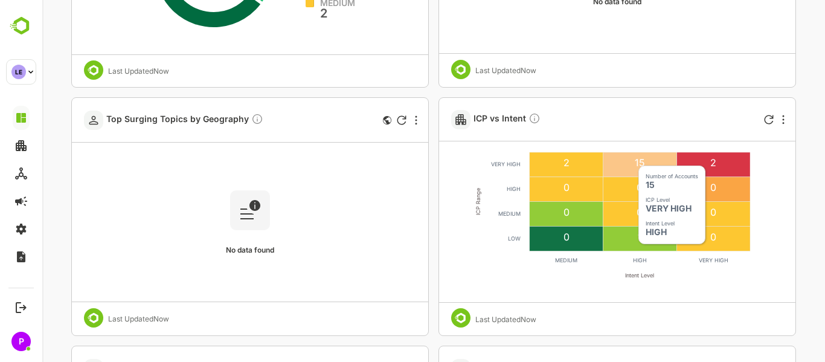
click at [631, 159] on rect at bounding box center [640, 164] width 74 height 25
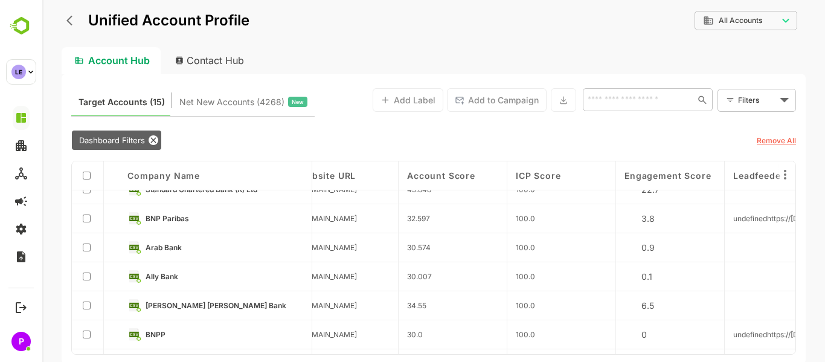
scroll to position [0, 892]
